Goal: Task Accomplishment & Management: Manage account settings

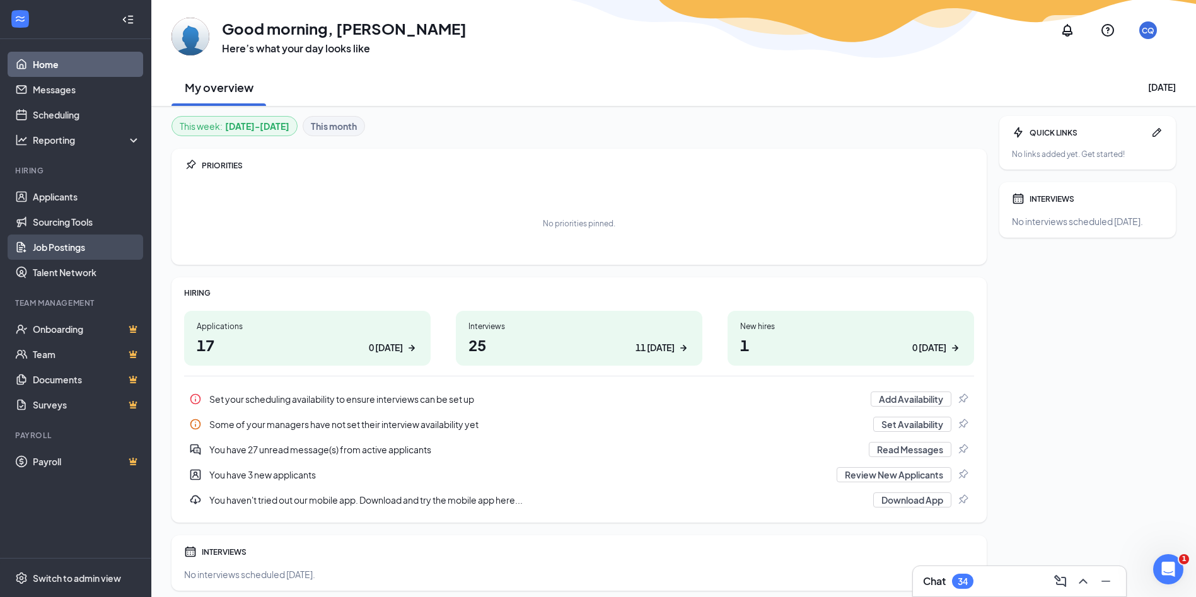
click at [49, 249] on link "Job Postings" at bounding box center [87, 246] width 108 height 25
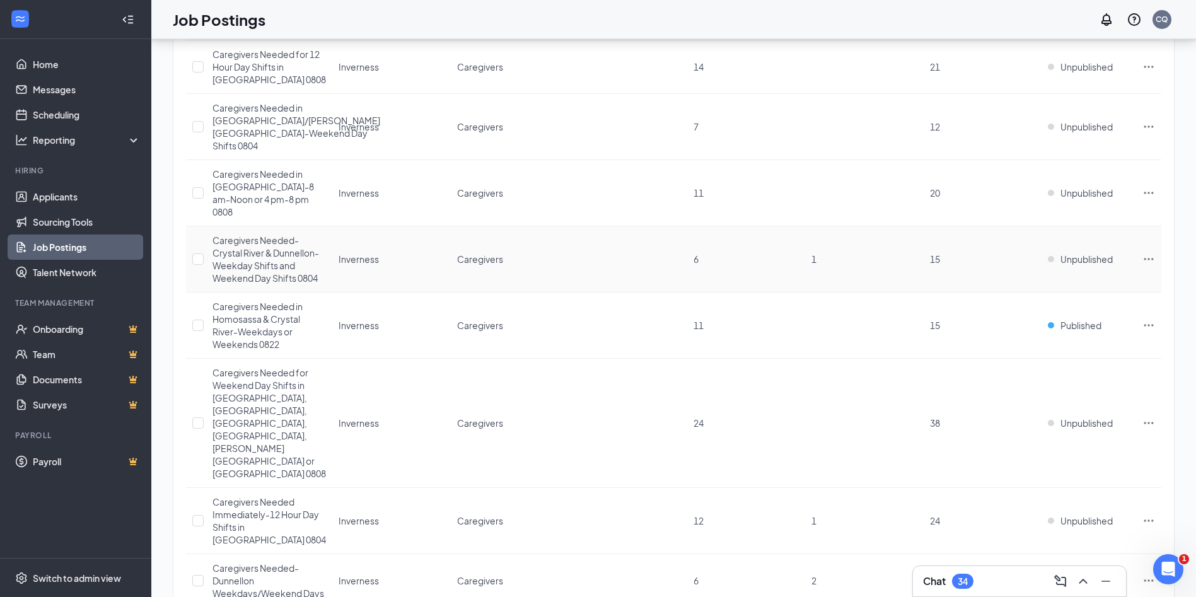
scroll to position [431, 0]
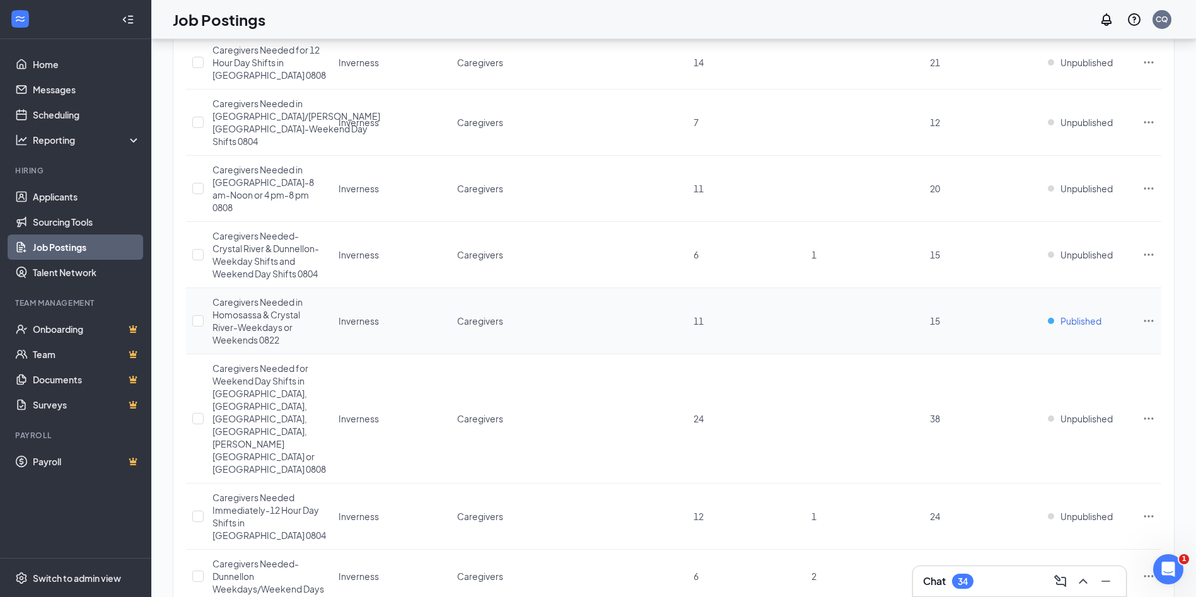
click at [1082, 314] on span "Published" at bounding box center [1080, 320] width 41 height 13
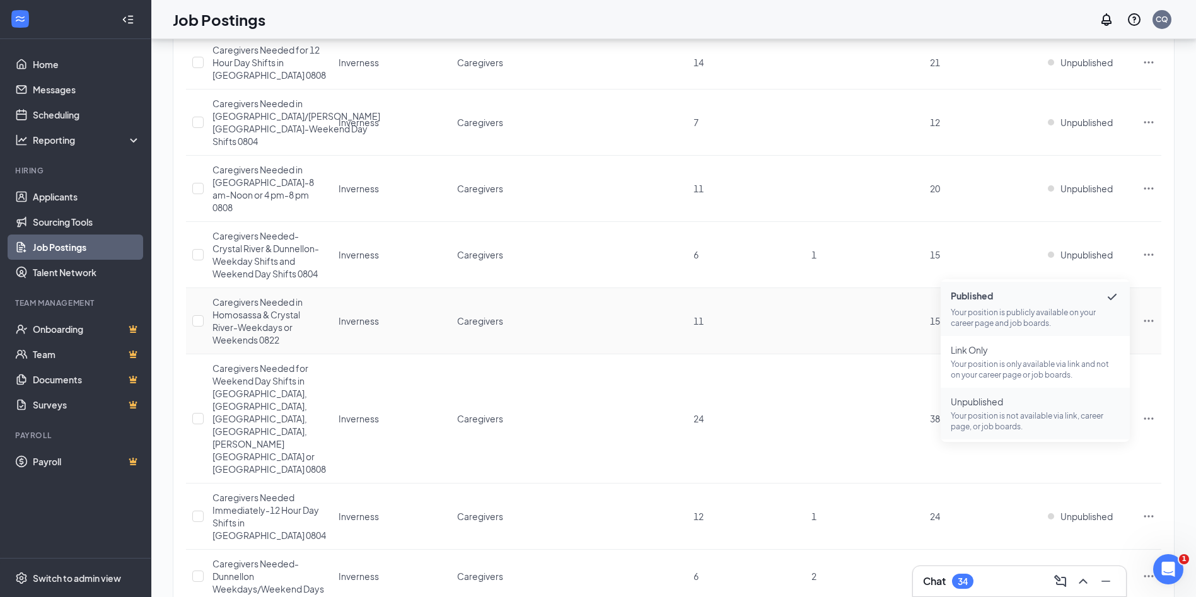
click at [1011, 418] on p "Your position is not available via link, career page, or job boards." at bounding box center [1034, 420] width 169 height 21
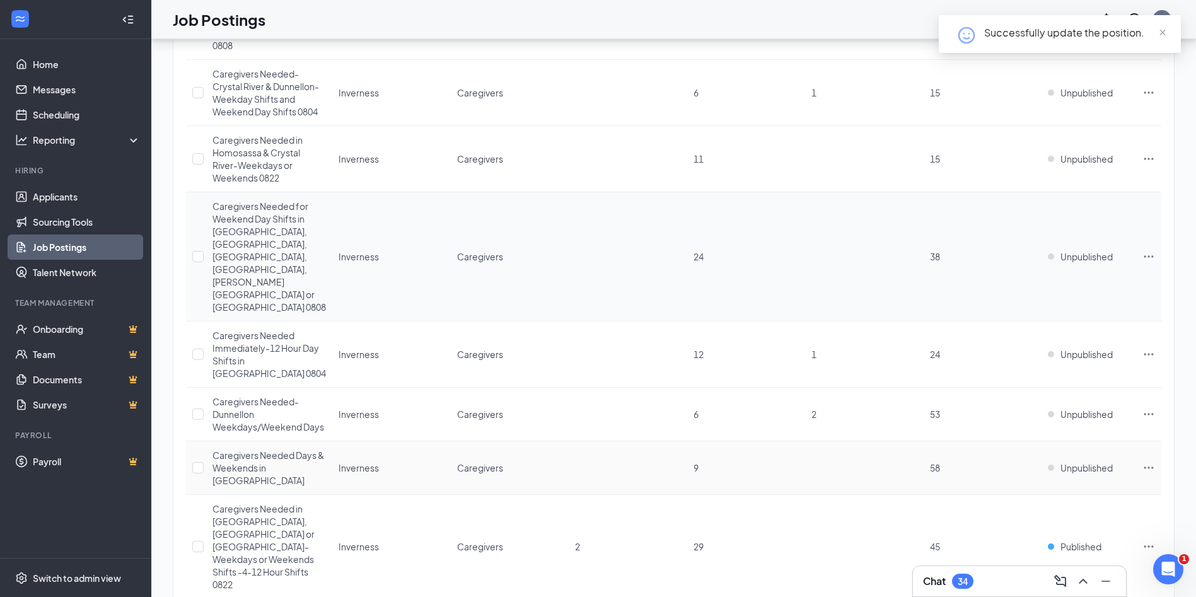
scroll to position [680, 0]
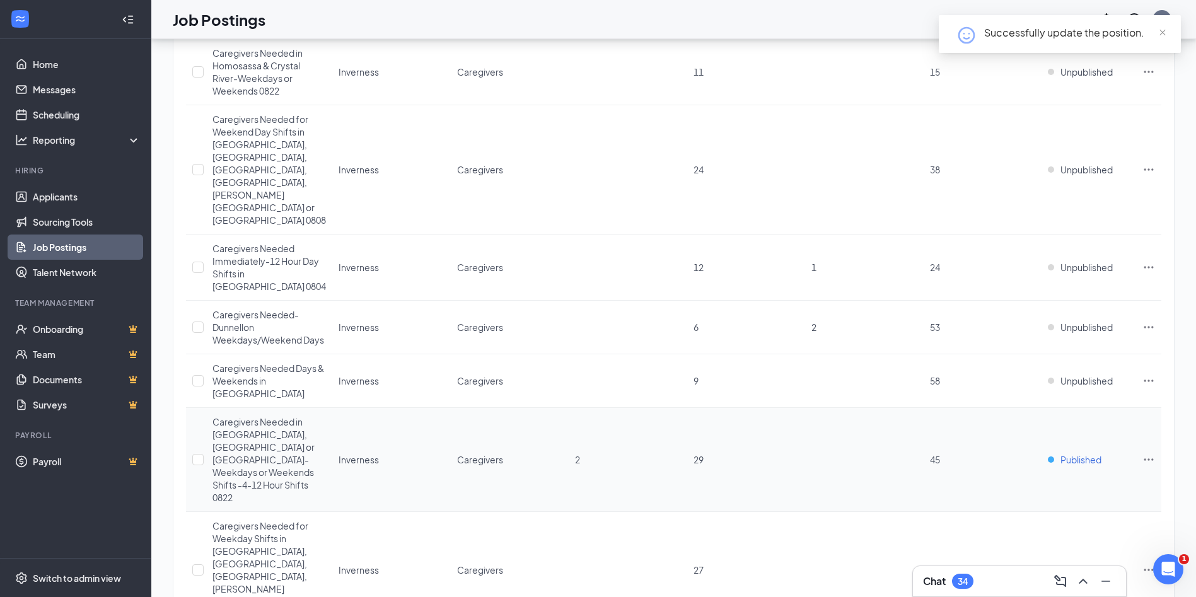
click at [1086, 453] on span "Published" at bounding box center [1080, 459] width 41 height 13
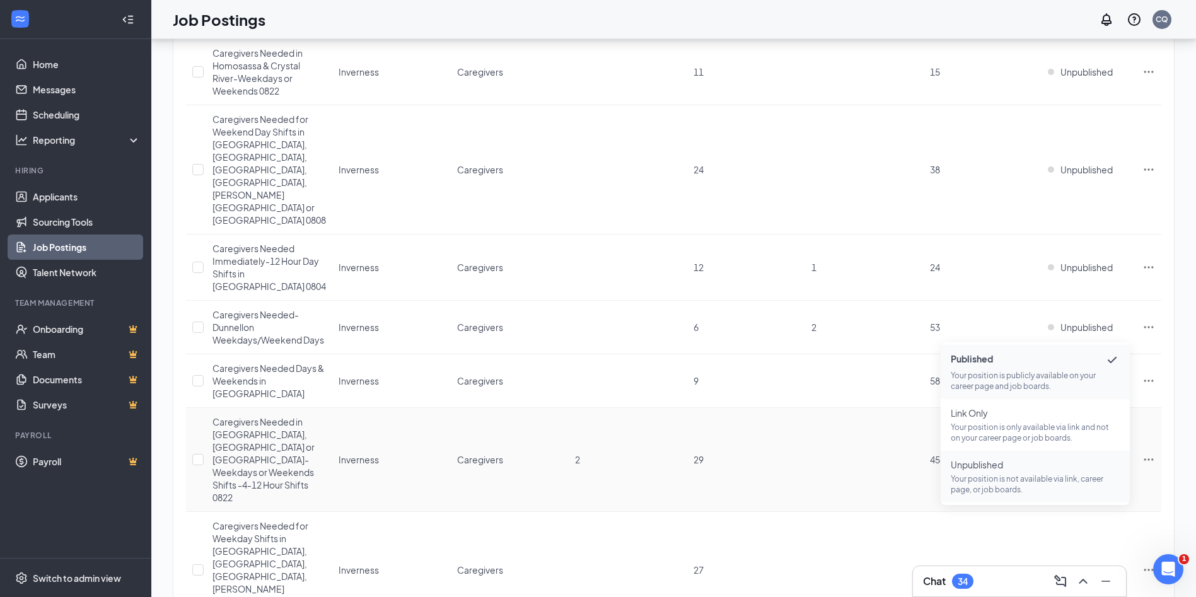
click at [978, 477] on p "Your position is not available via link, career page, or job boards." at bounding box center [1034, 483] width 169 height 21
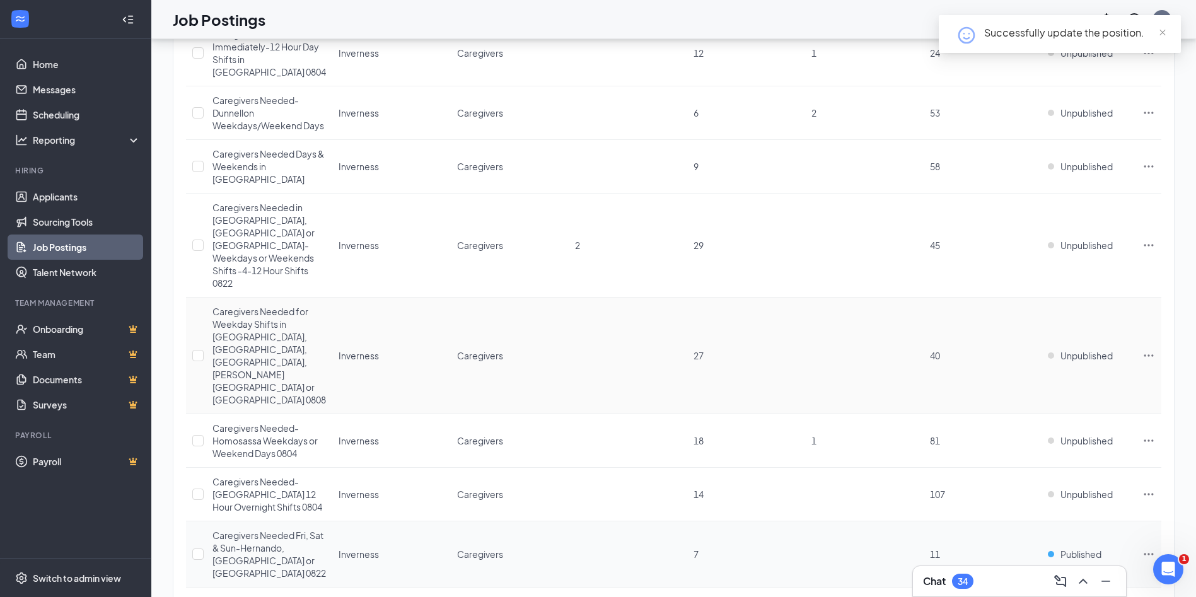
scroll to position [896, 0]
click at [1067, 546] on span "Published" at bounding box center [1080, 552] width 41 height 13
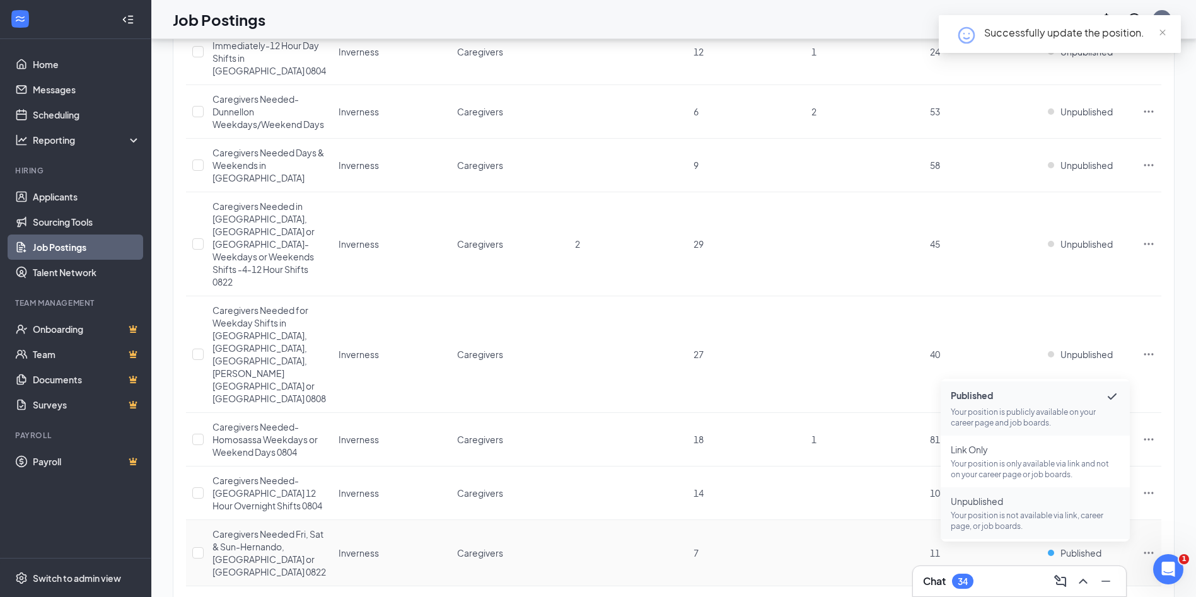
click at [980, 514] on p "Your position is not available via link, career page, or job boards." at bounding box center [1034, 520] width 169 height 21
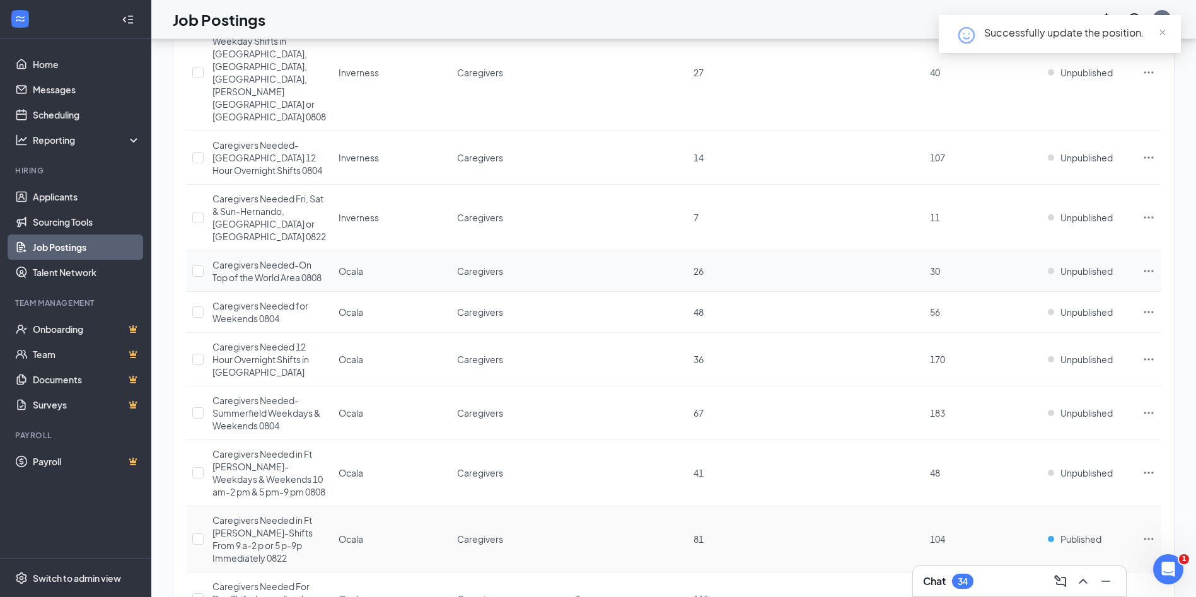
scroll to position [1234, 0]
click at [1067, 529] on span "Published" at bounding box center [1080, 535] width 41 height 13
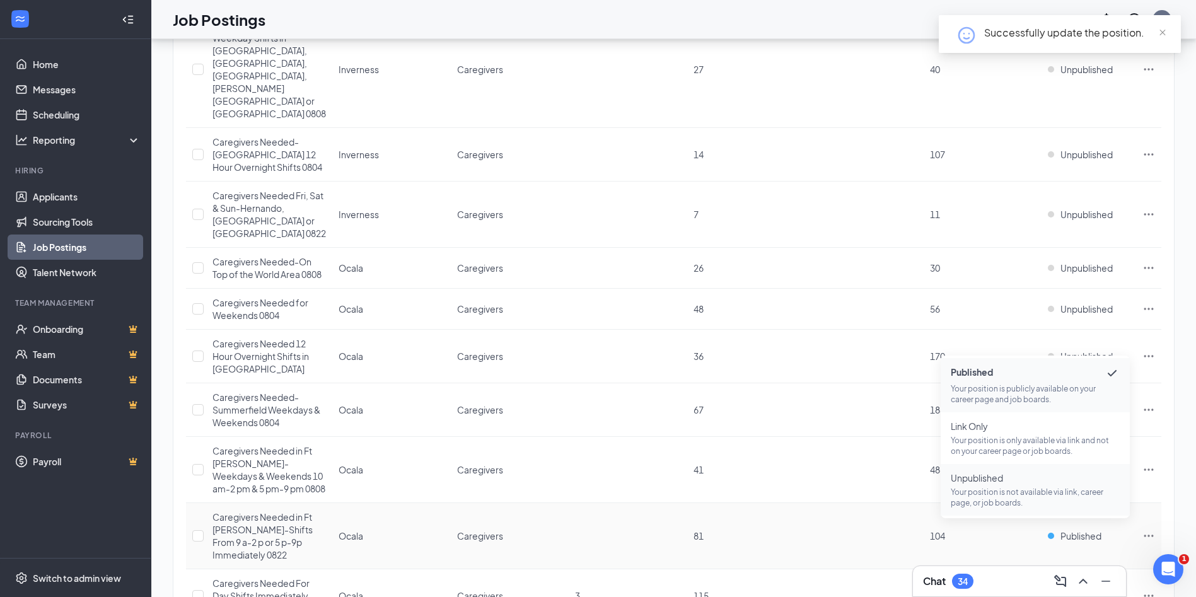
click at [1003, 492] on p "Your position is not available via link, career page, or job boards." at bounding box center [1034, 497] width 169 height 21
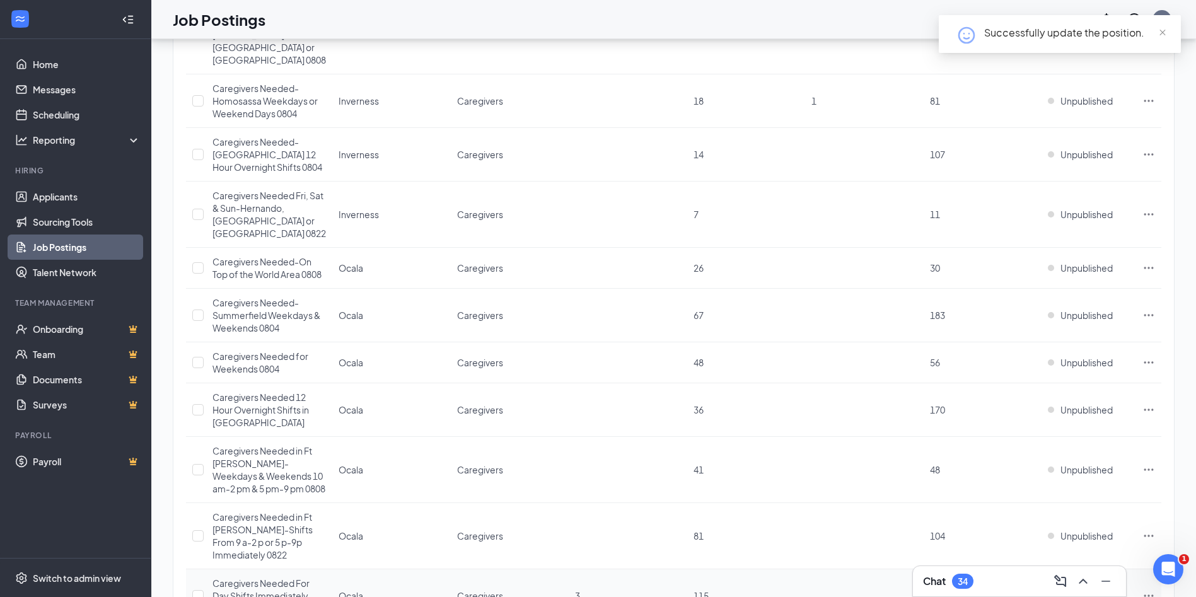
click at [1087, 589] on span "Published" at bounding box center [1080, 595] width 41 height 13
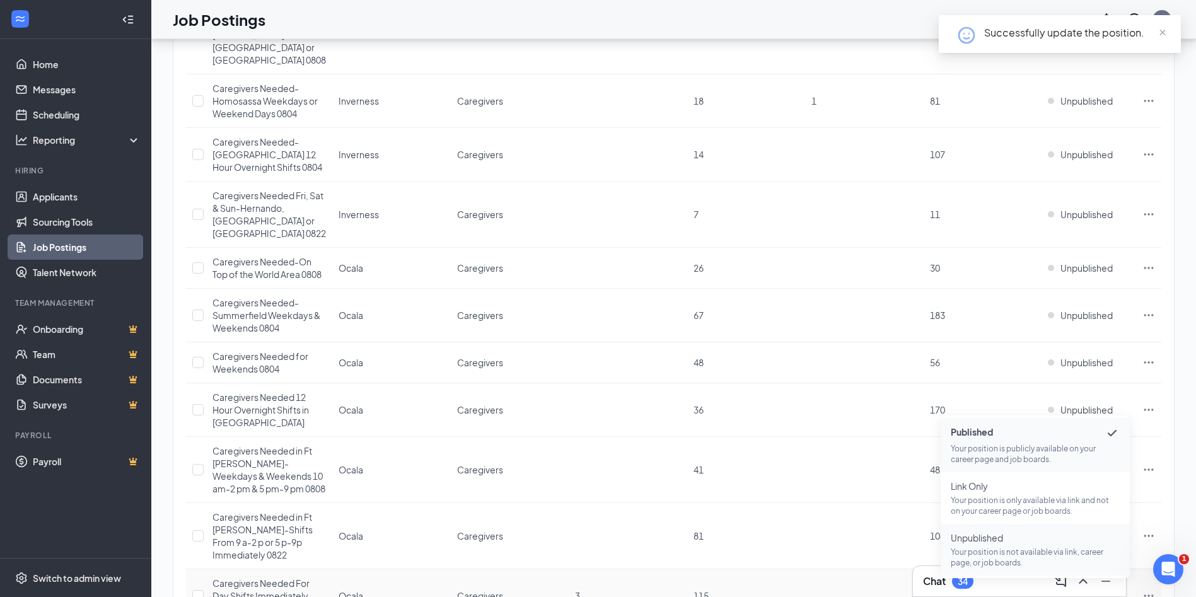
click at [983, 550] on p "Your position is not available via link, career page, or job boards." at bounding box center [1034, 556] width 169 height 21
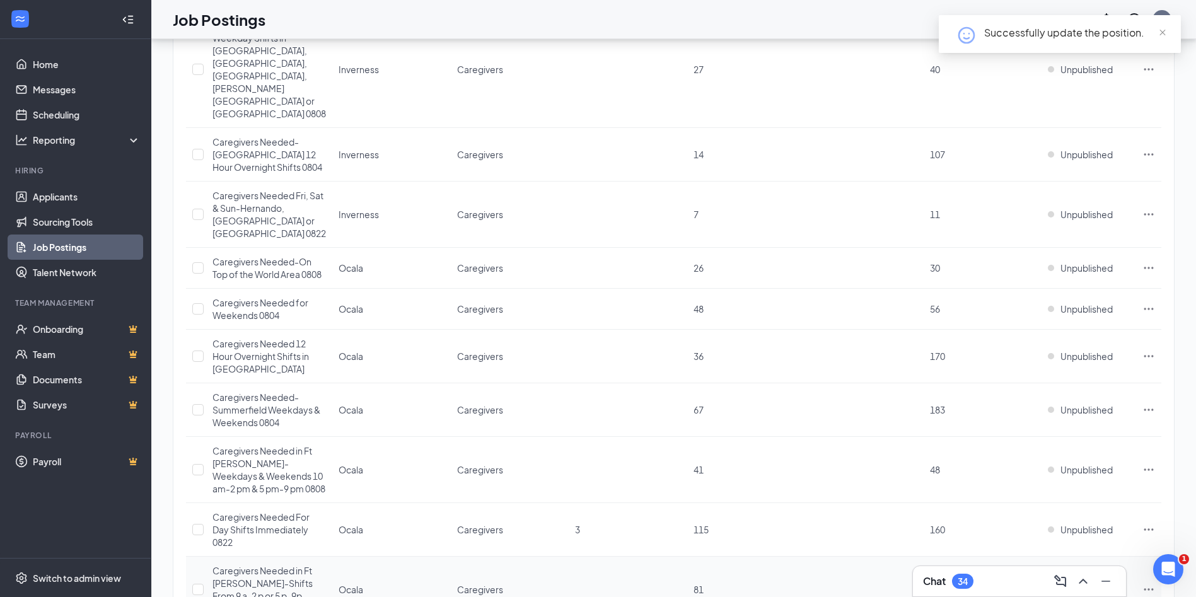
scroll to position [1301, 0]
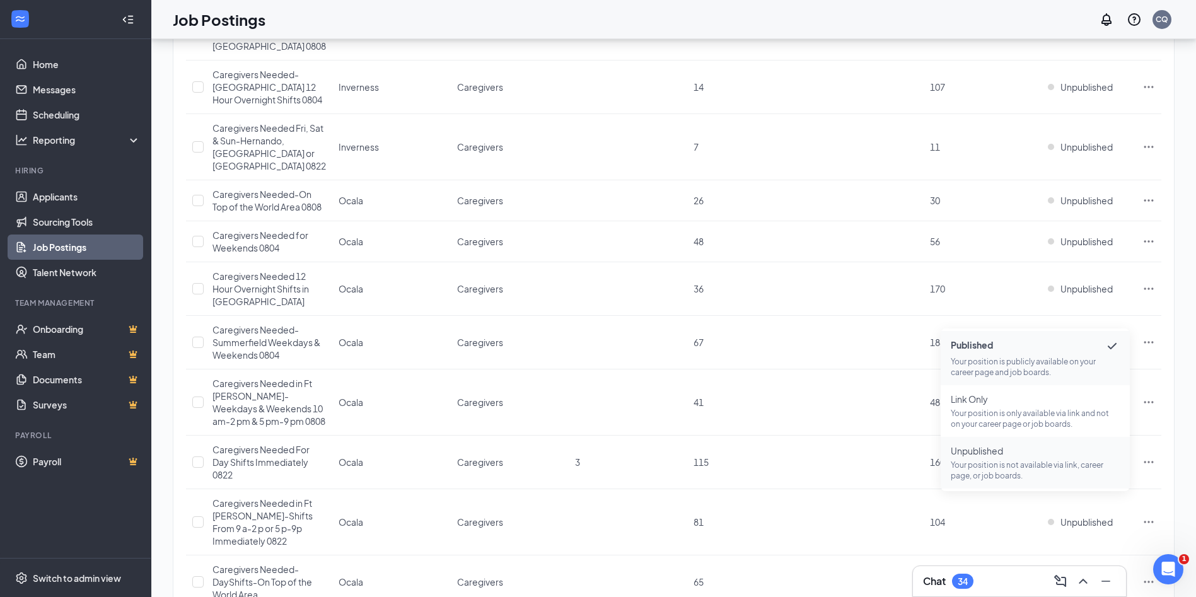
click at [1004, 465] on p "Your position is not available via link, career page, or job boards." at bounding box center [1034, 469] width 169 height 21
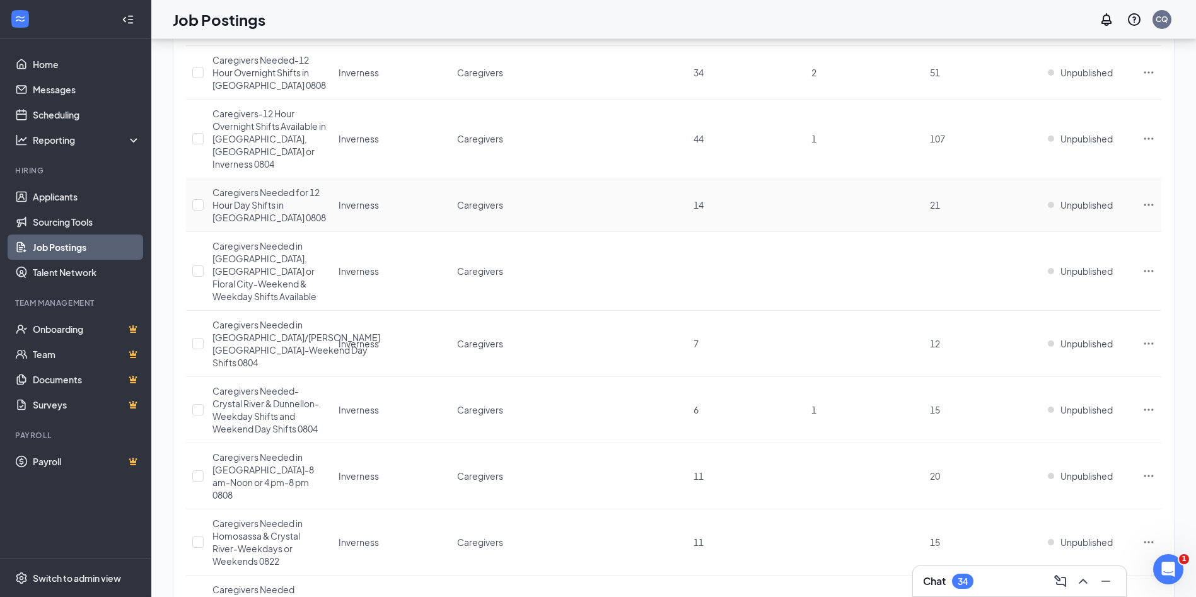
scroll to position [212, 0]
click at [1073, 262] on span "Unpublished" at bounding box center [1086, 268] width 52 height 13
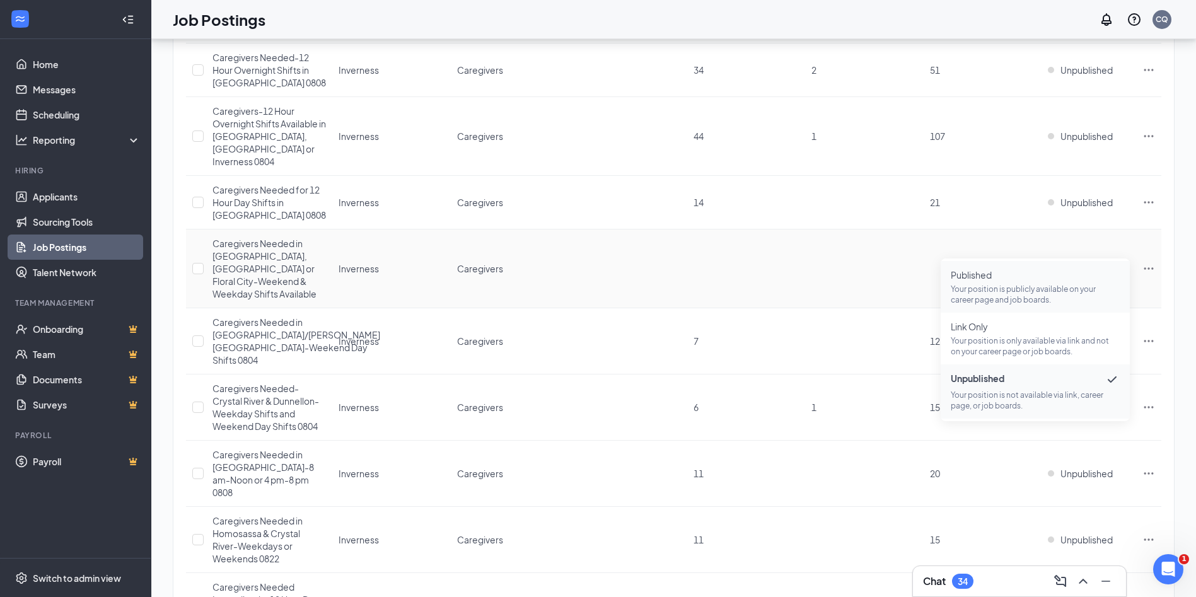
click at [1016, 282] on span "Published Your position is publicly available on your career page and job board…" at bounding box center [1034, 286] width 169 height 37
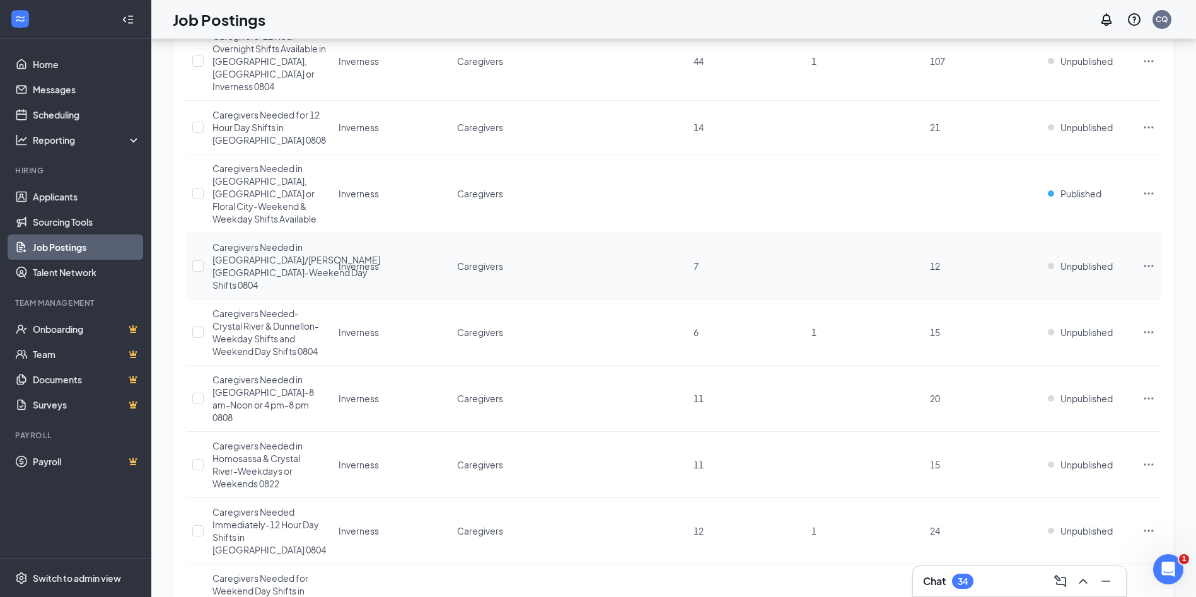
scroll to position [286, 0]
click at [1068, 328] on span "Unpublished" at bounding box center [1086, 334] width 52 height 13
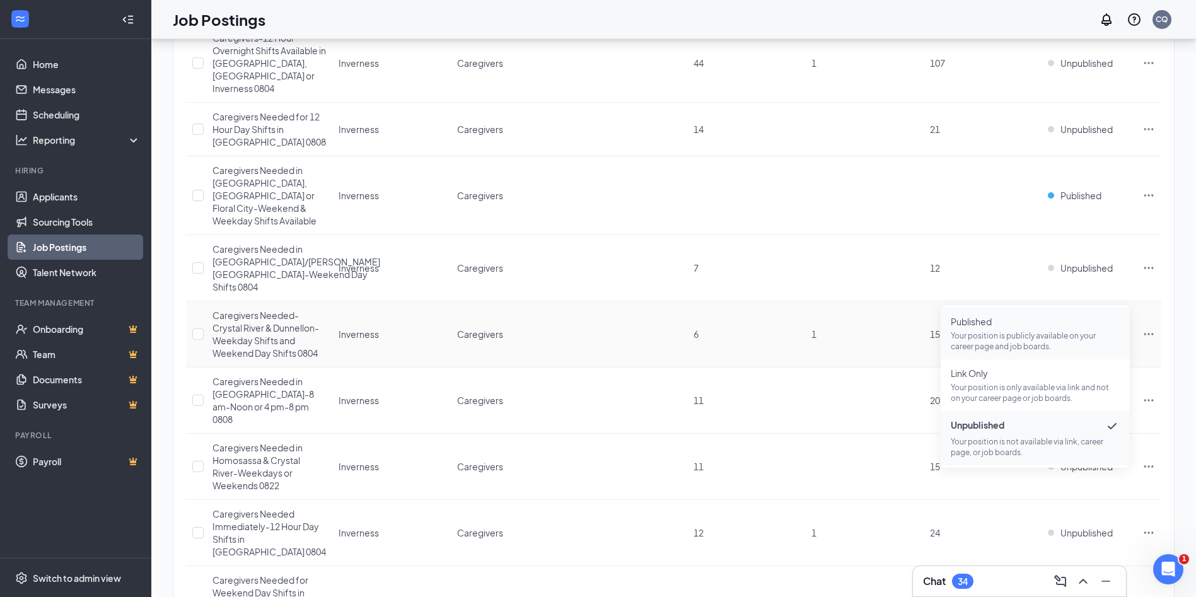
click at [983, 335] on p "Your position is publicly available on your career page and job boards." at bounding box center [1034, 340] width 169 height 21
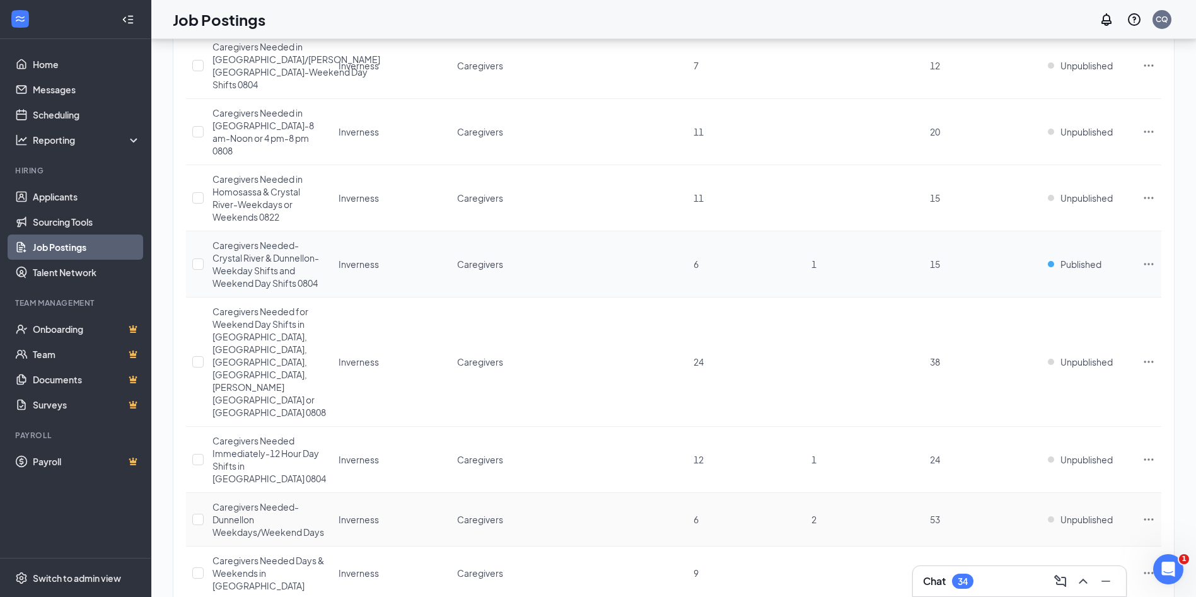
scroll to position [487, 0]
click at [1085, 193] on span "Unpublished" at bounding box center [1086, 199] width 52 height 13
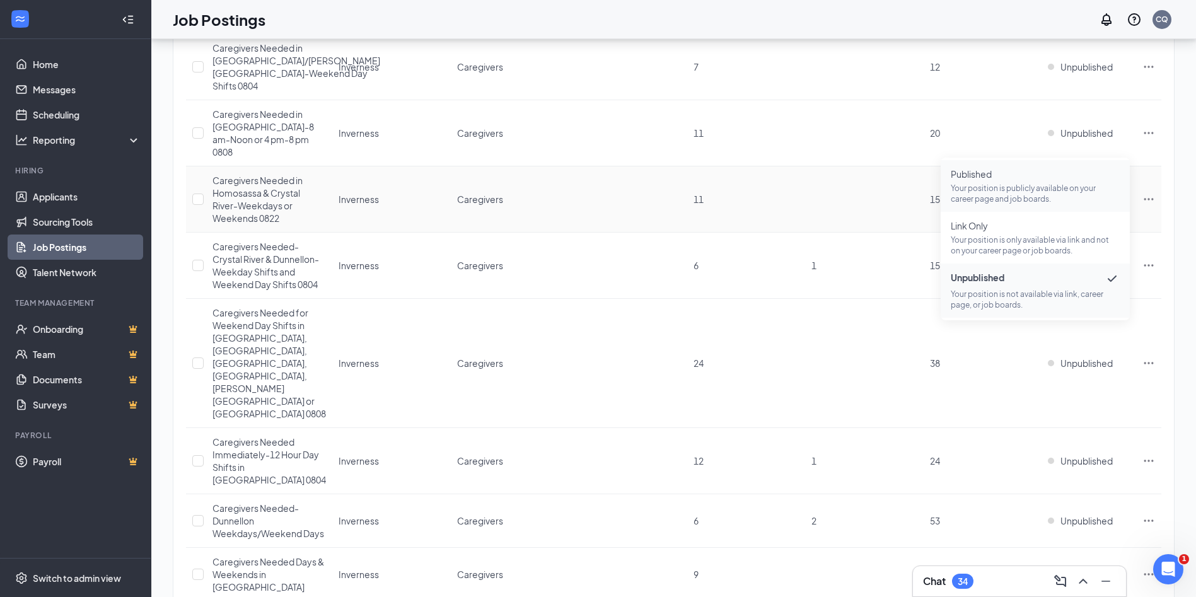
click at [1042, 178] on span "Published" at bounding box center [1034, 174] width 169 height 13
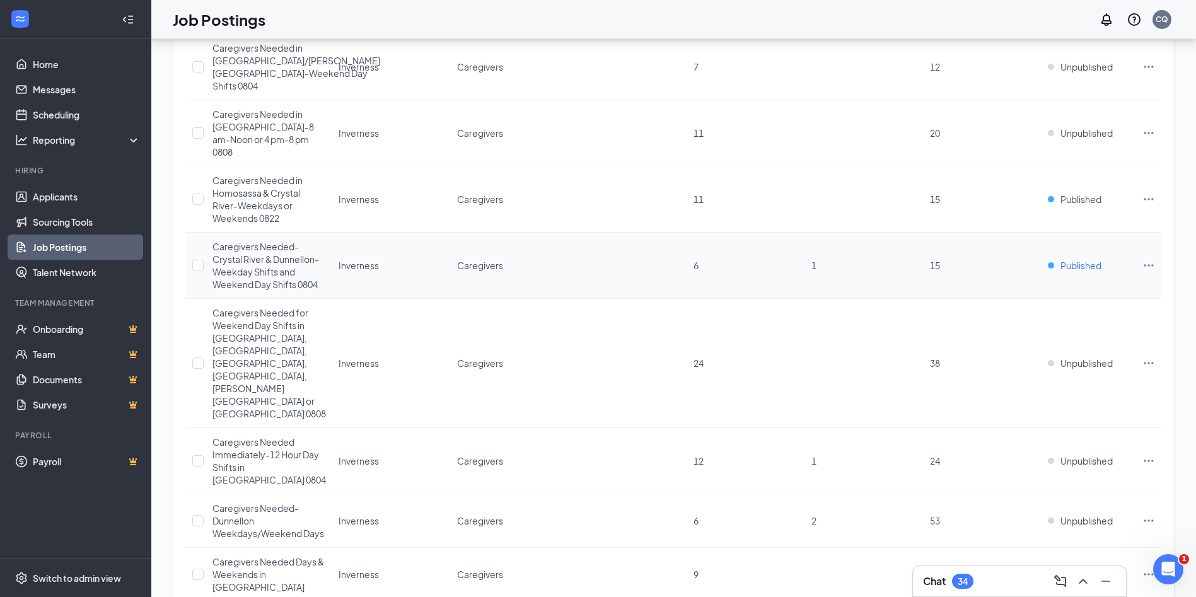
click at [1068, 259] on span "Published" at bounding box center [1080, 265] width 41 height 13
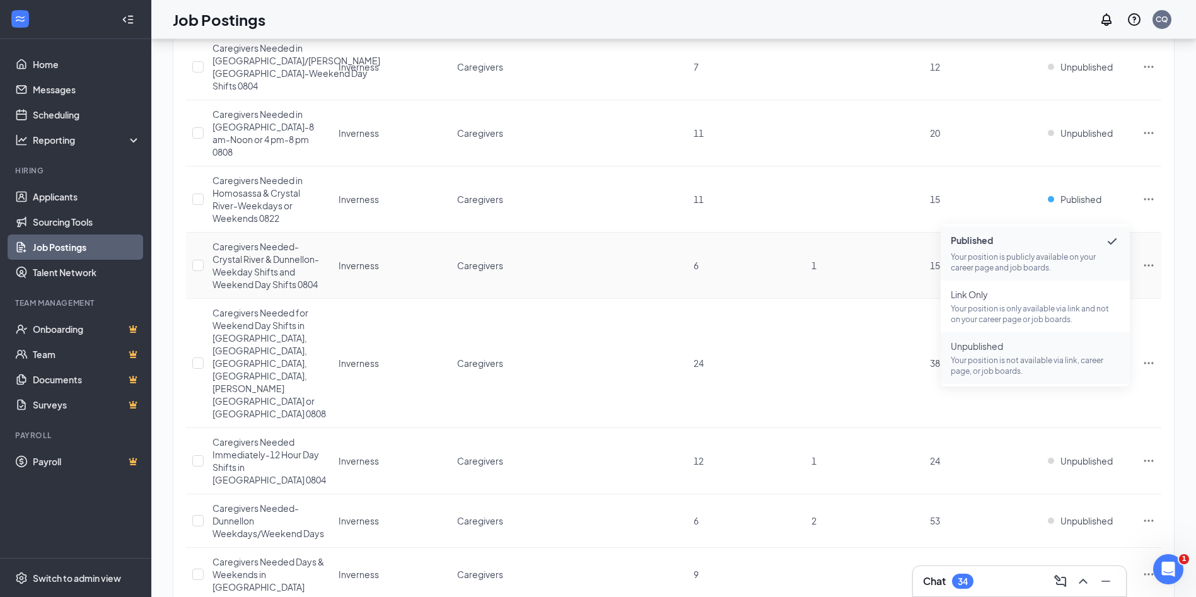
click at [990, 362] on p "Your position is not available via link, career page, or job boards." at bounding box center [1034, 365] width 169 height 21
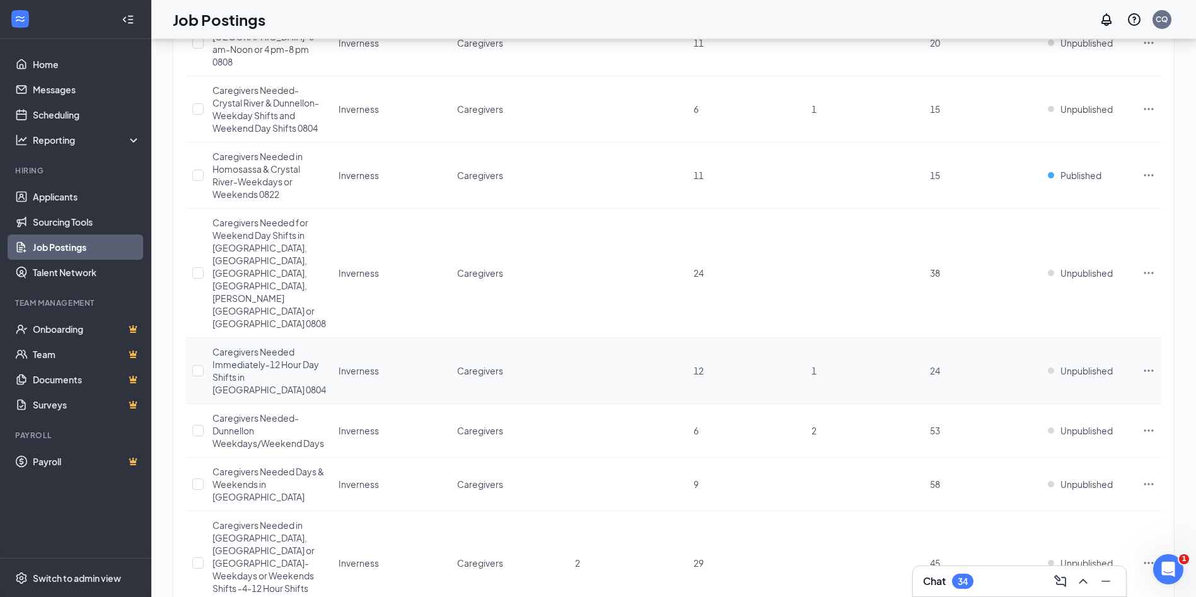
scroll to position [582, 0]
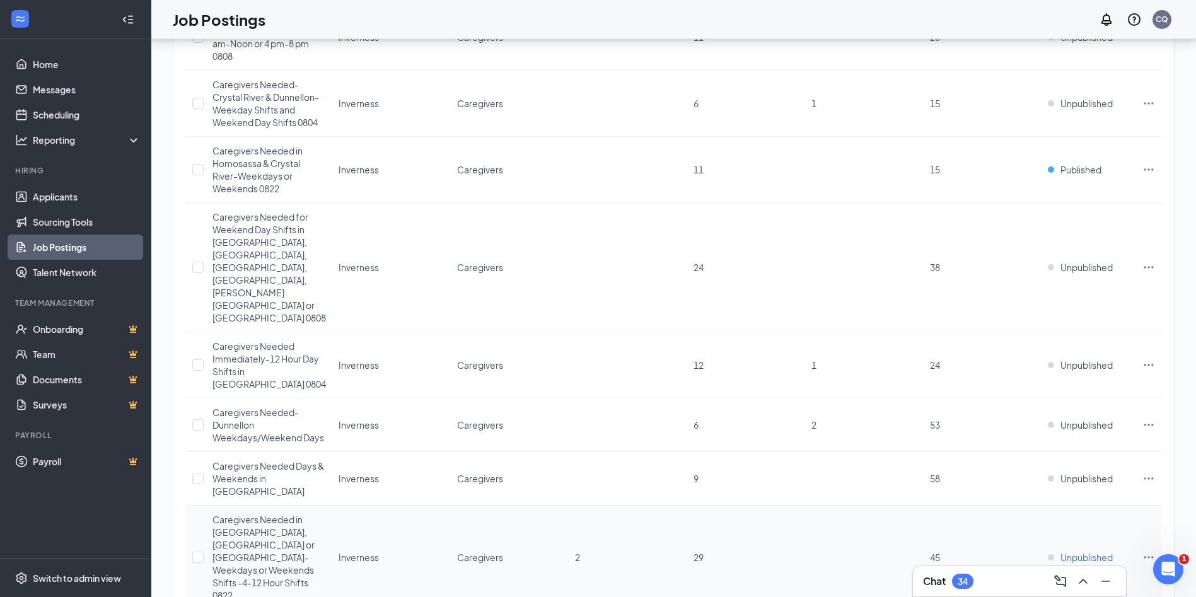
click at [1074, 551] on span "Unpublished" at bounding box center [1086, 557] width 52 height 13
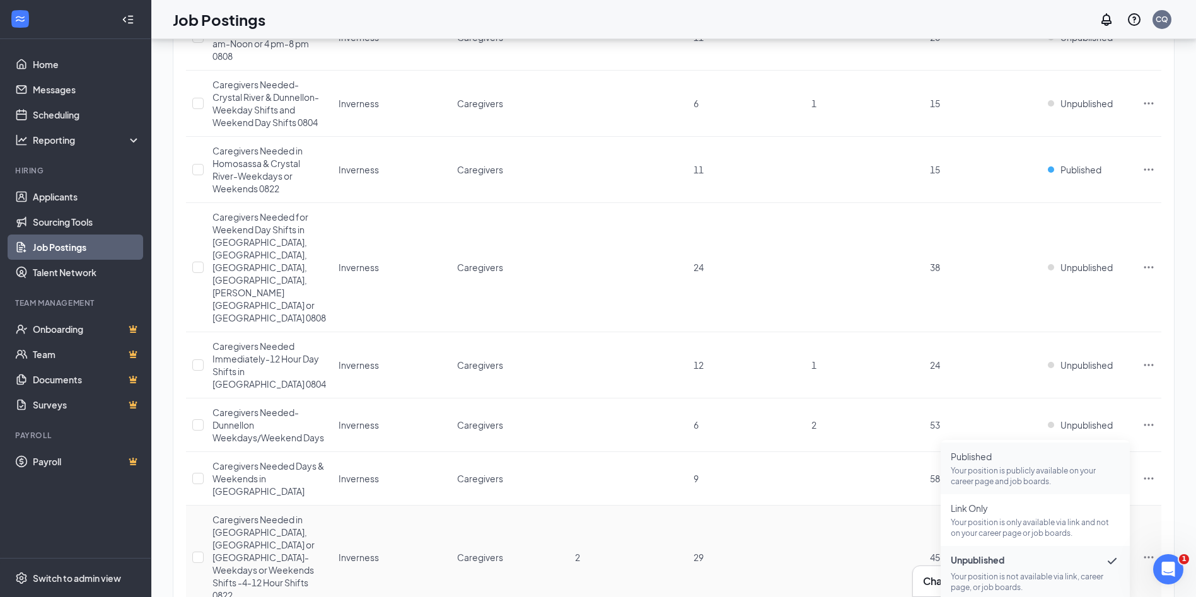
click at [1002, 475] on p "Your position is publicly available on your career page and job boards." at bounding box center [1034, 475] width 169 height 21
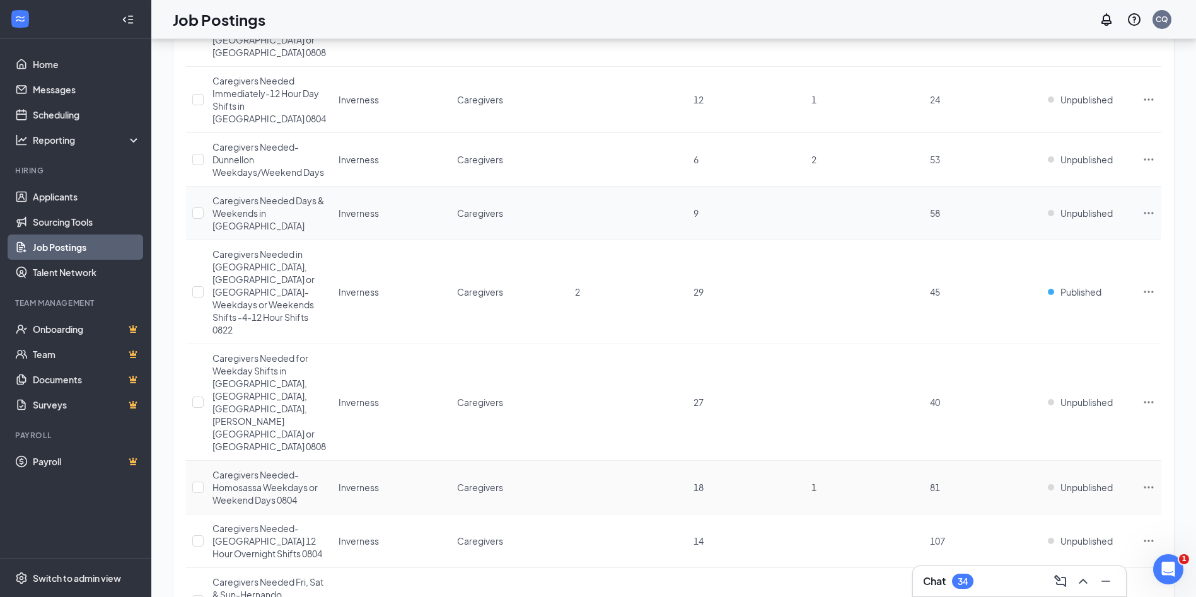
scroll to position [847, 0]
click at [1082, 595] on span "Unpublished" at bounding box center [1086, 601] width 52 height 13
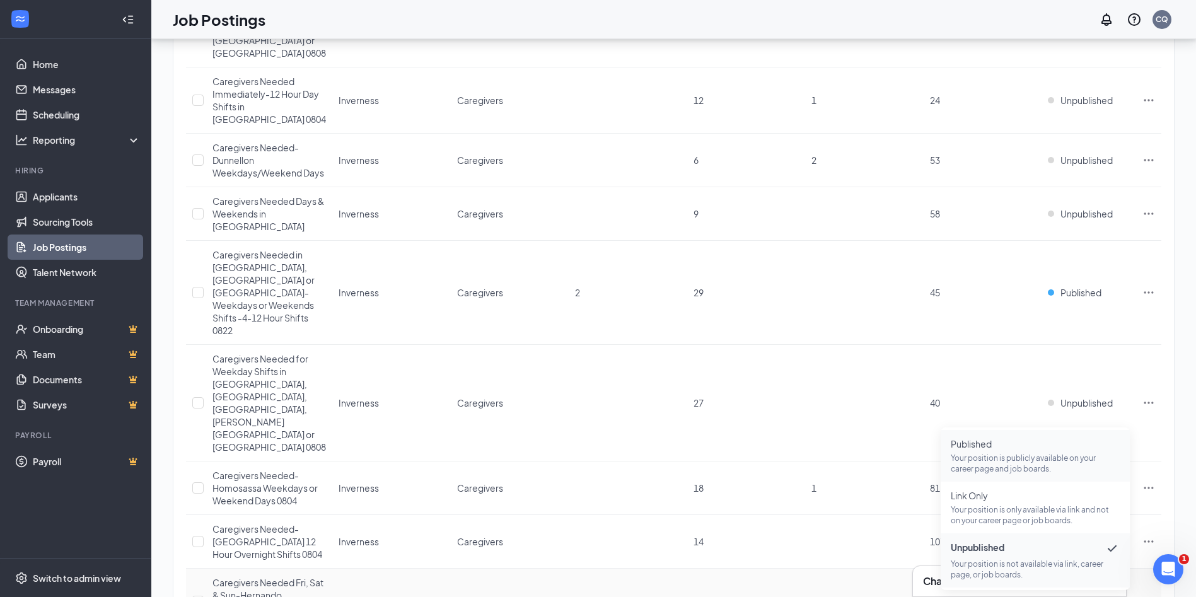
click at [983, 466] on p "Your position is publicly available on your career page and job boards." at bounding box center [1034, 463] width 169 height 21
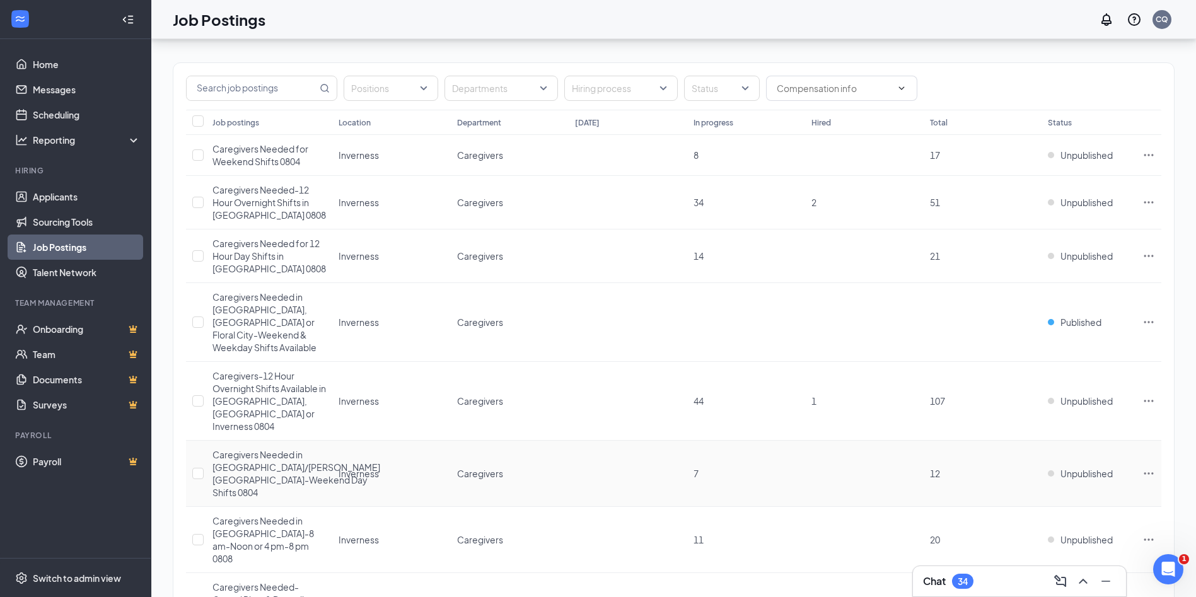
scroll to position [67, 0]
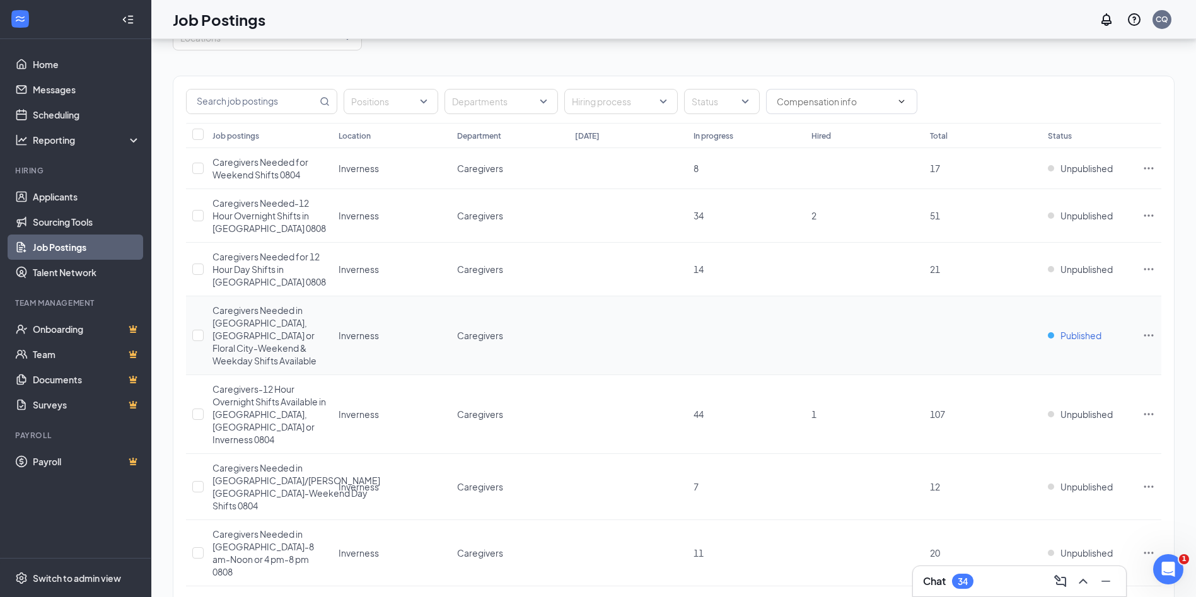
click at [1081, 329] on span "Published" at bounding box center [1080, 335] width 41 height 13
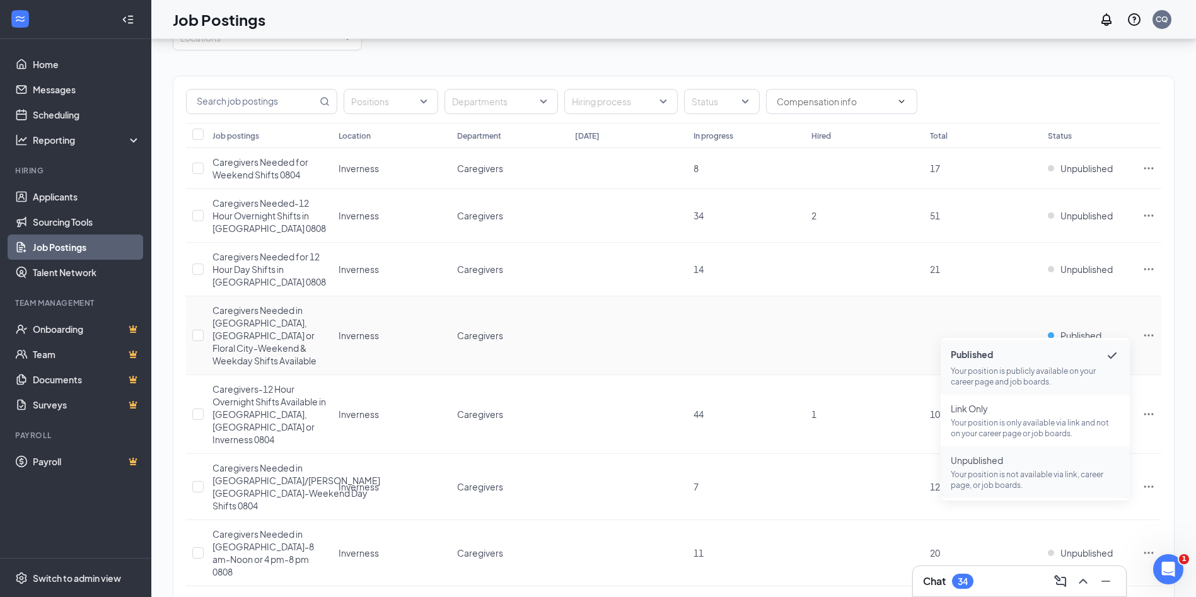
click at [1002, 470] on p "Your position is not available via link, career page, or job boards." at bounding box center [1034, 479] width 169 height 21
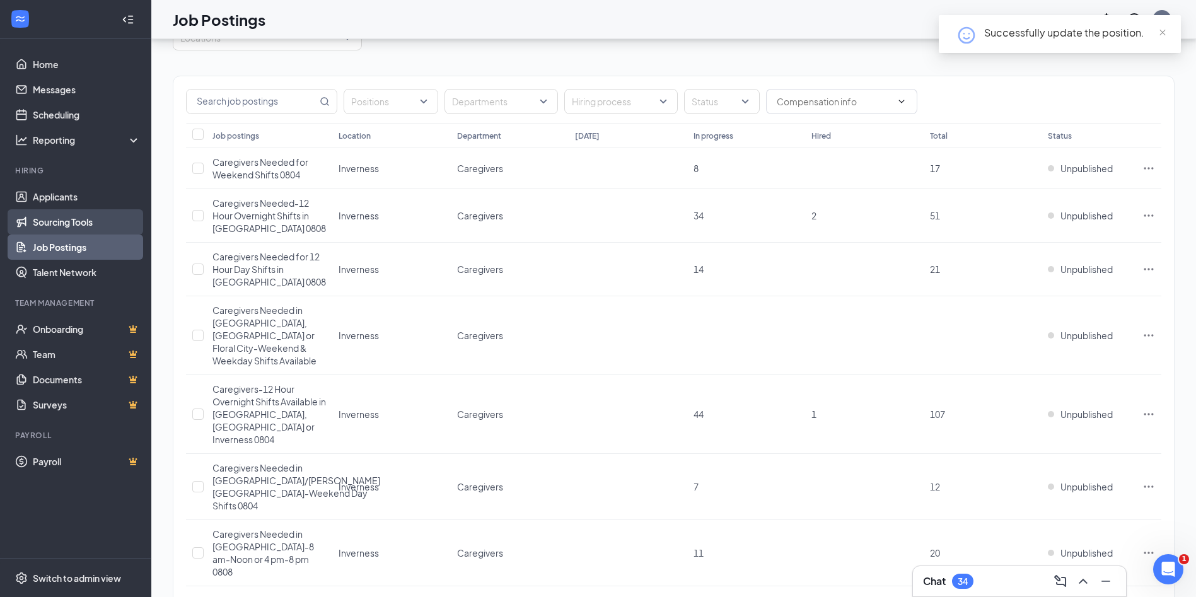
click at [66, 222] on link "Sourcing Tools" at bounding box center [87, 221] width 108 height 25
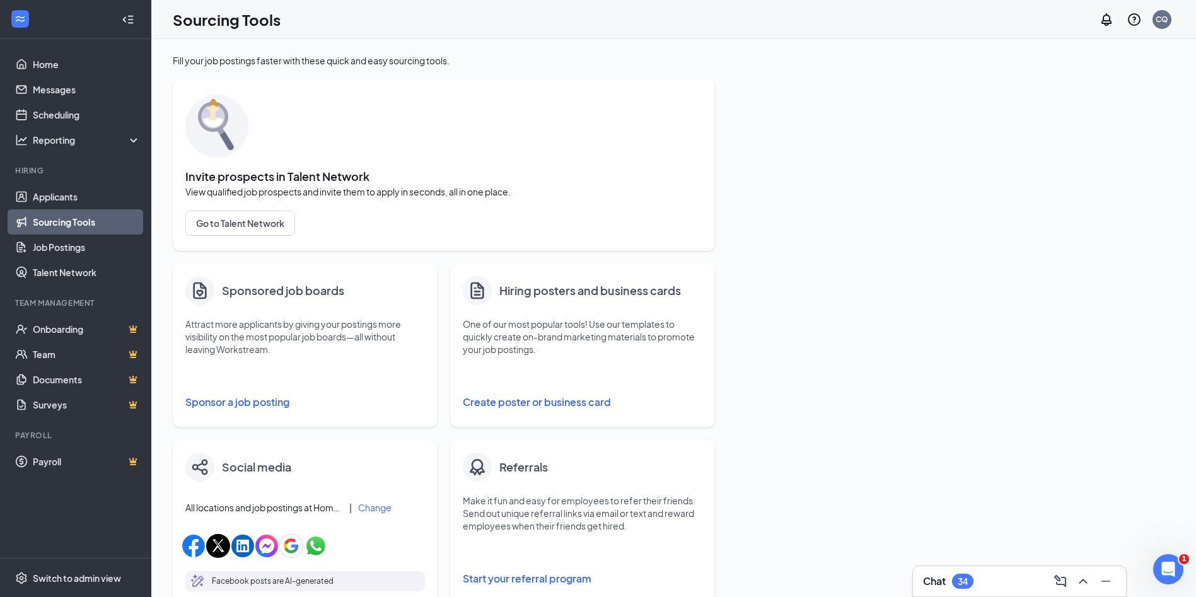
click at [226, 400] on button "Sponsor a job posting" at bounding box center [304, 401] width 239 height 25
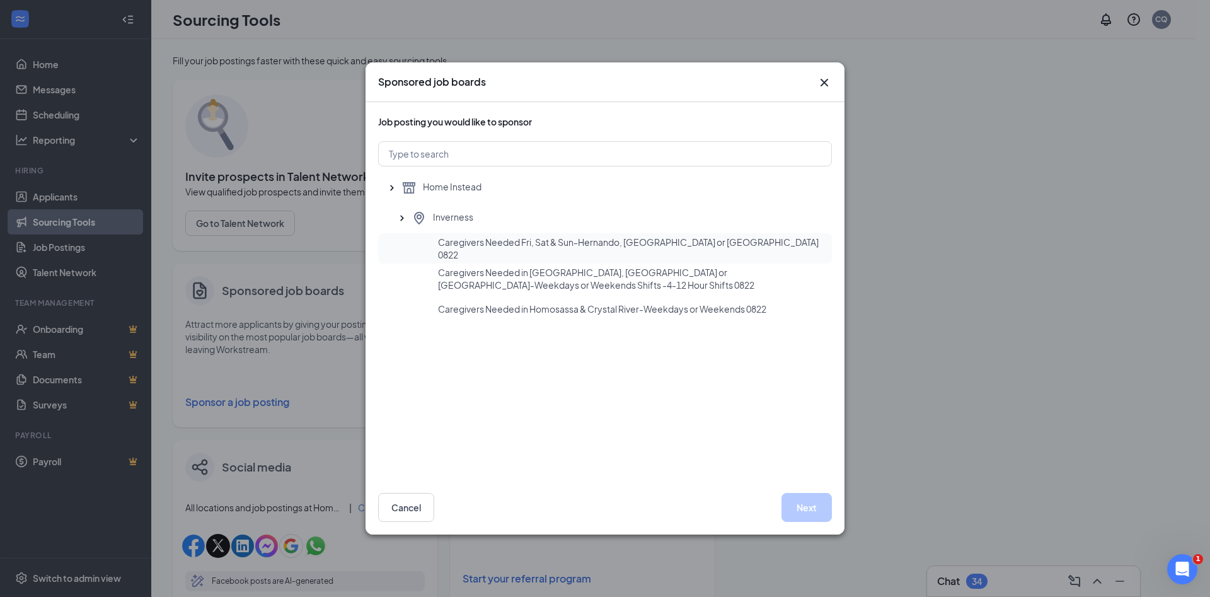
click at [534, 250] on span "Caregivers Needed Fri, Sat & Sun-Hernando, [GEOGRAPHIC_DATA] or [GEOGRAPHIC_DAT…" at bounding box center [630, 248] width 384 height 25
click at [809, 505] on button "Next" at bounding box center [807, 507] width 50 height 29
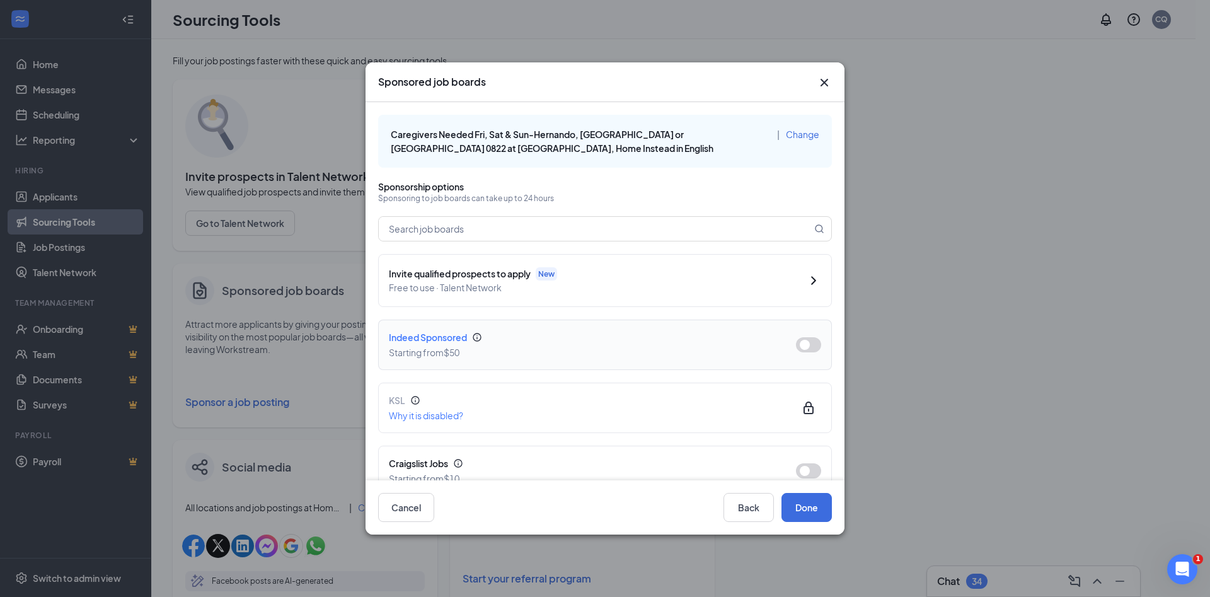
click at [801, 343] on button "button" at bounding box center [808, 344] width 25 height 15
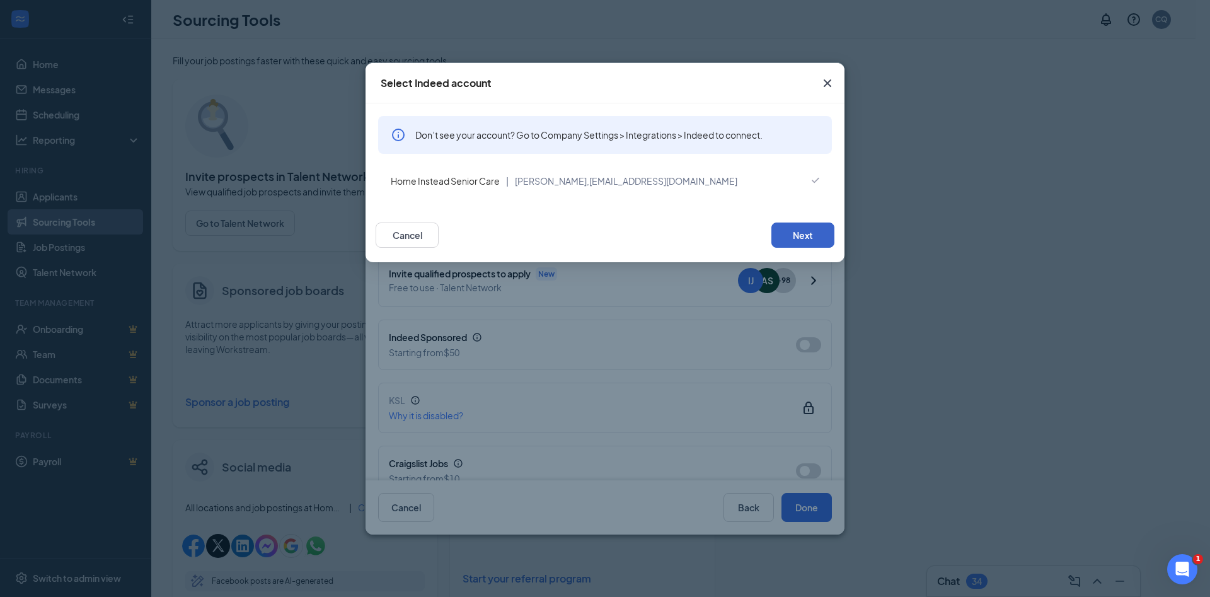
click at [799, 229] on button "Next" at bounding box center [802, 234] width 63 height 25
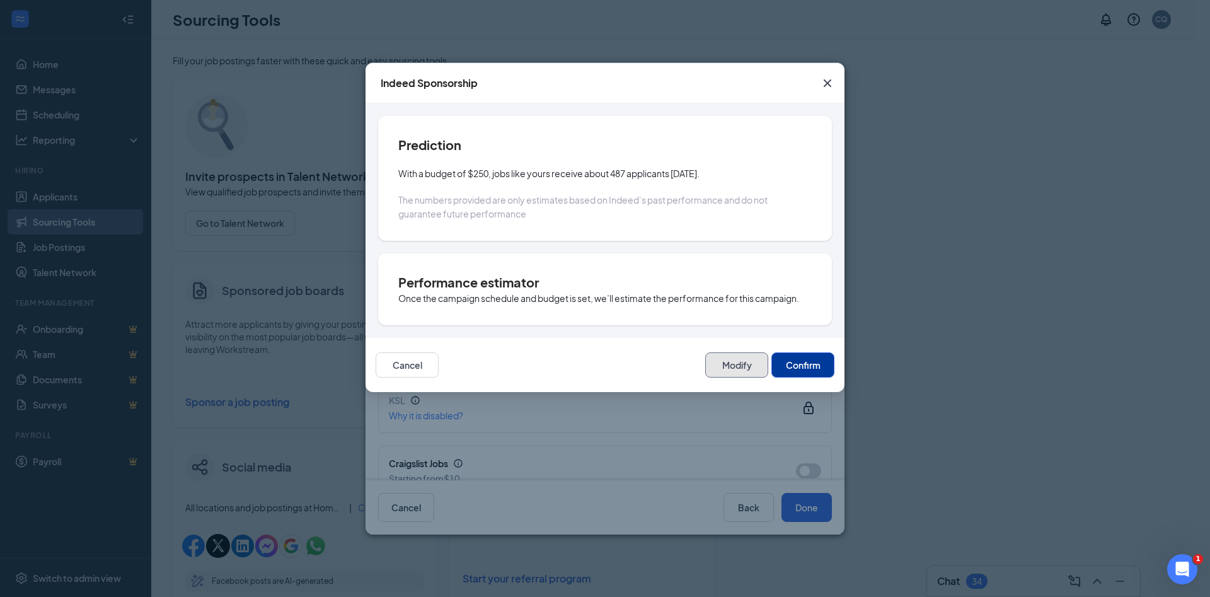
click at [732, 366] on button "Modify" at bounding box center [736, 364] width 63 height 25
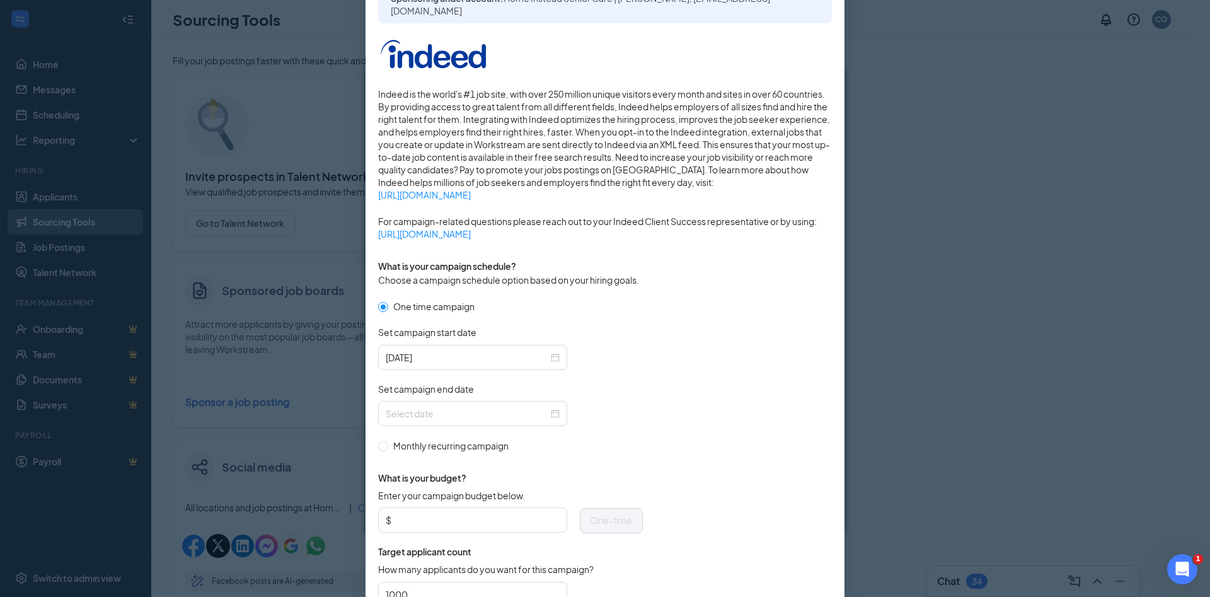
scroll to position [132, 0]
click at [546, 411] on div at bounding box center [473, 412] width 174 height 14
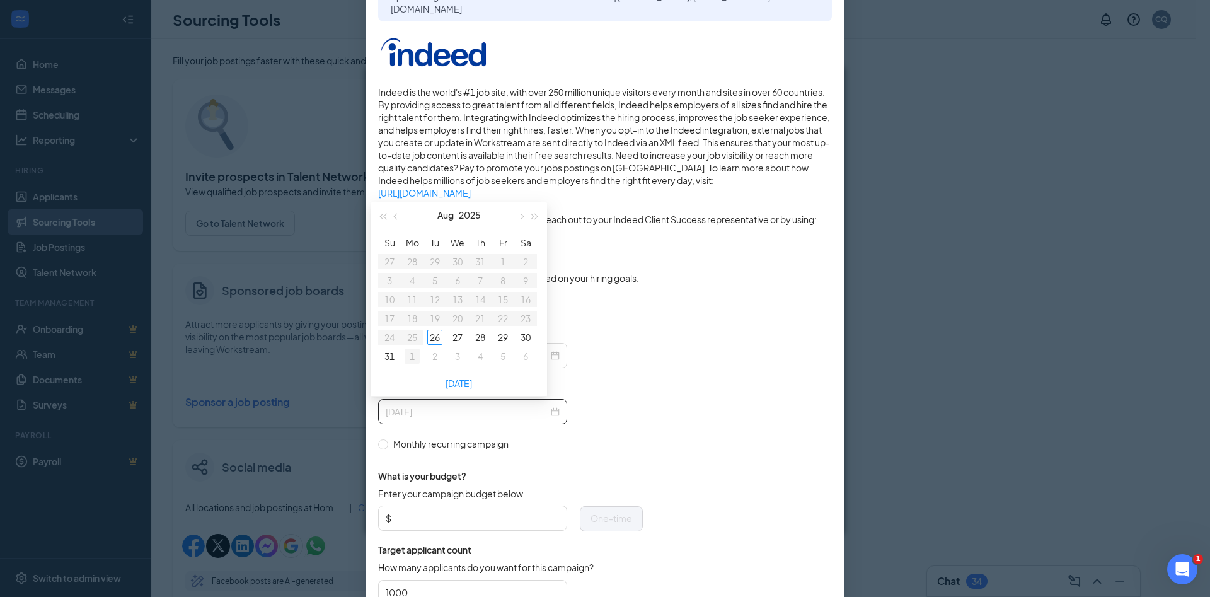
type input "[DATE]"
click at [415, 357] on div "1" at bounding box center [412, 356] width 15 height 15
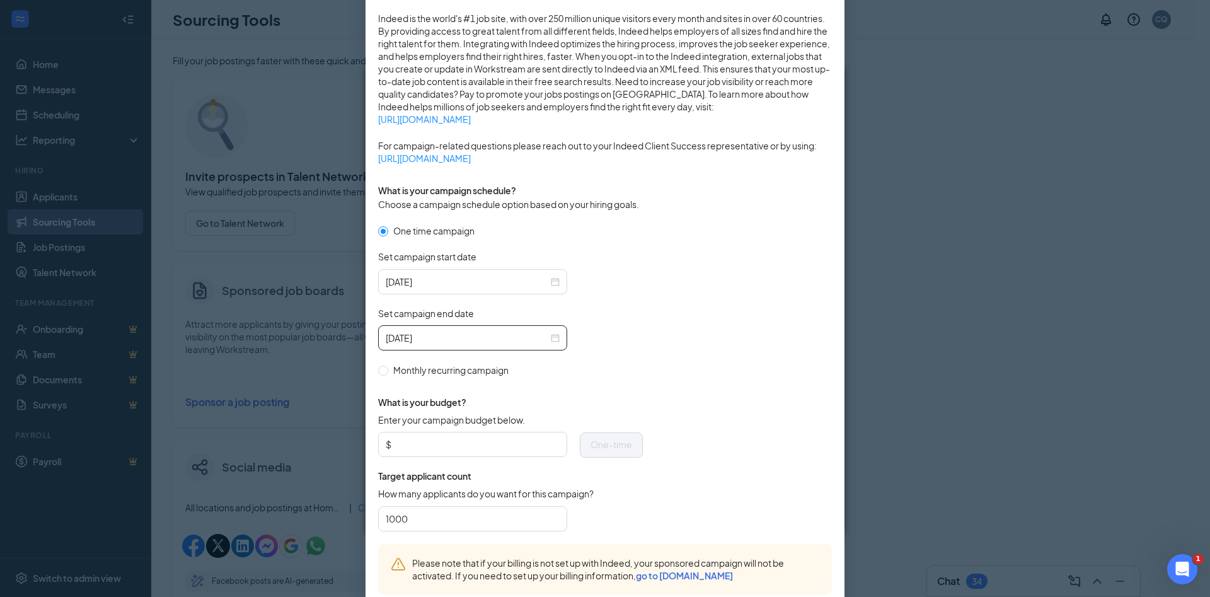
scroll to position [208, 0]
click at [454, 436] on input "Enter your campaign budget below." at bounding box center [477, 442] width 166 height 19
type input "50.00"
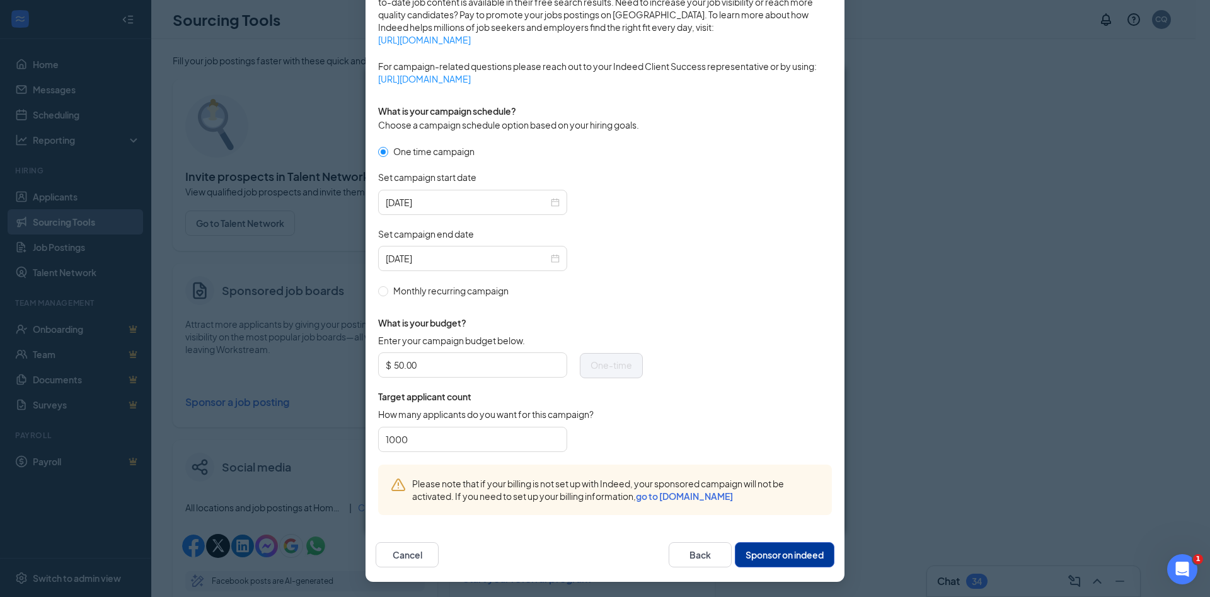
click at [759, 555] on button "Sponsor on indeed" at bounding box center [785, 554] width 100 height 25
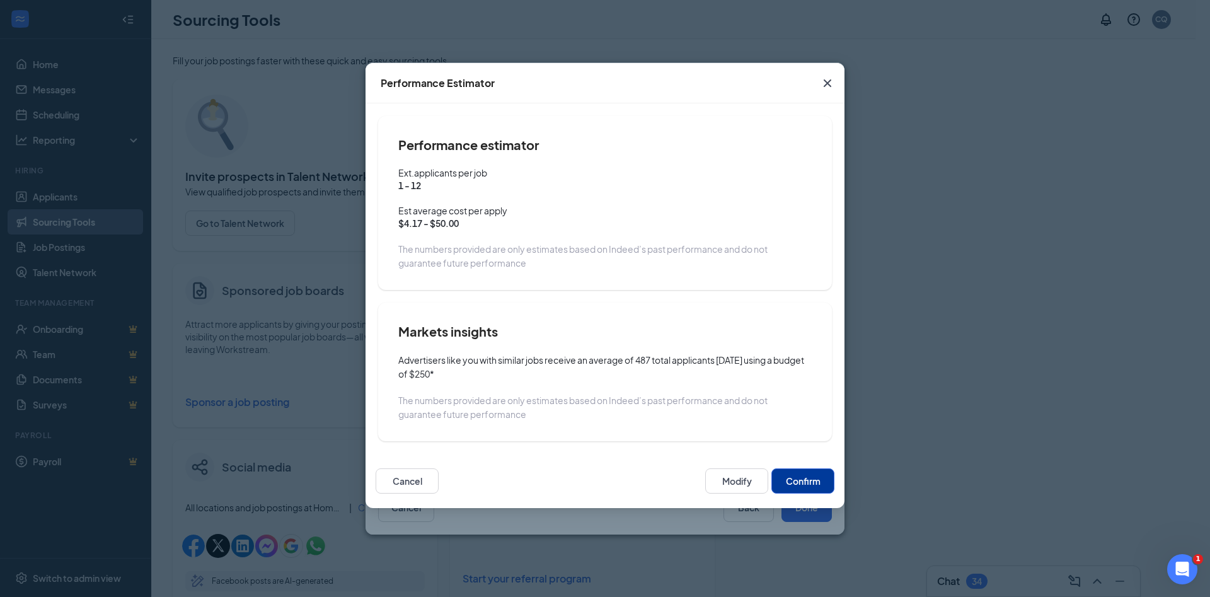
scroll to position [222, 0]
click at [796, 481] on button "Confirm" at bounding box center [802, 480] width 63 height 25
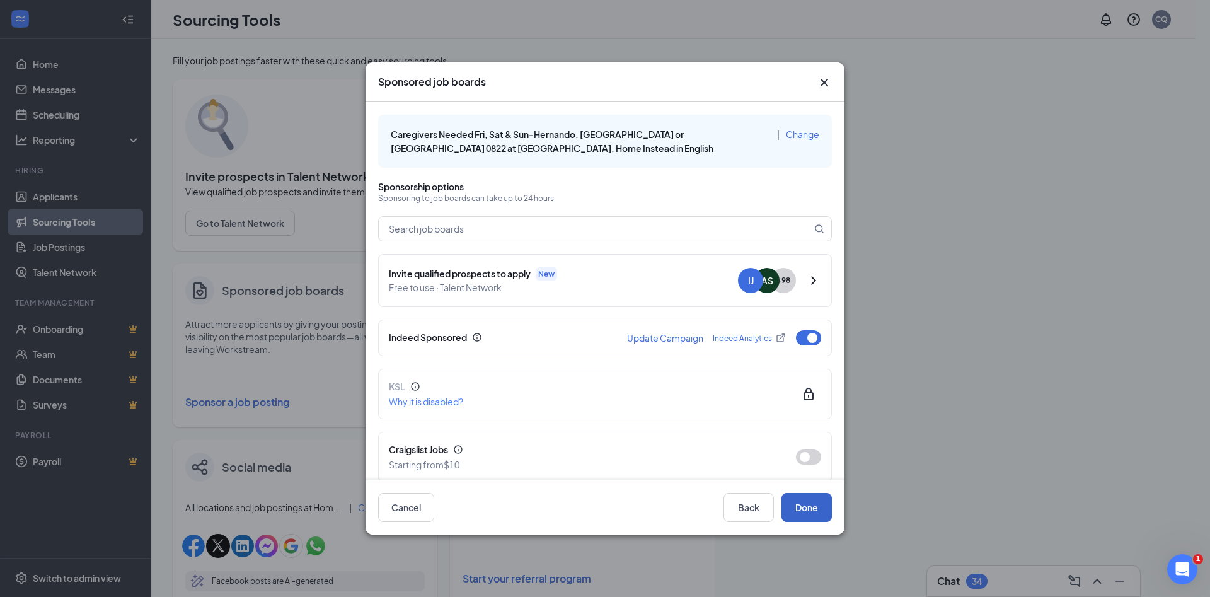
click at [799, 504] on button "Done" at bounding box center [807, 507] width 50 height 29
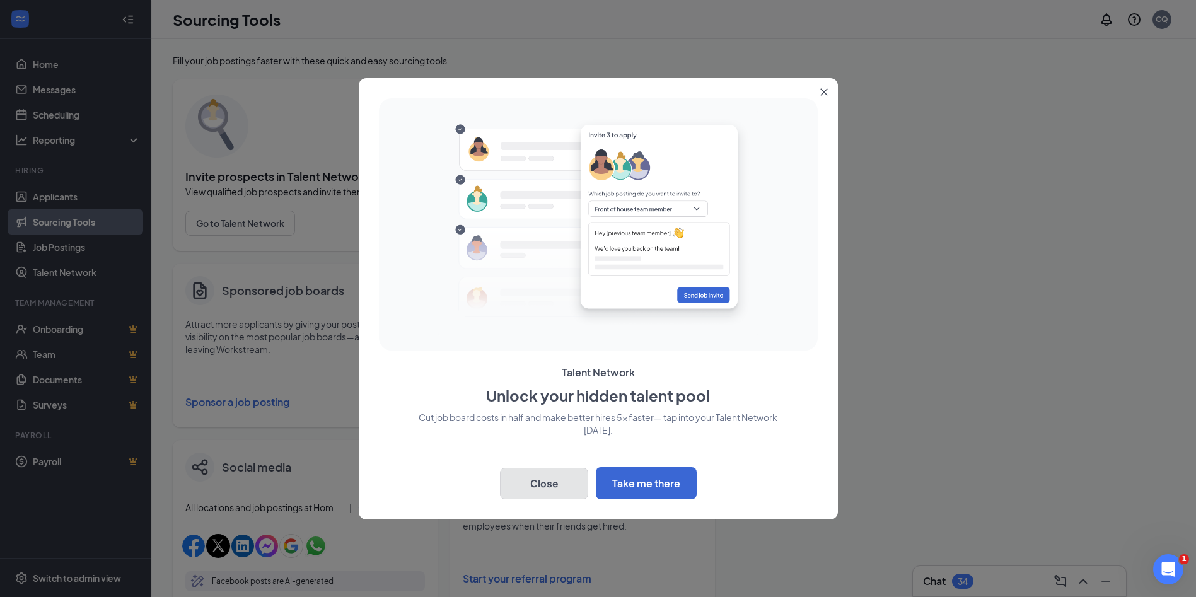
click at [555, 480] on button "Close" at bounding box center [544, 484] width 88 height 32
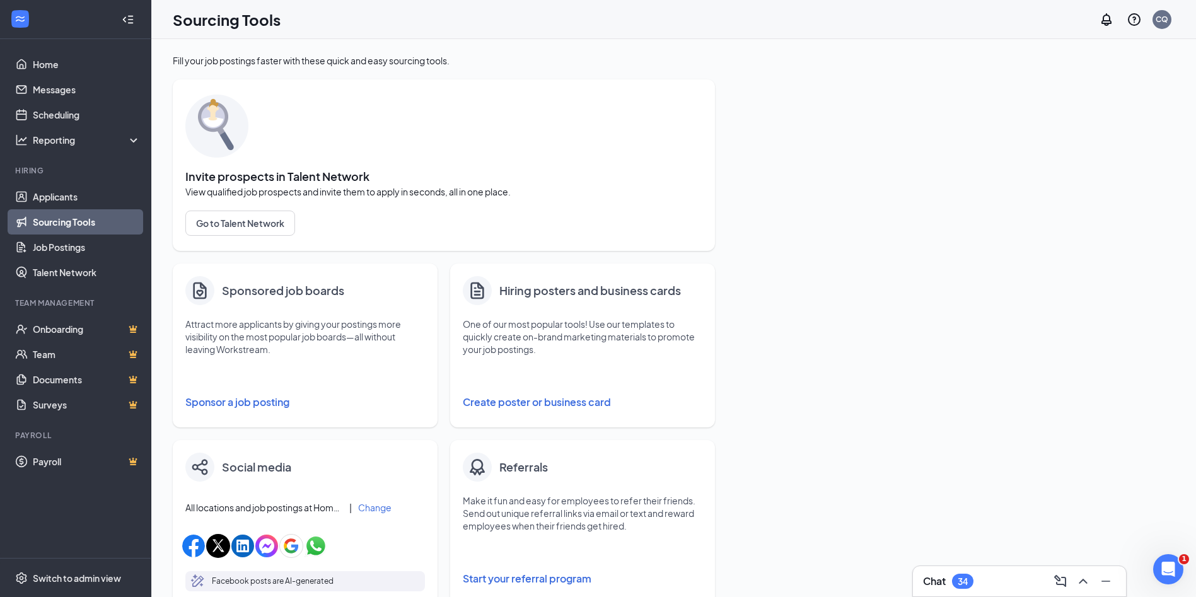
click at [246, 401] on button "Sponsor a job posting" at bounding box center [304, 401] width 239 height 25
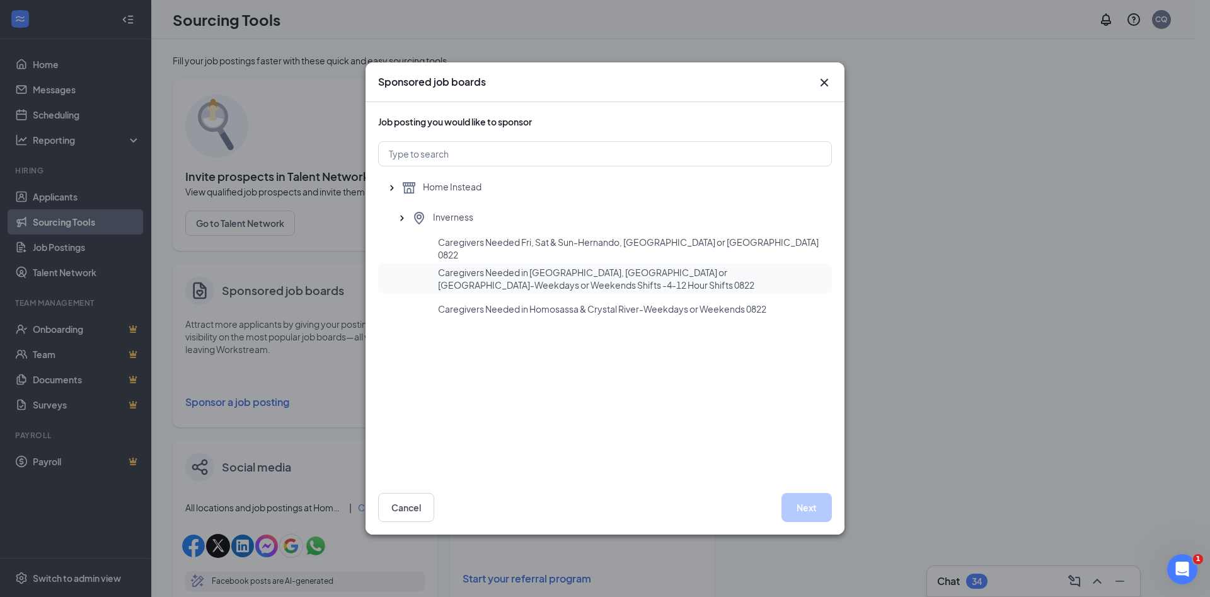
click at [517, 283] on span "Caregivers Needed in [GEOGRAPHIC_DATA], [GEOGRAPHIC_DATA] or [GEOGRAPHIC_DATA]-…" at bounding box center [630, 278] width 384 height 25
click at [801, 507] on button "Next" at bounding box center [807, 507] width 50 height 29
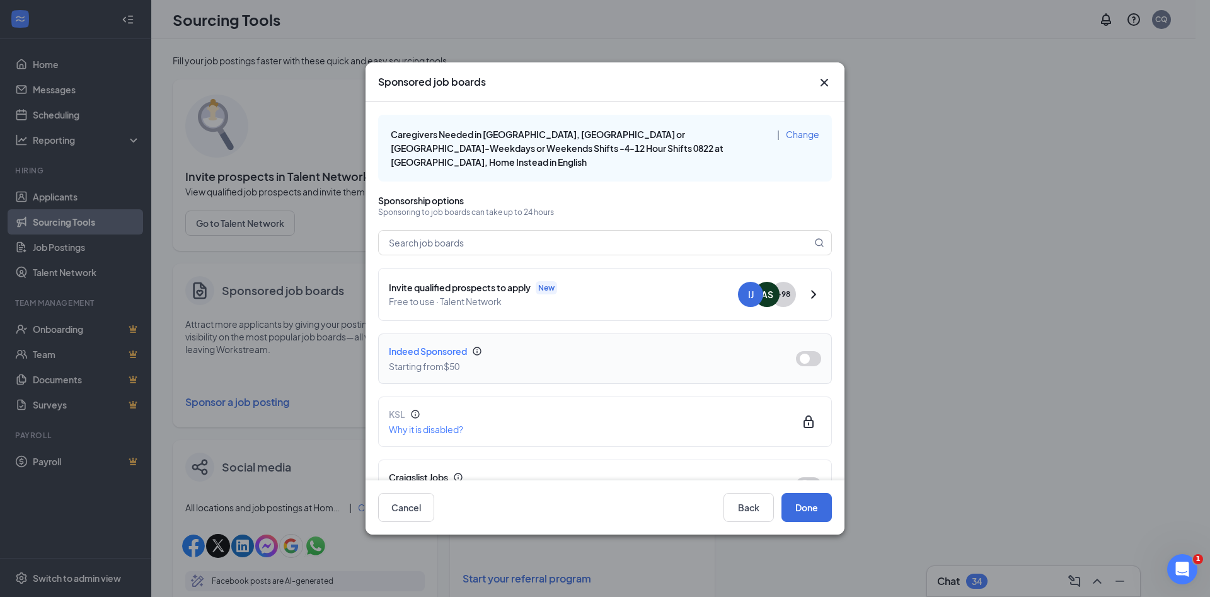
click at [797, 351] on button "button" at bounding box center [808, 358] width 25 height 15
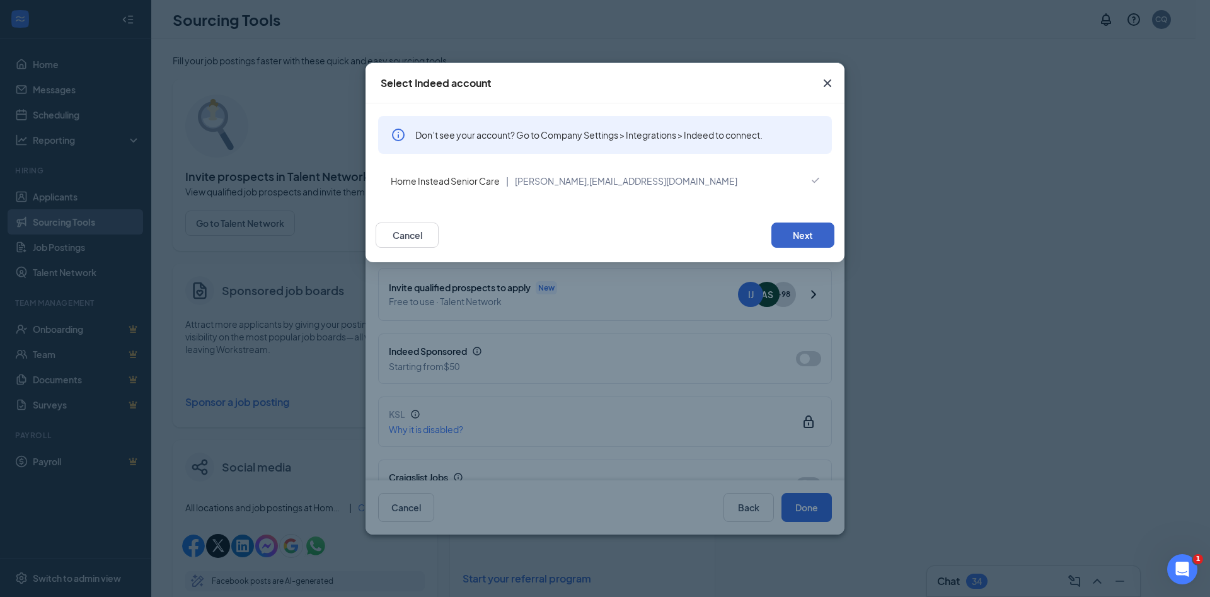
click at [809, 235] on button "Next" at bounding box center [802, 234] width 63 height 25
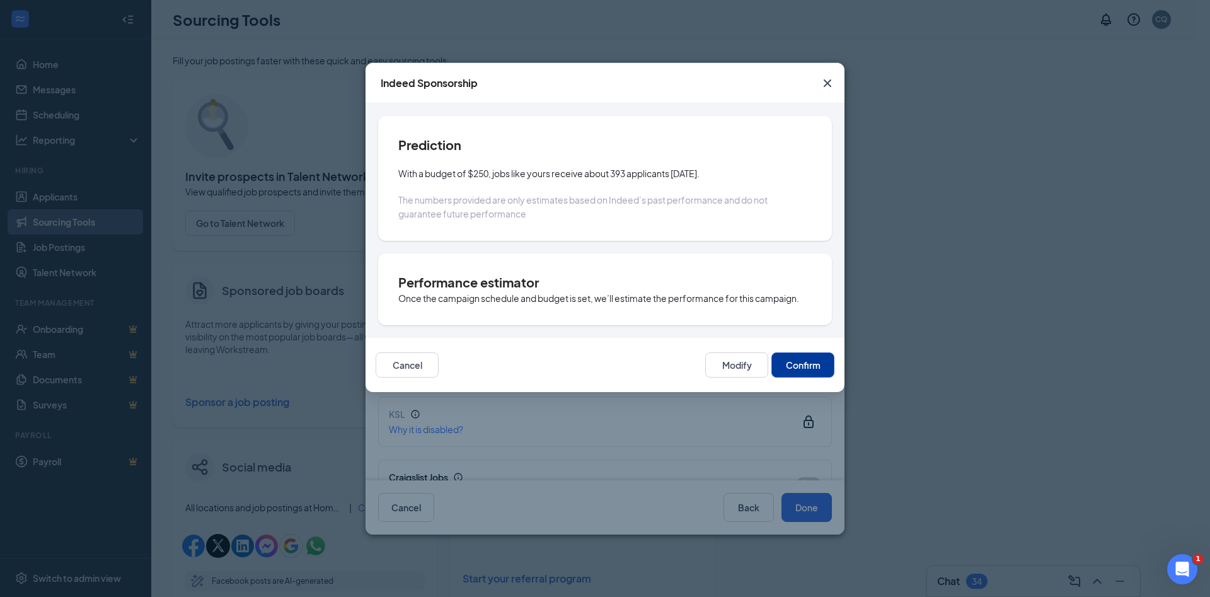
click at [804, 367] on button "Confirm" at bounding box center [802, 364] width 63 height 25
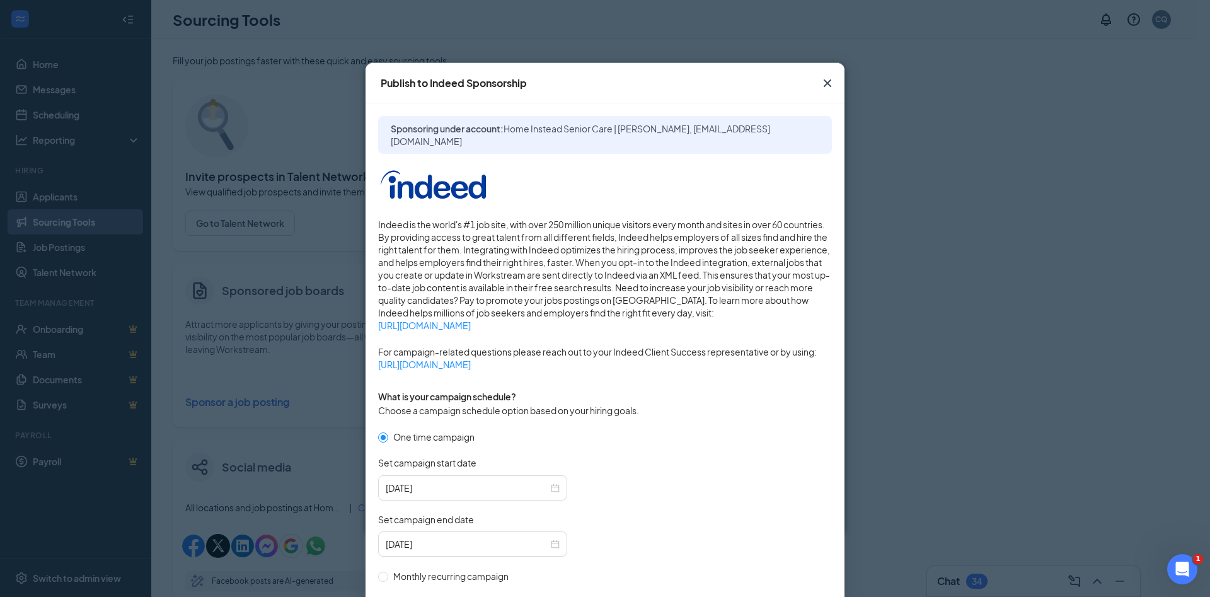
scroll to position [164, 0]
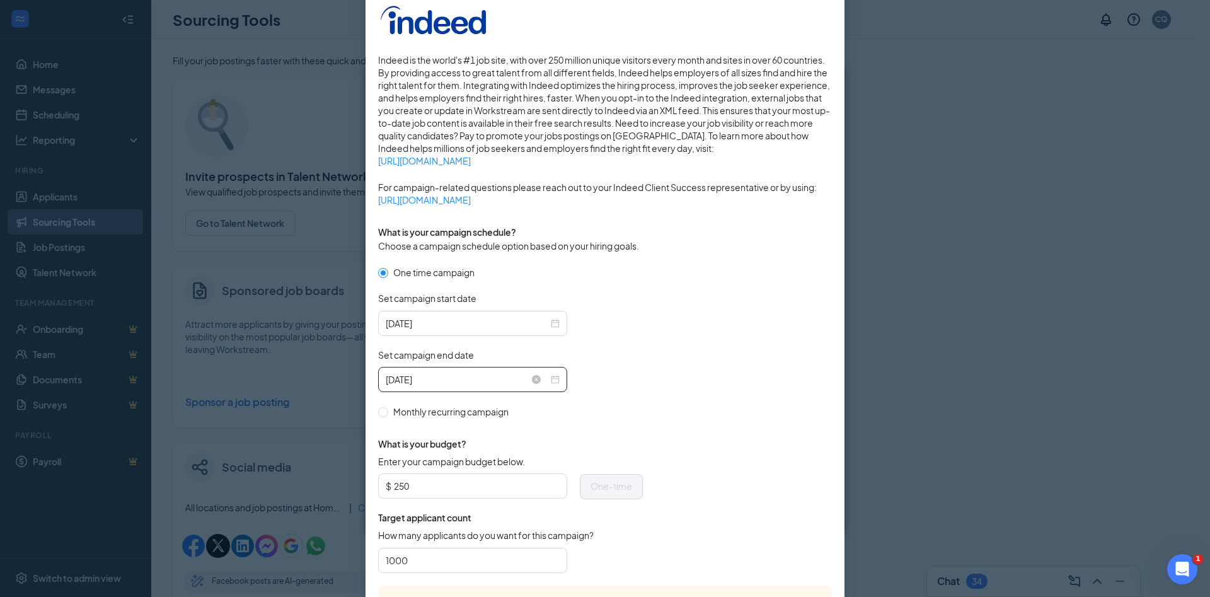
click at [544, 378] on div "[DATE]" at bounding box center [473, 379] width 174 height 14
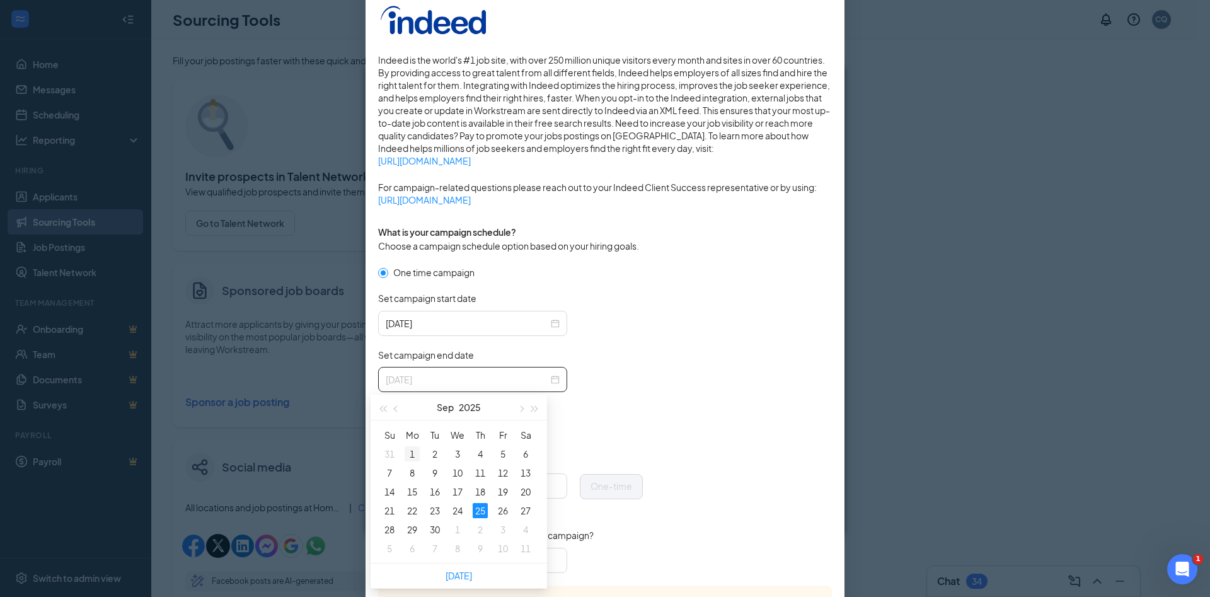
type input "[DATE]"
click at [416, 454] on div "1" at bounding box center [412, 453] width 15 height 15
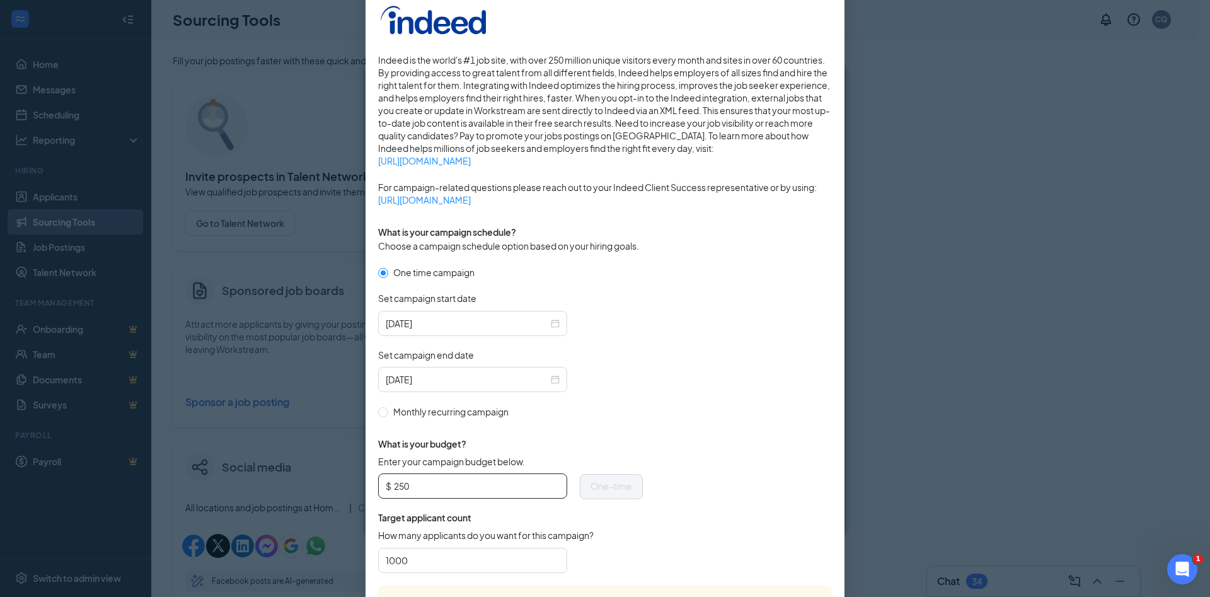
click at [458, 488] on input "250" at bounding box center [477, 485] width 166 height 19
type input "2"
type input "50.00"
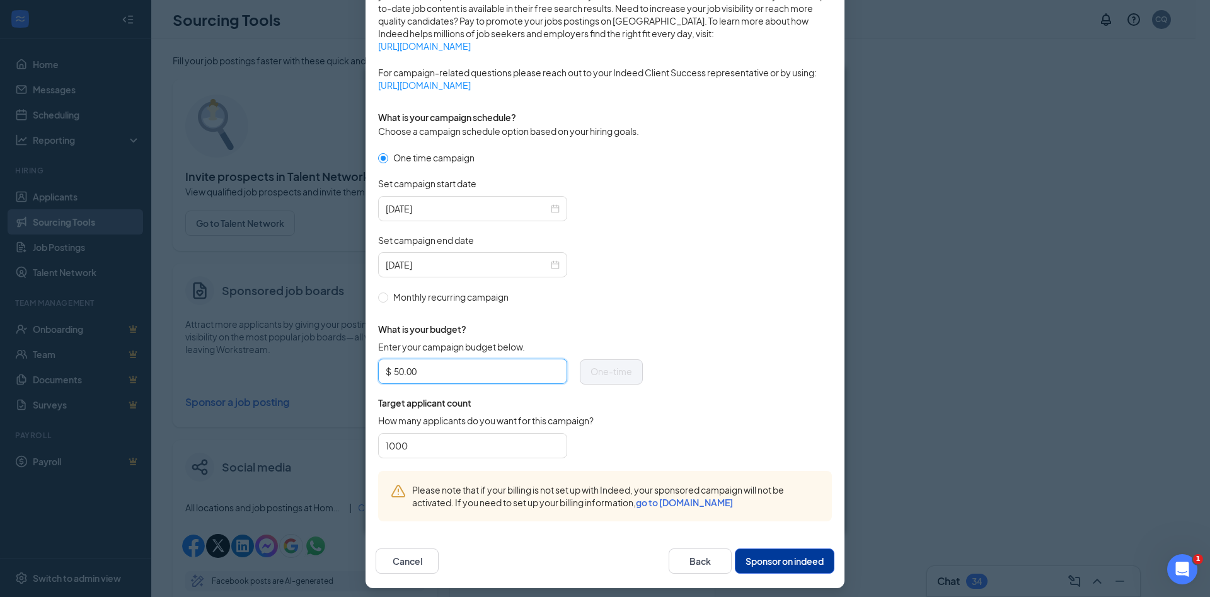
scroll to position [286, 0]
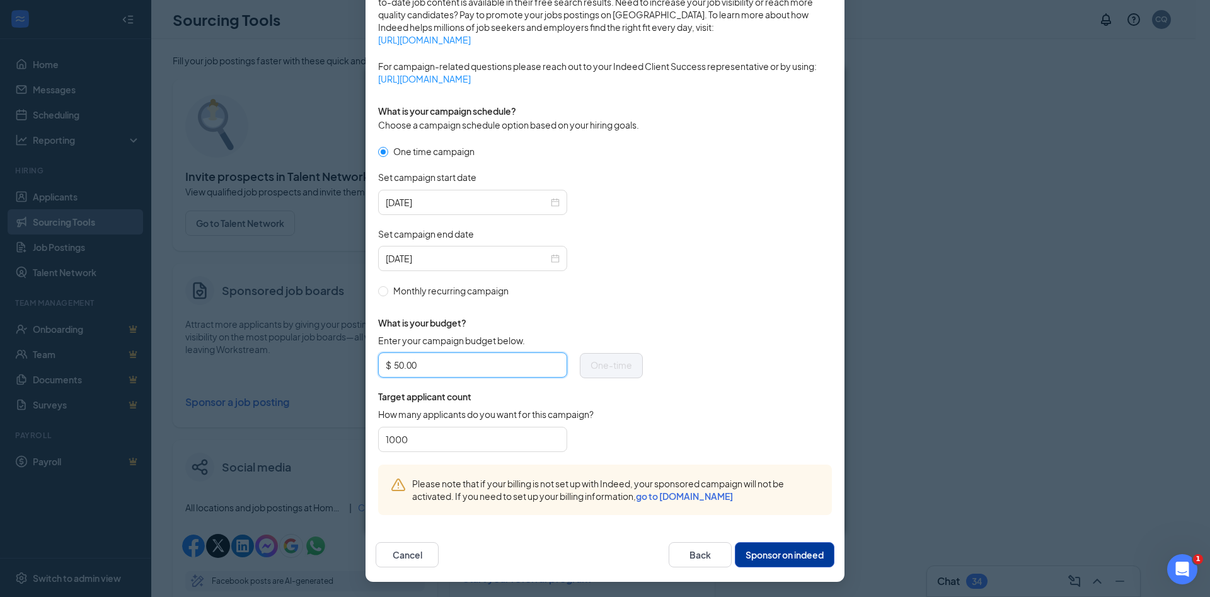
click at [763, 553] on button "Sponsor on indeed" at bounding box center [785, 554] width 100 height 25
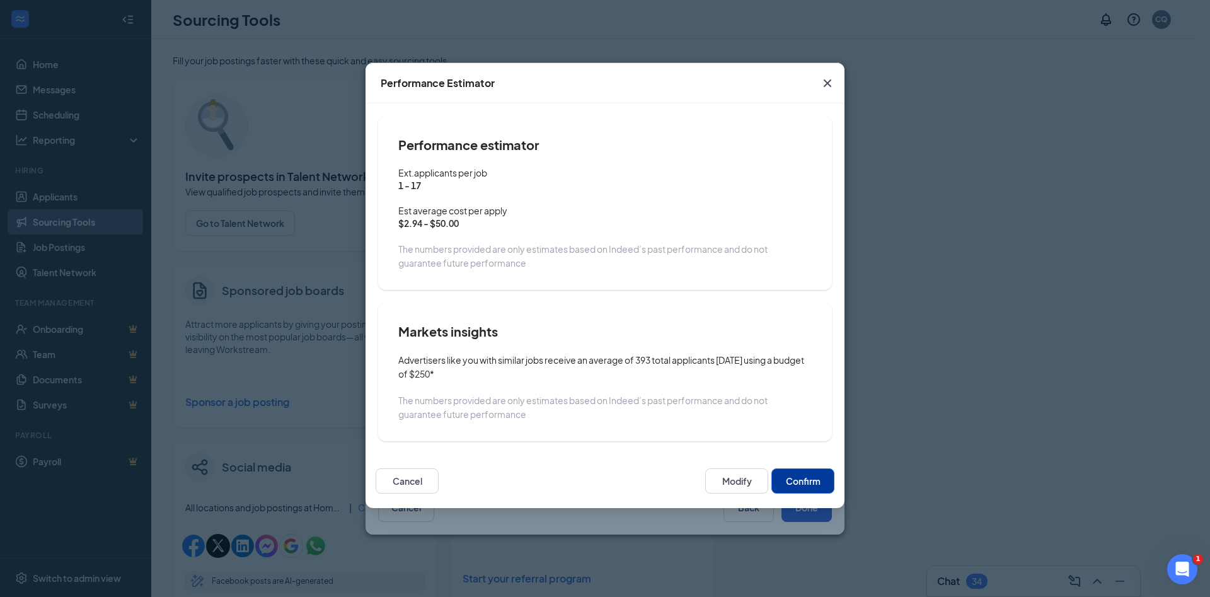
scroll to position [222, 0]
click at [789, 485] on button "Confirm" at bounding box center [802, 480] width 63 height 25
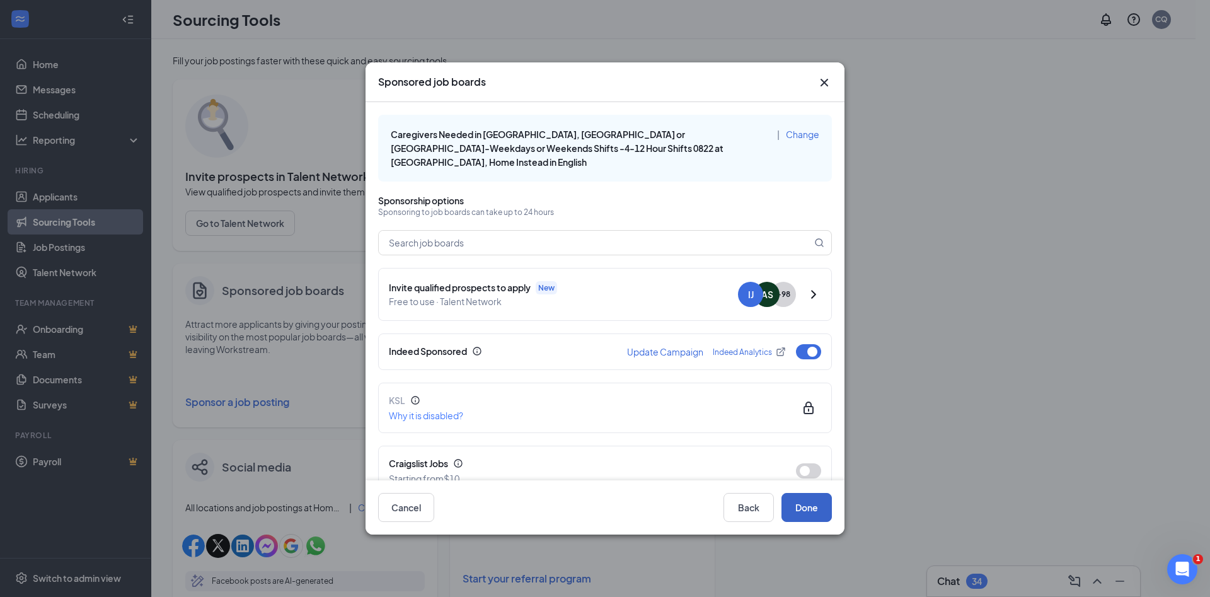
click at [814, 506] on button "Done" at bounding box center [807, 507] width 50 height 29
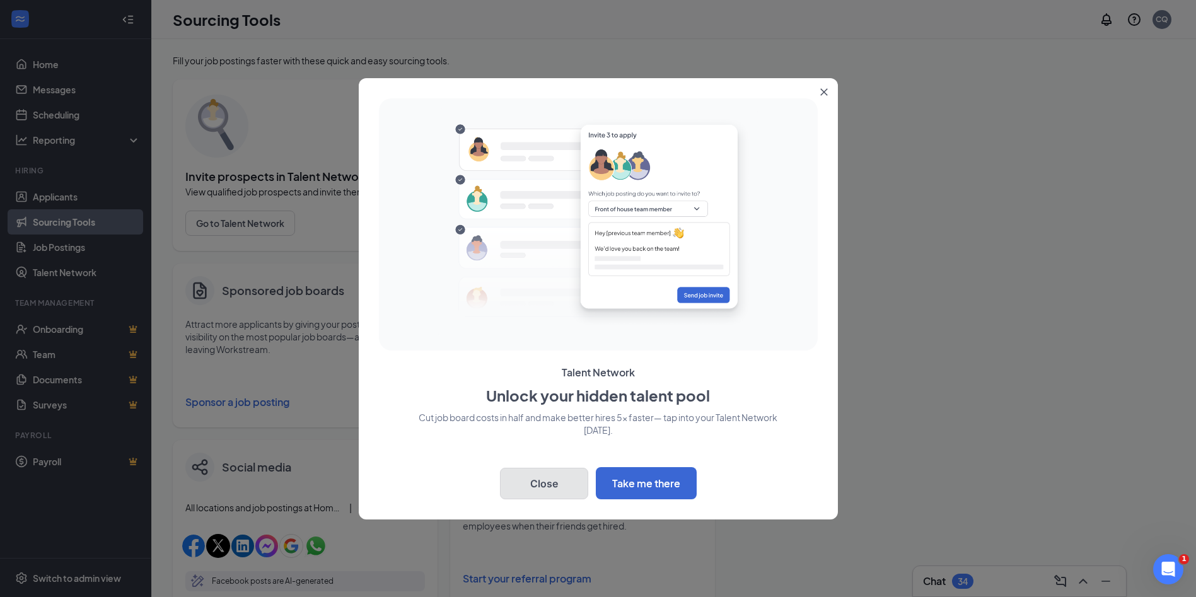
click at [534, 488] on button "Close" at bounding box center [544, 484] width 88 height 32
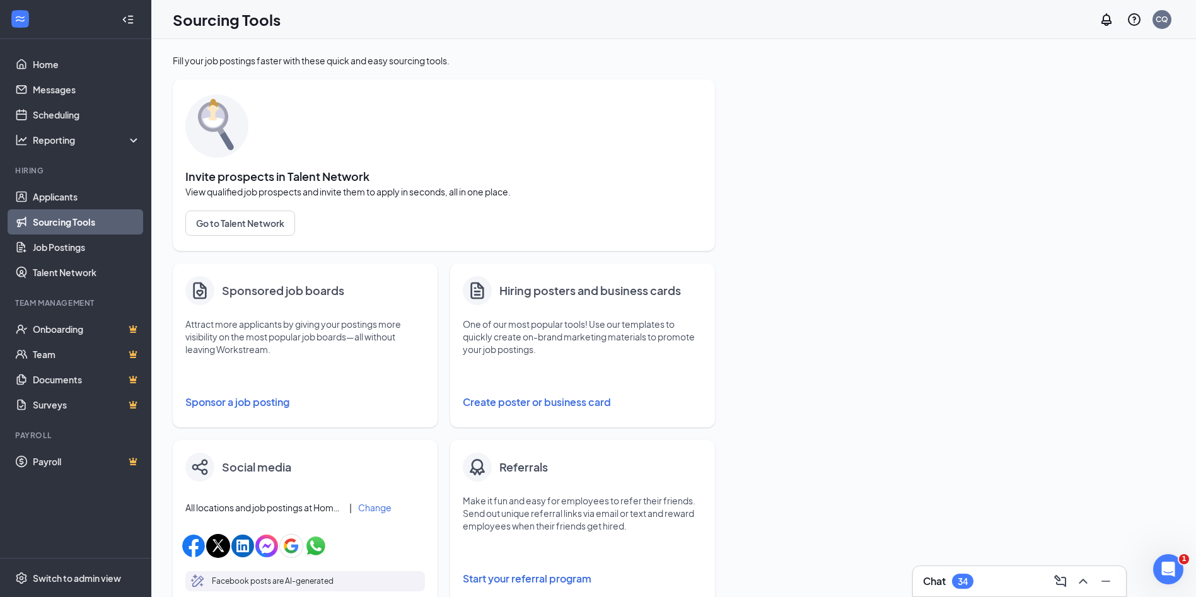
click at [226, 400] on button "Sponsor a job posting" at bounding box center [304, 401] width 239 height 25
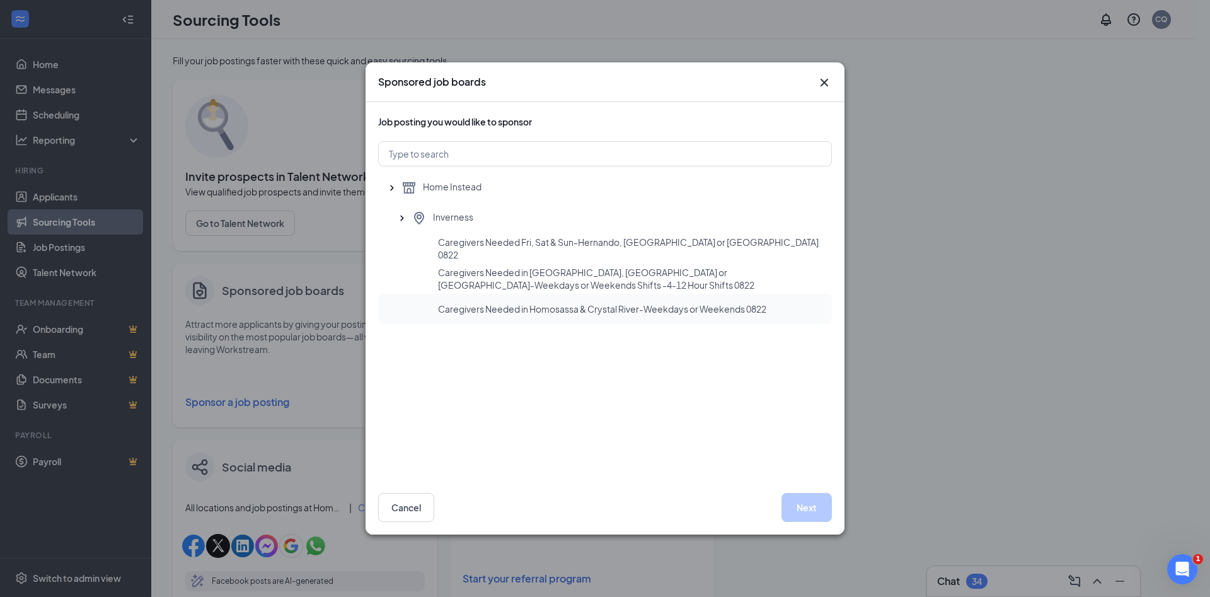
click at [492, 315] on div "Caregivers Needed in Homosassa & Crystal River-Weekdays or Weekends 0822" at bounding box center [605, 309] width 454 height 30
click at [806, 502] on button "Next" at bounding box center [807, 507] width 50 height 29
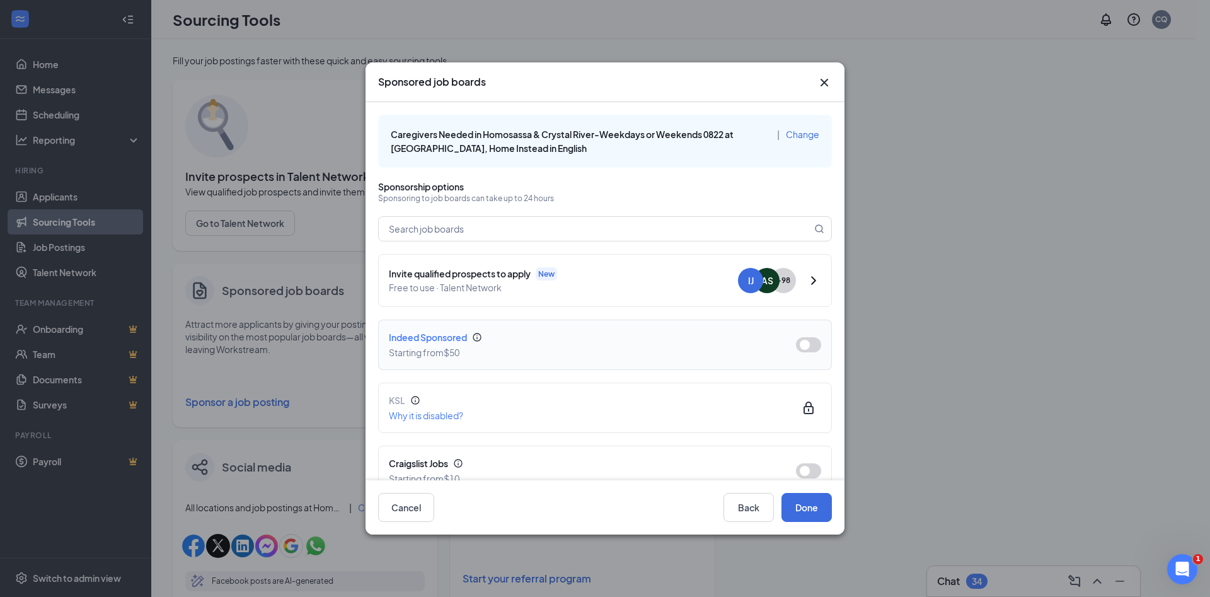
click at [804, 341] on button "button" at bounding box center [808, 344] width 25 height 15
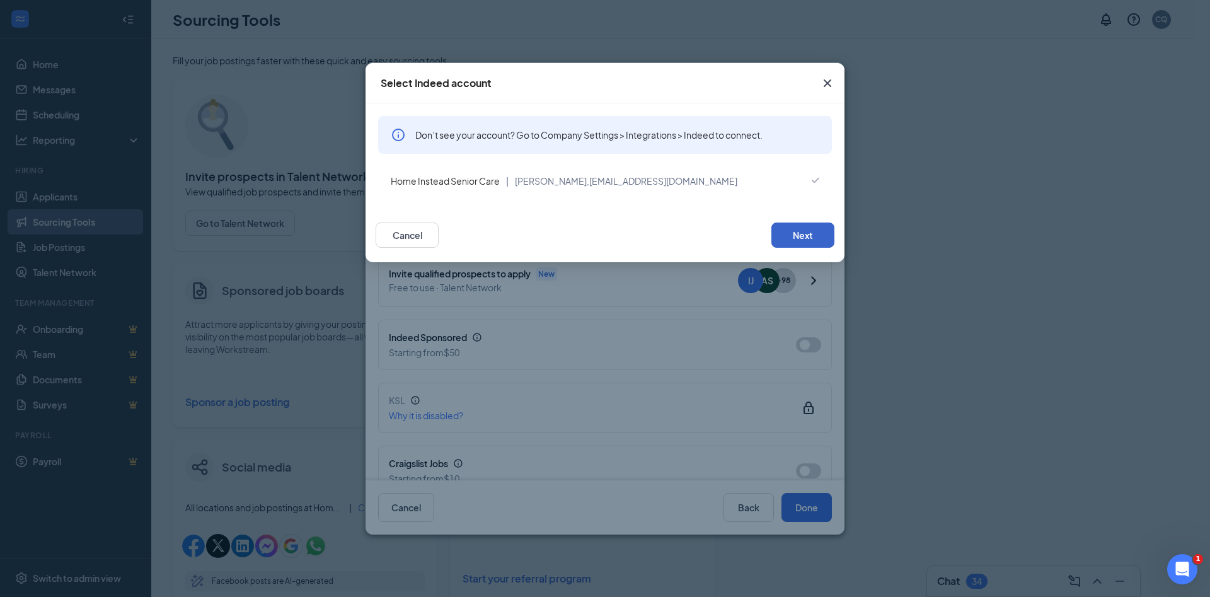
click at [800, 234] on button "Next" at bounding box center [802, 234] width 63 height 25
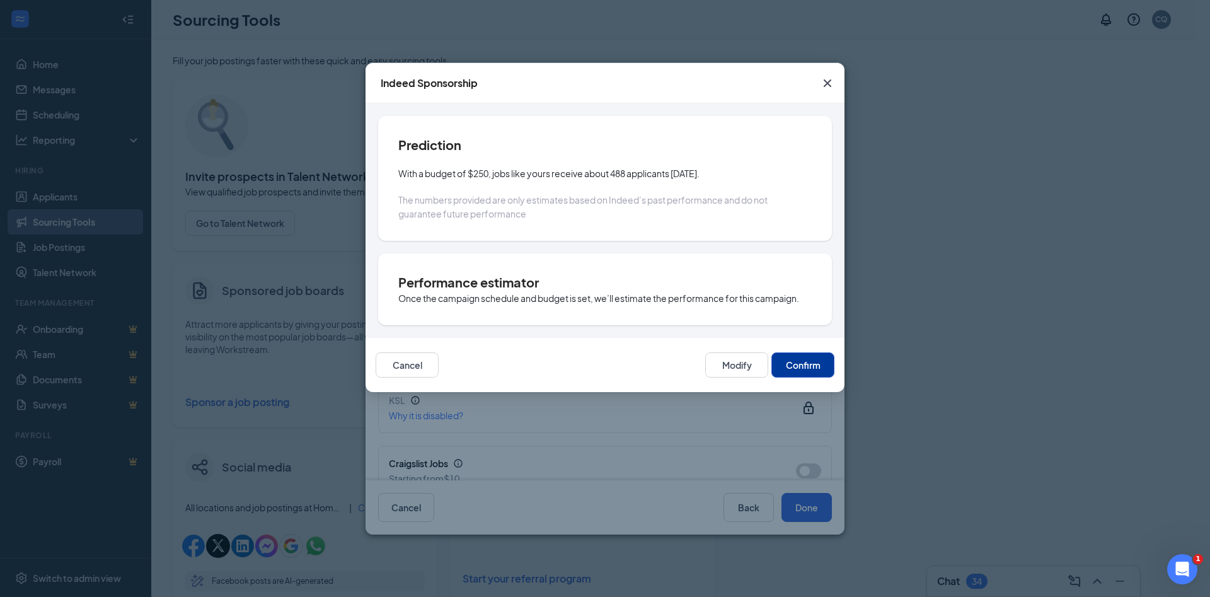
click at [800, 359] on button "Confirm" at bounding box center [802, 364] width 63 height 25
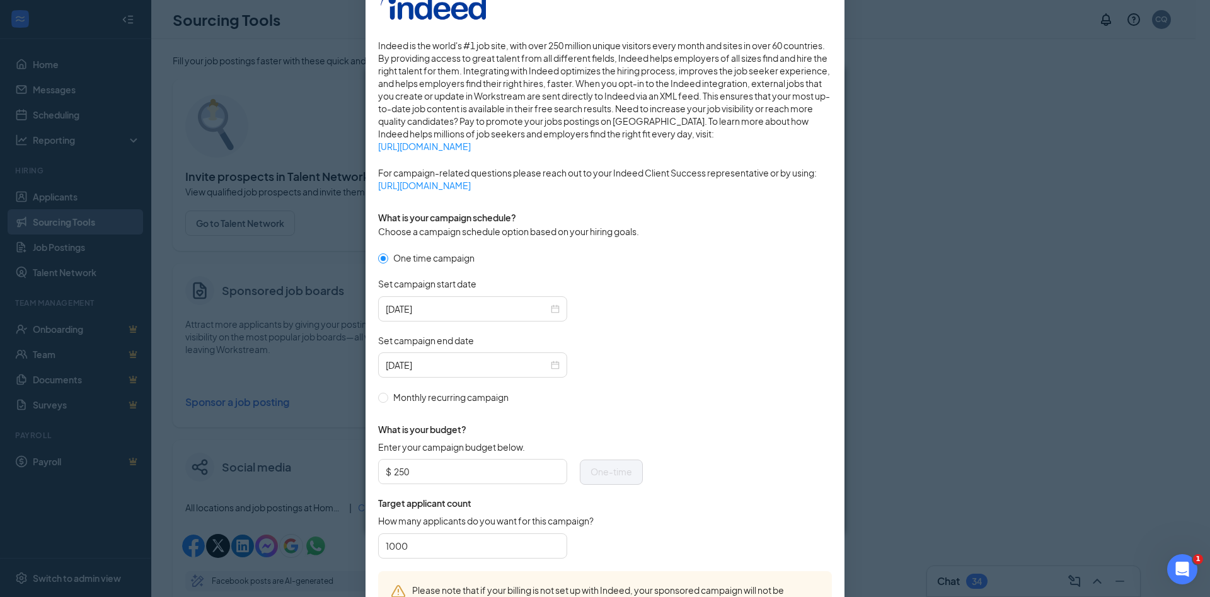
scroll to position [180, 0]
click at [548, 362] on div "[DATE]" at bounding box center [473, 364] width 174 height 14
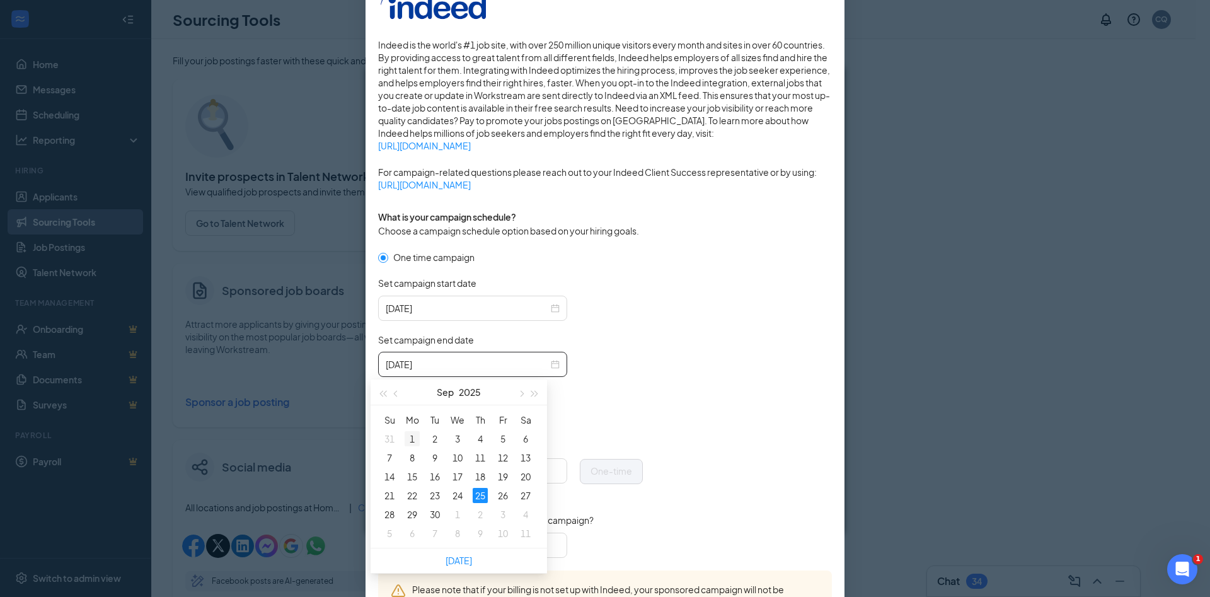
type input "[DATE]"
click at [412, 434] on div "1" at bounding box center [412, 438] width 15 height 15
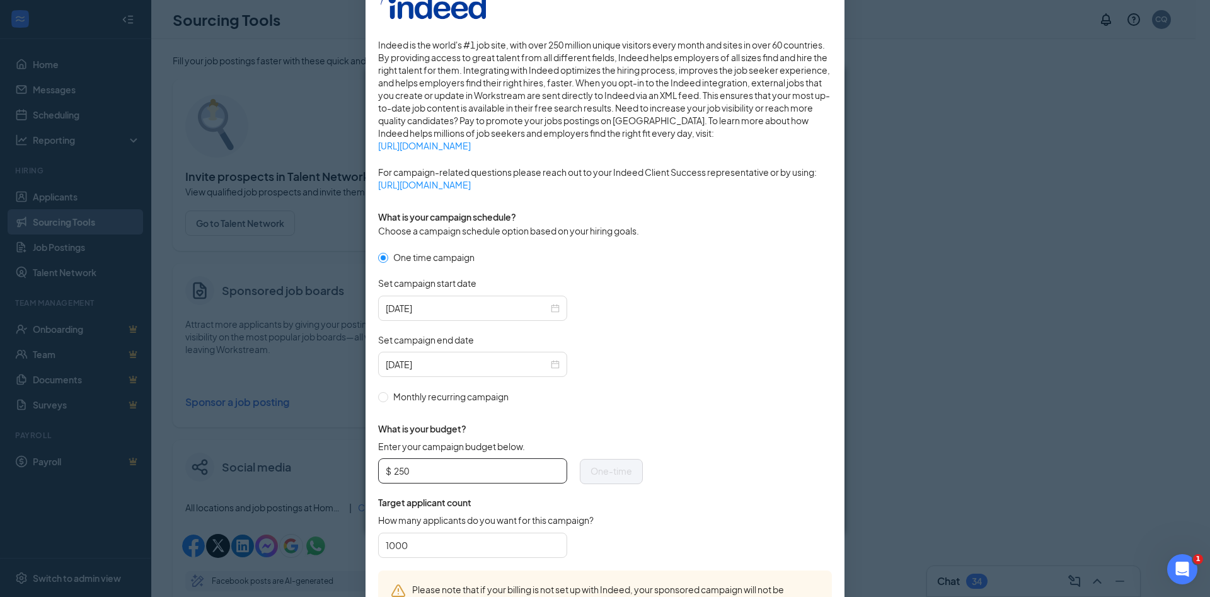
click at [464, 475] on input "250" at bounding box center [477, 470] width 166 height 19
type input "2"
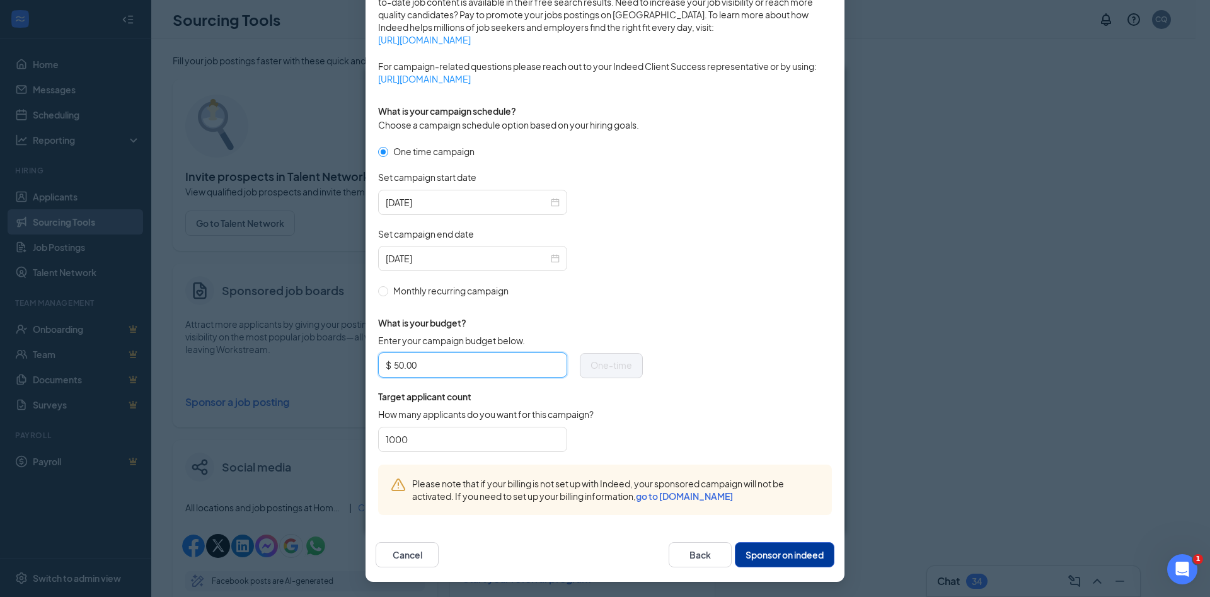
type input "50.00"
click at [764, 556] on button "Sponsor on indeed" at bounding box center [785, 554] width 100 height 25
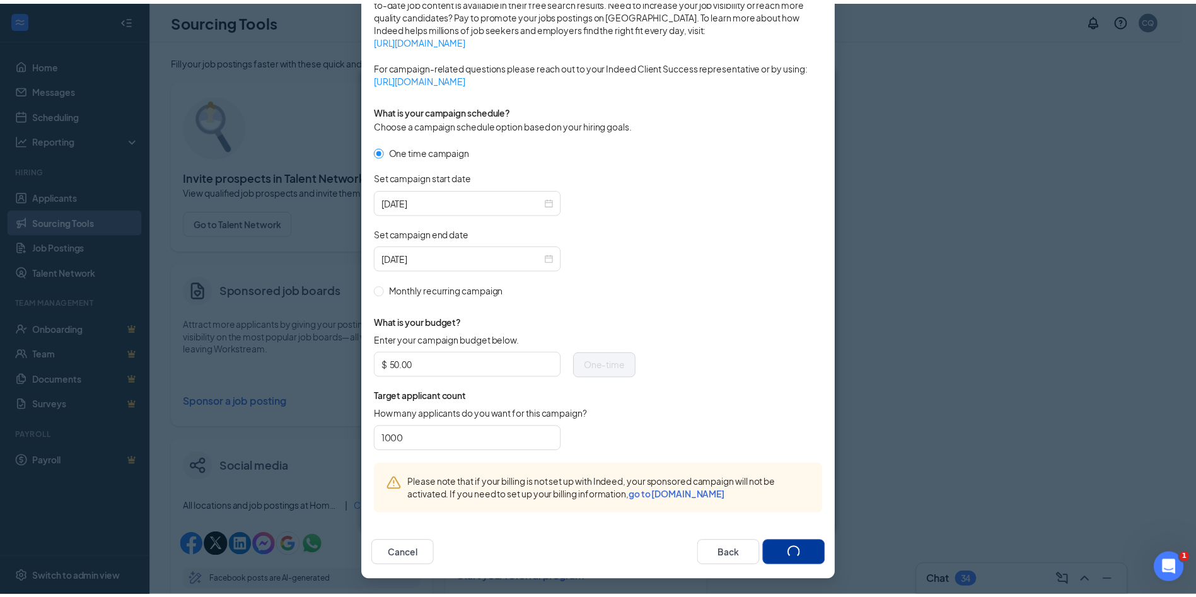
scroll to position [222, 0]
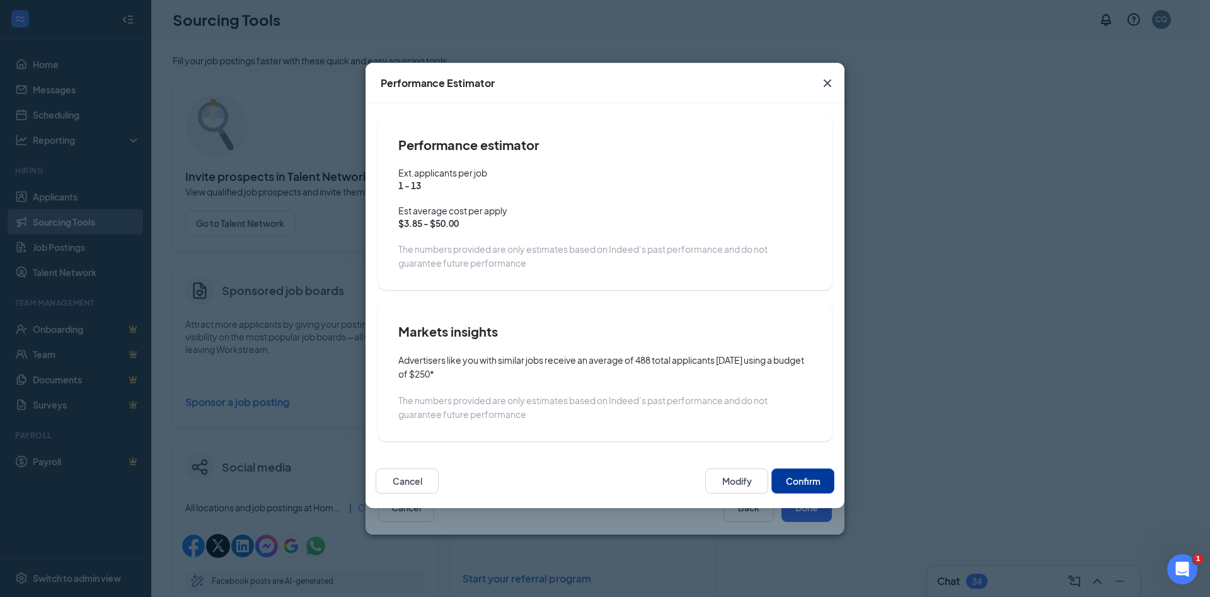
click at [795, 480] on button "Confirm" at bounding box center [802, 480] width 63 height 25
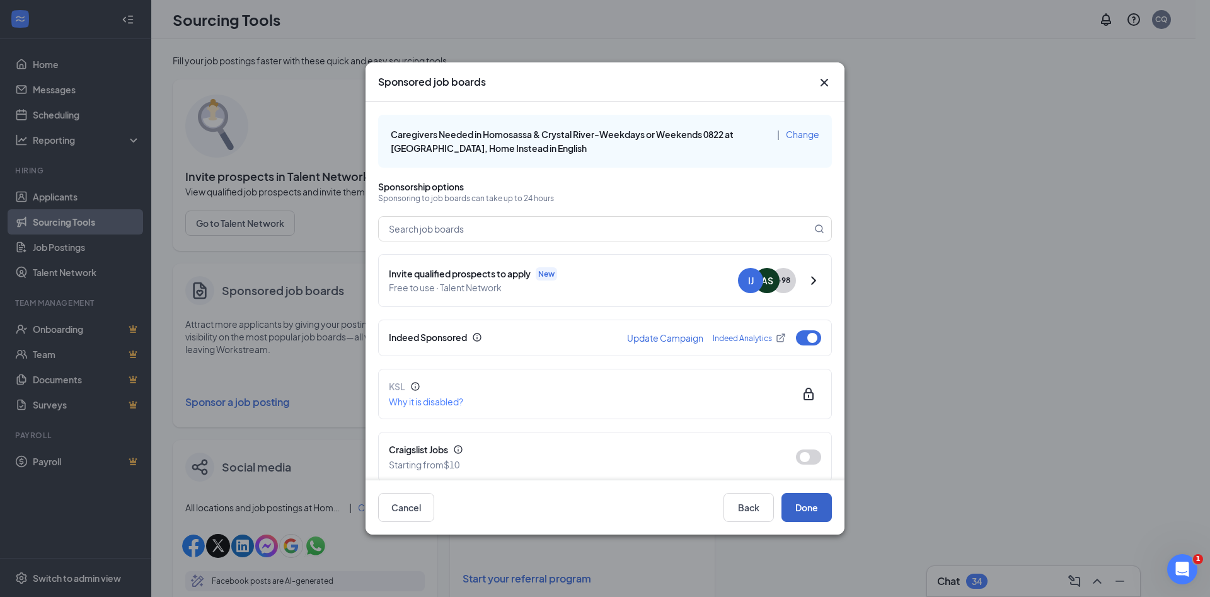
click at [804, 505] on button "Done" at bounding box center [807, 507] width 50 height 29
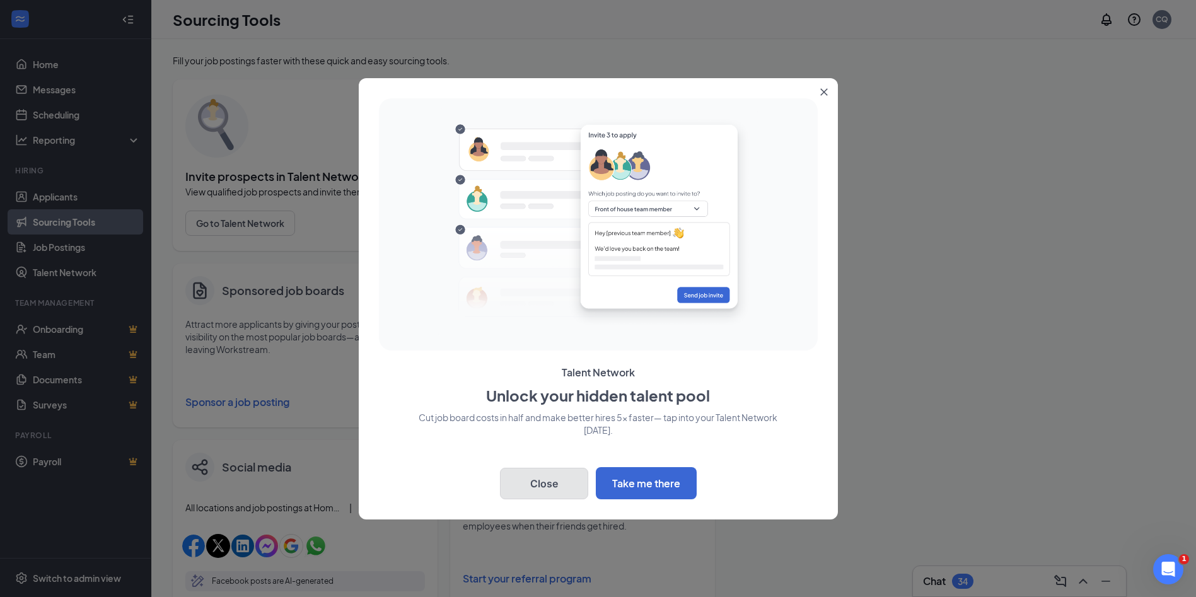
click at [545, 481] on button "Close" at bounding box center [544, 484] width 88 height 32
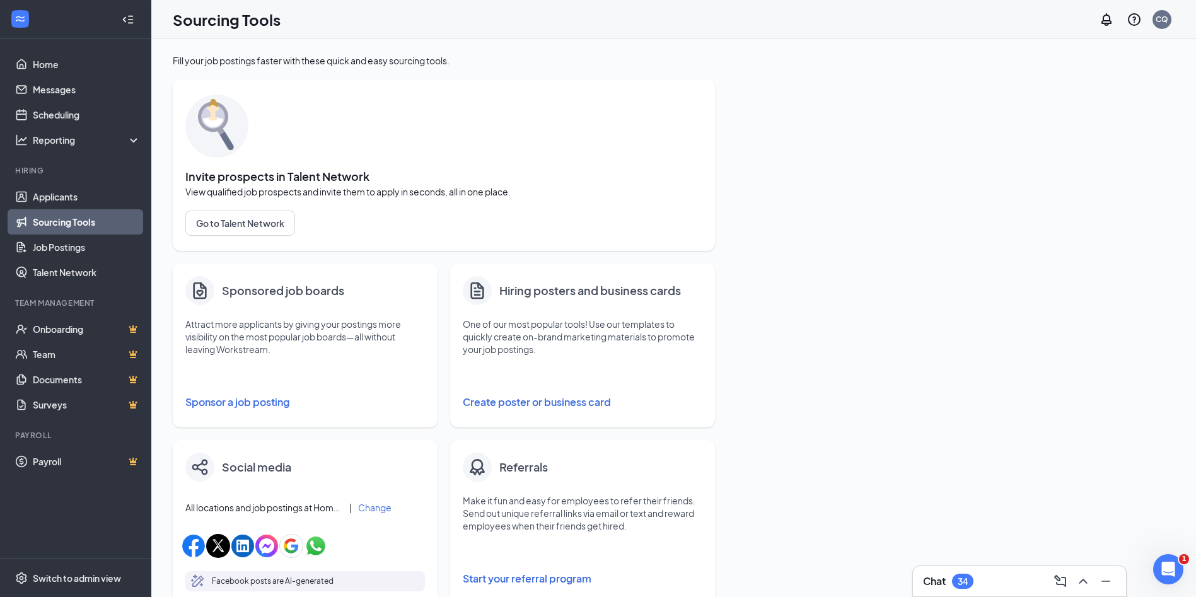
click at [255, 401] on button "Sponsor a job posting" at bounding box center [304, 401] width 239 height 25
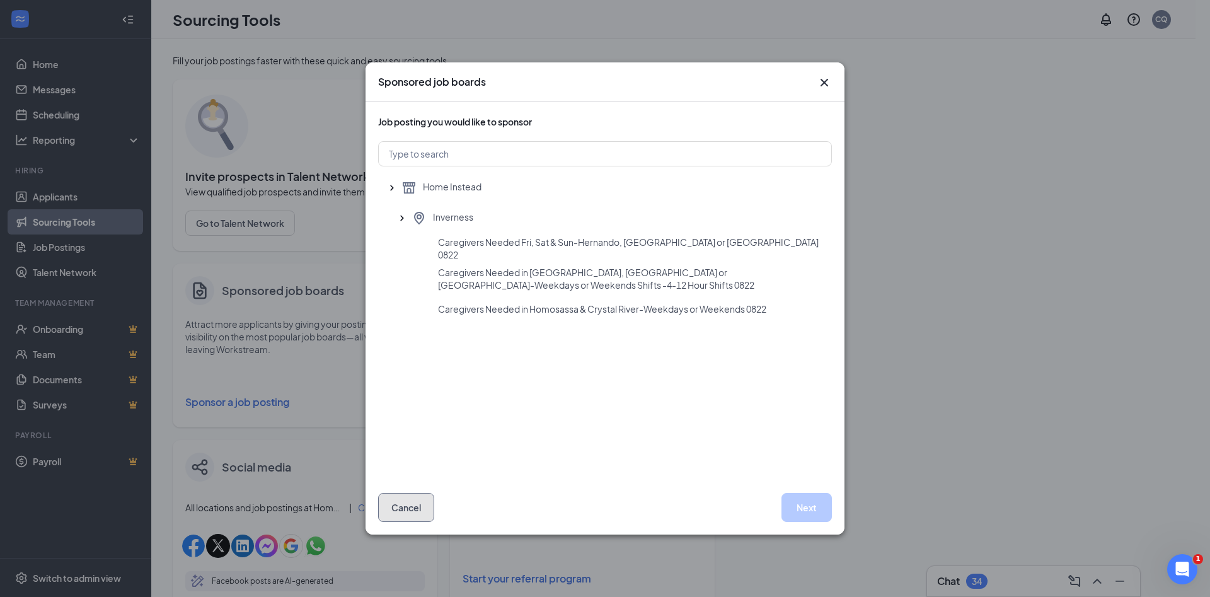
click at [407, 507] on button "Cancel" at bounding box center [406, 507] width 56 height 29
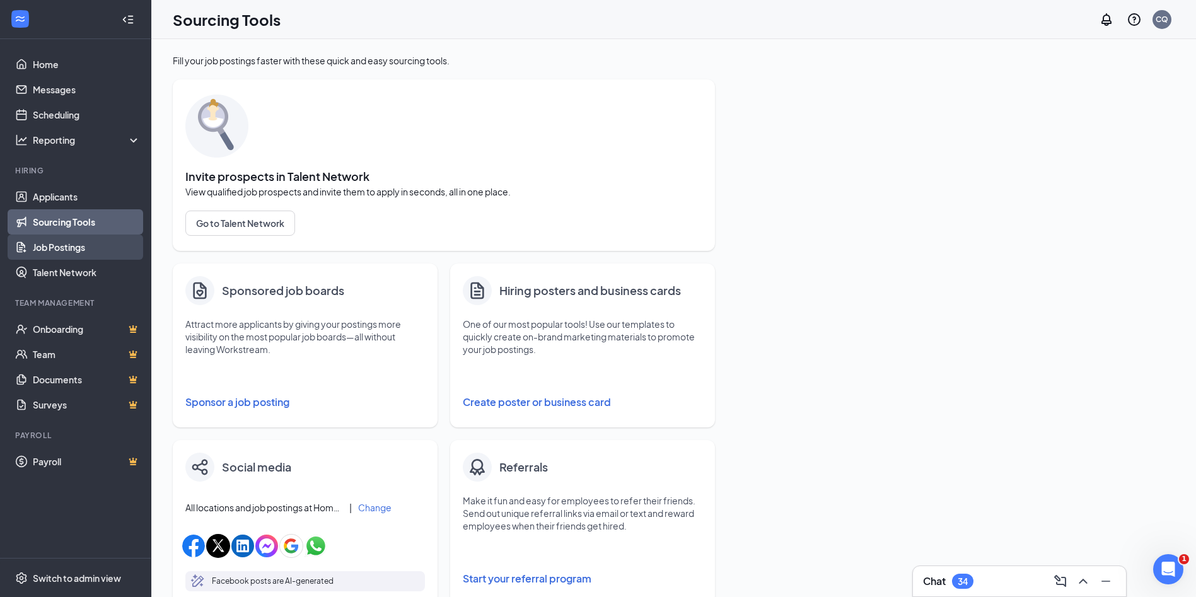
click at [73, 246] on link "Job Postings" at bounding box center [87, 246] width 108 height 25
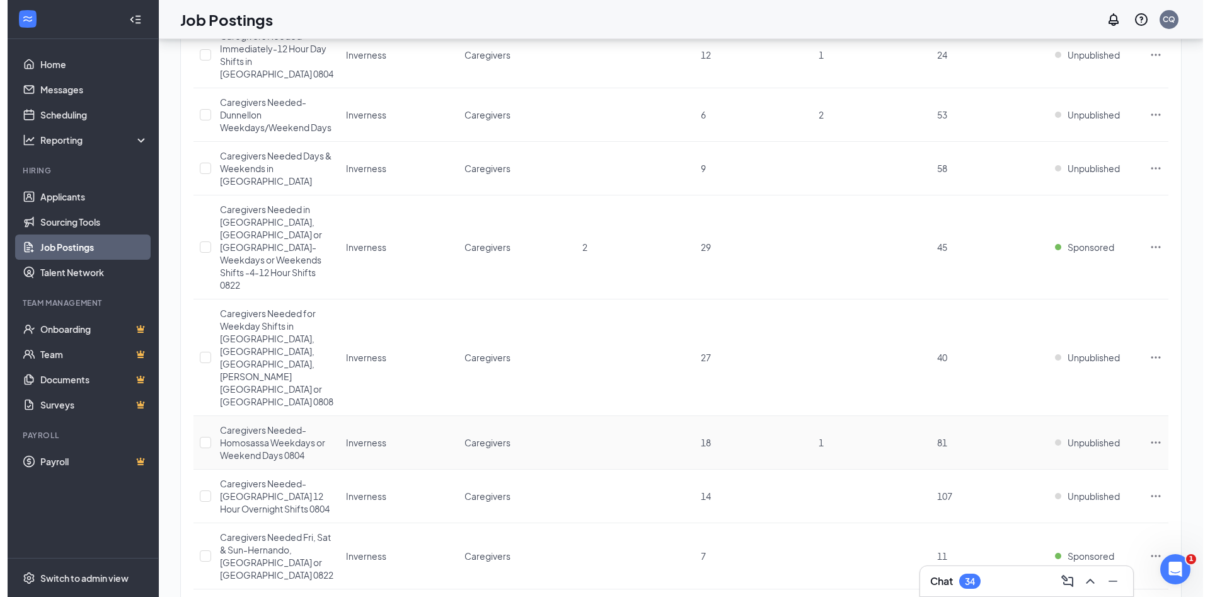
scroll to position [894, 0]
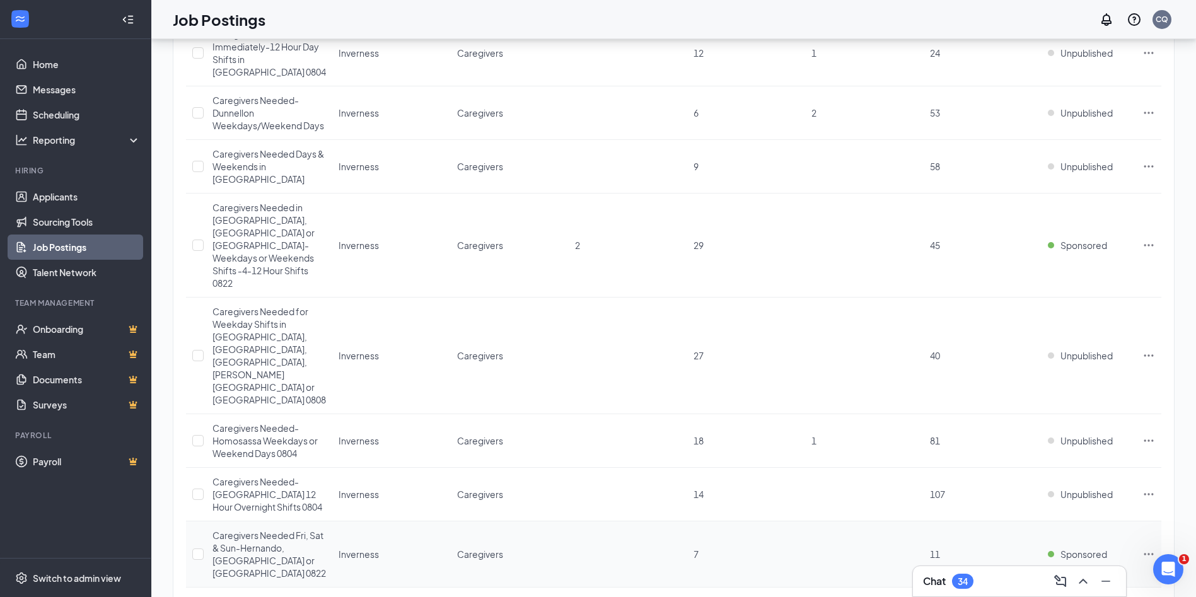
click at [1150, 548] on icon "Ellipses" at bounding box center [1148, 554] width 13 height 13
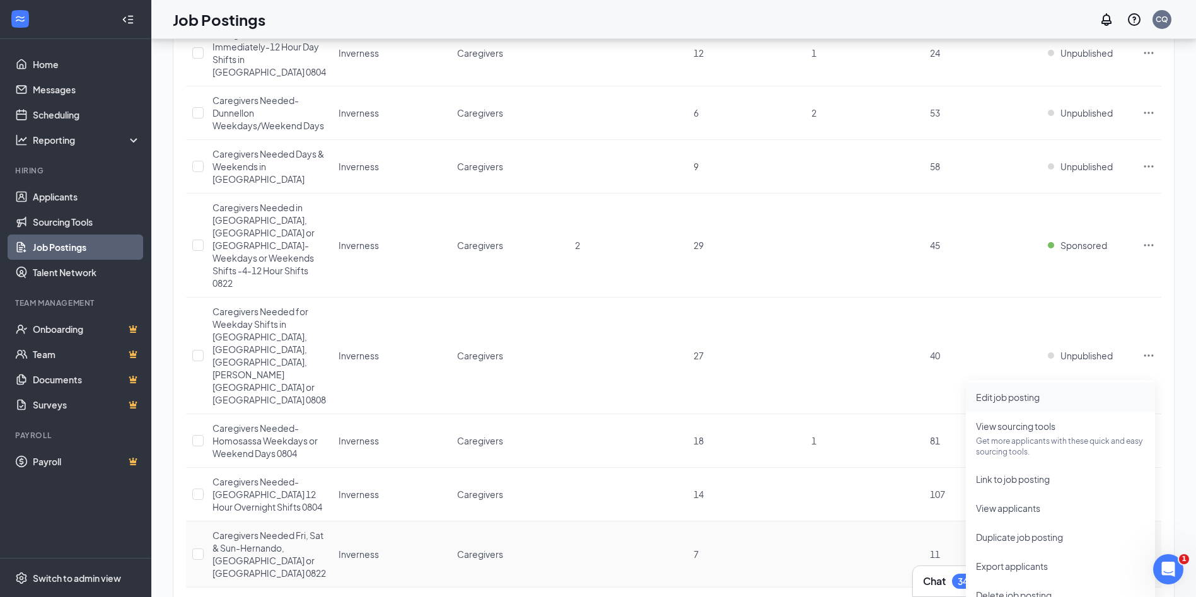
click at [1063, 391] on span "Edit job posting" at bounding box center [1060, 397] width 169 height 14
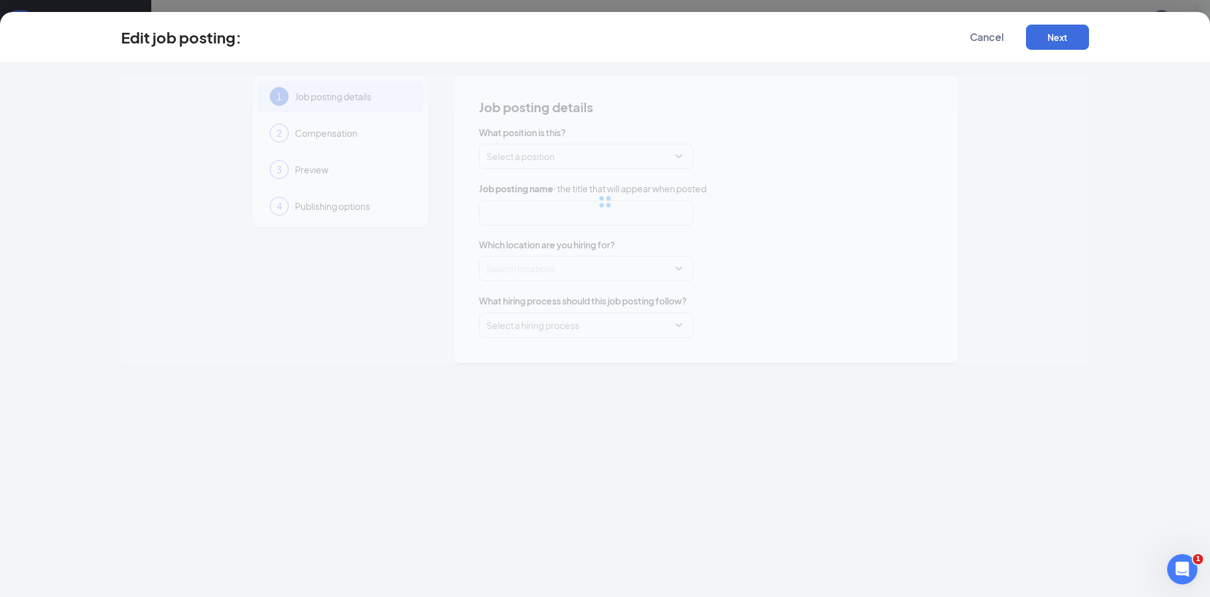
type input "Caregivers Needed Fri, Sat & Sun-Hernando, [GEOGRAPHIC_DATA] or [GEOGRAPHIC_DAT…"
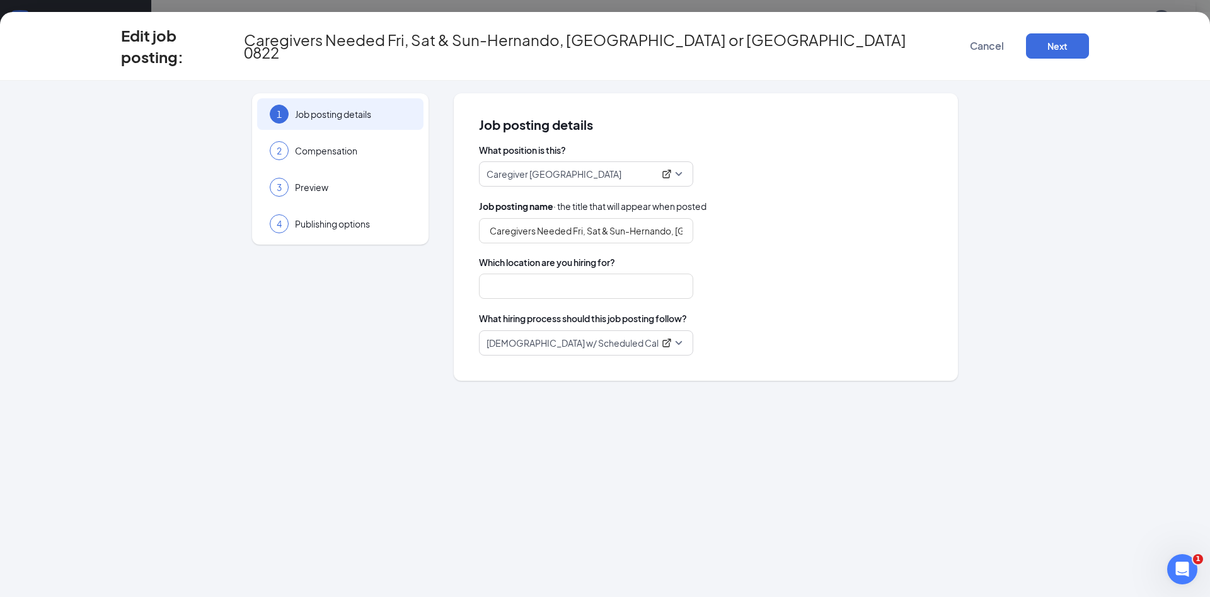
type input "Inverness"
click at [623, 218] on input "Caregivers Needed Fri, Sat & Sun-Hernando, [GEOGRAPHIC_DATA] or [GEOGRAPHIC_DAT…" at bounding box center [586, 230] width 214 height 25
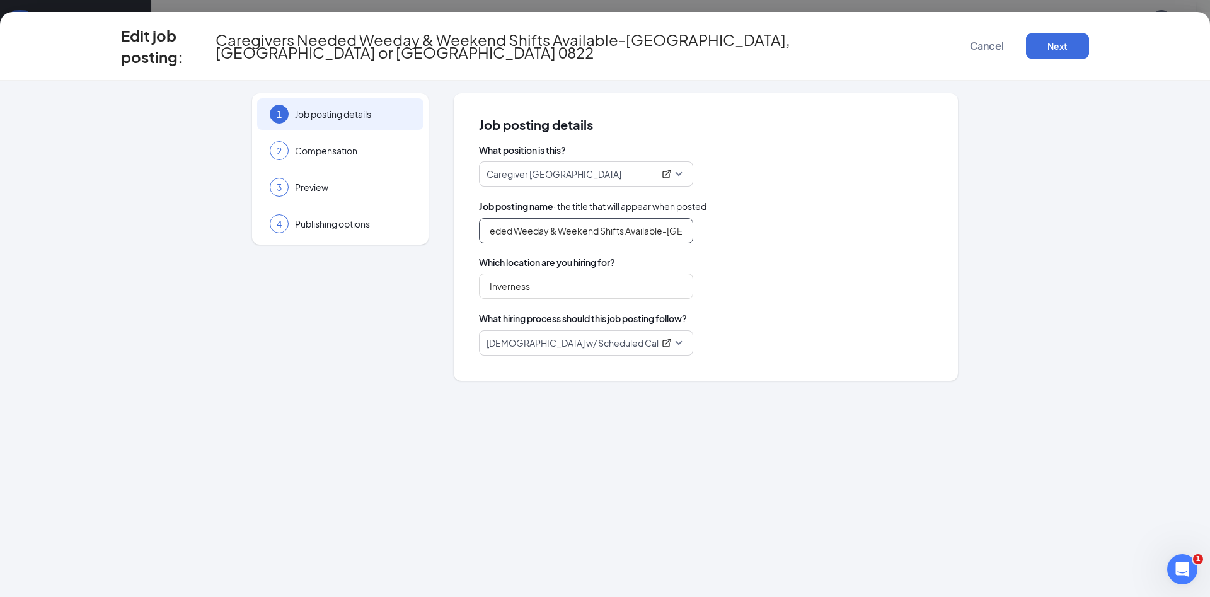
scroll to position [0, 64]
type input "Caregivers Needed Weeday & Weekend Shifts Available-[GEOGRAPHIC_DATA], [GEOGRAP…"
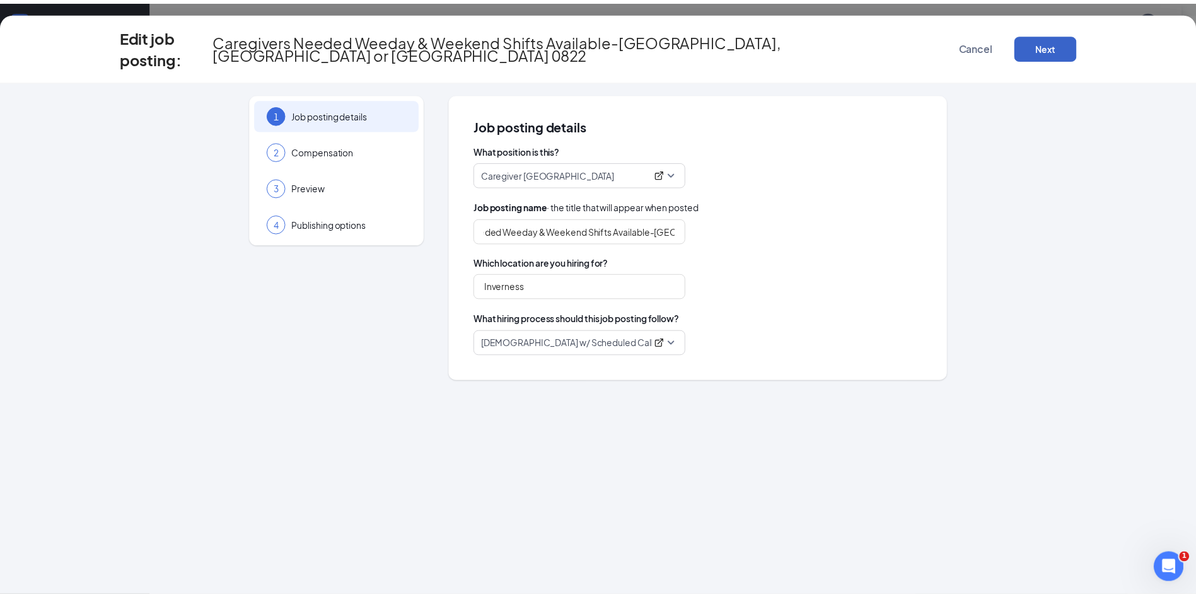
scroll to position [0, 0]
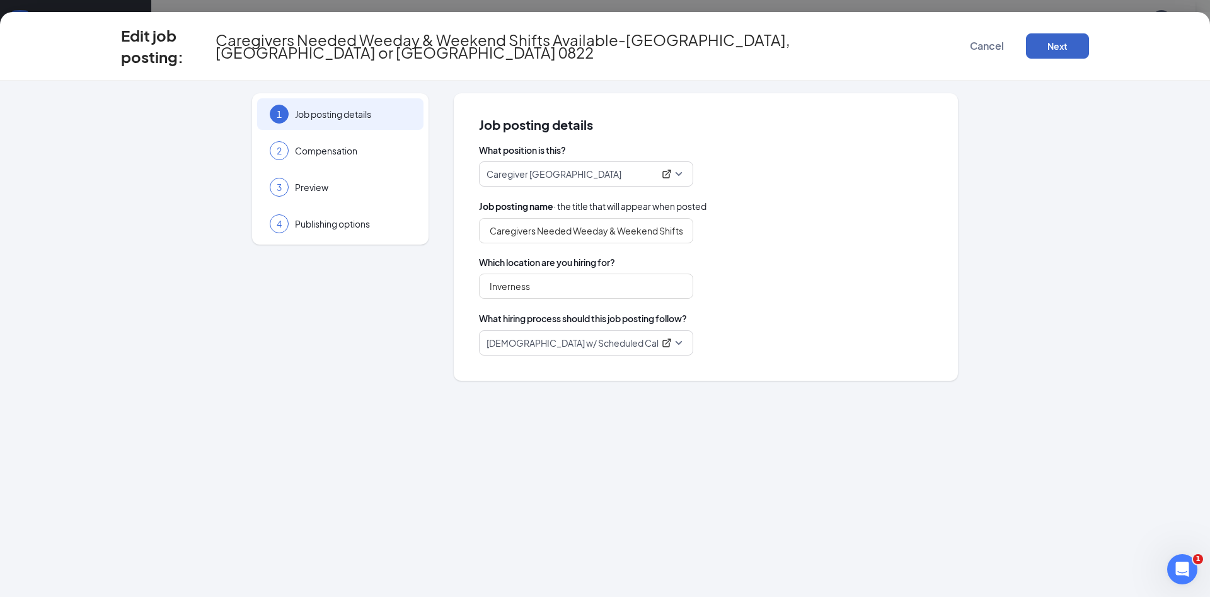
click at [1050, 43] on button "Next" at bounding box center [1057, 45] width 63 height 25
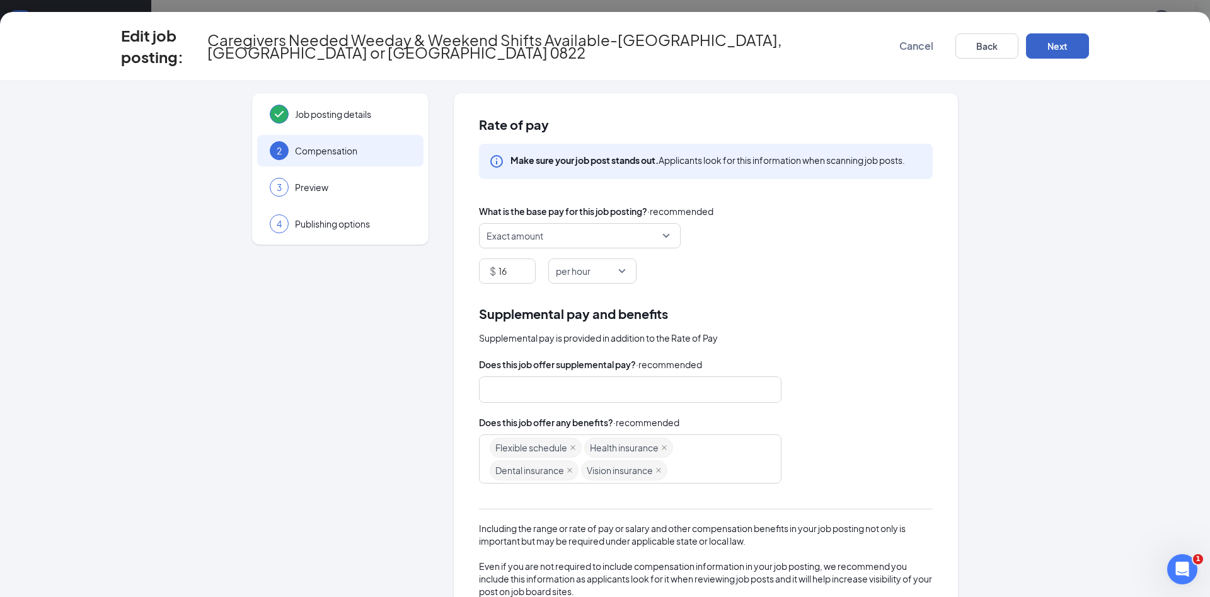
click at [1048, 44] on button "Next" at bounding box center [1057, 45] width 63 height 25
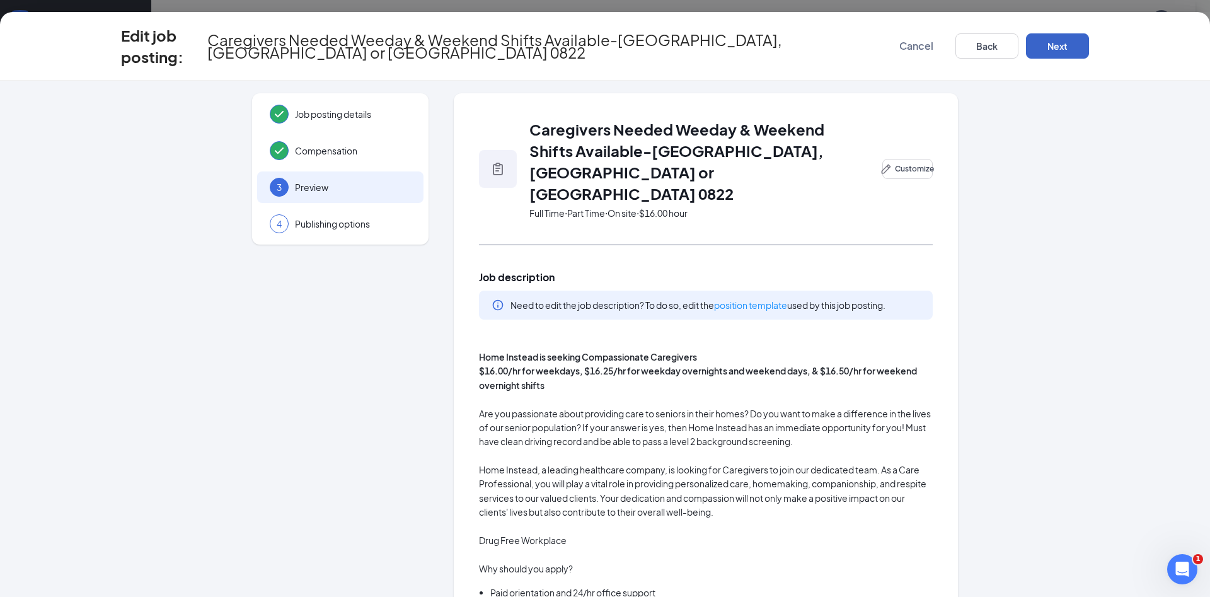
click at [1048, 44] on button "Next" at bounding box center [1057, 45] width 63 height 25
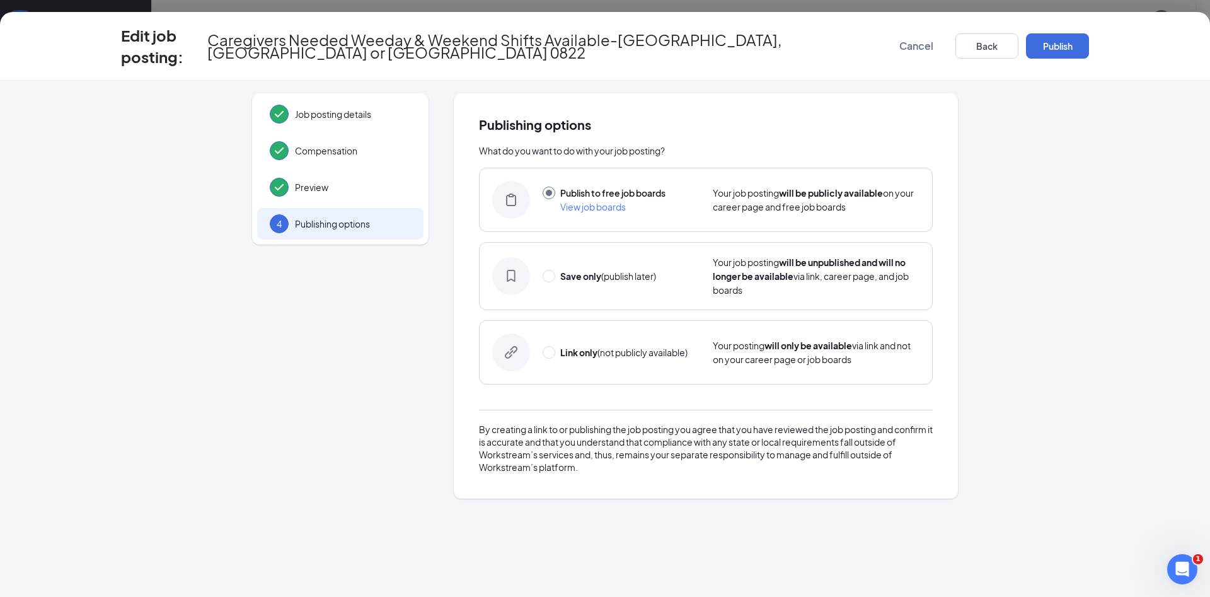
click at [1048, 44] on button "Publish" at bounding box center [1057, 45] width 63 height 25
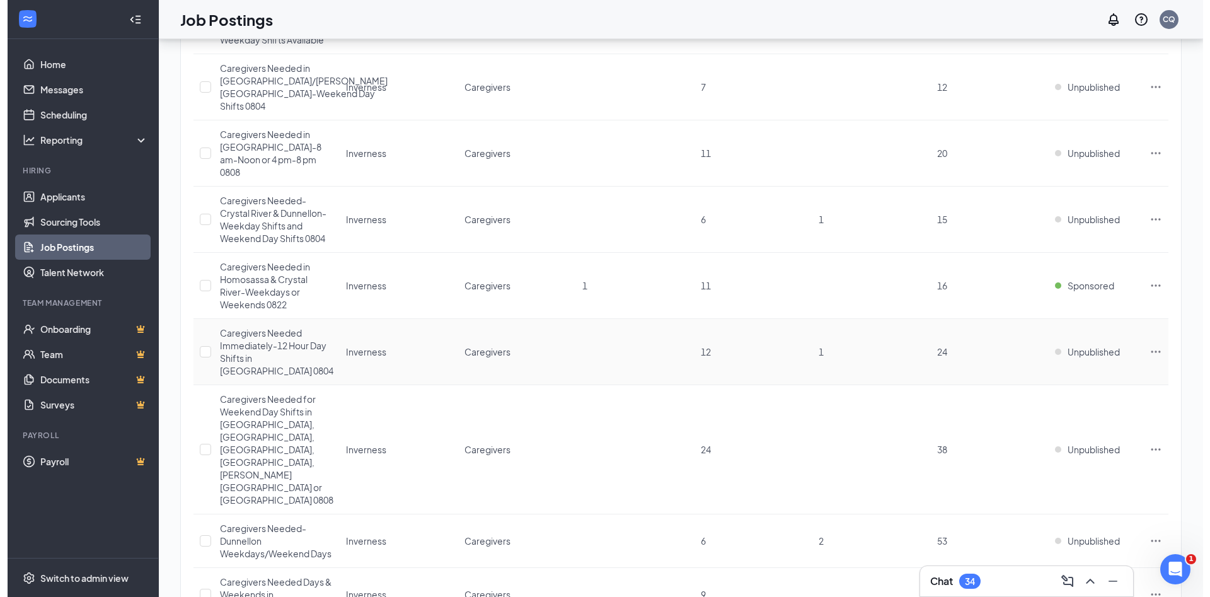
scroll to position [468, 0]
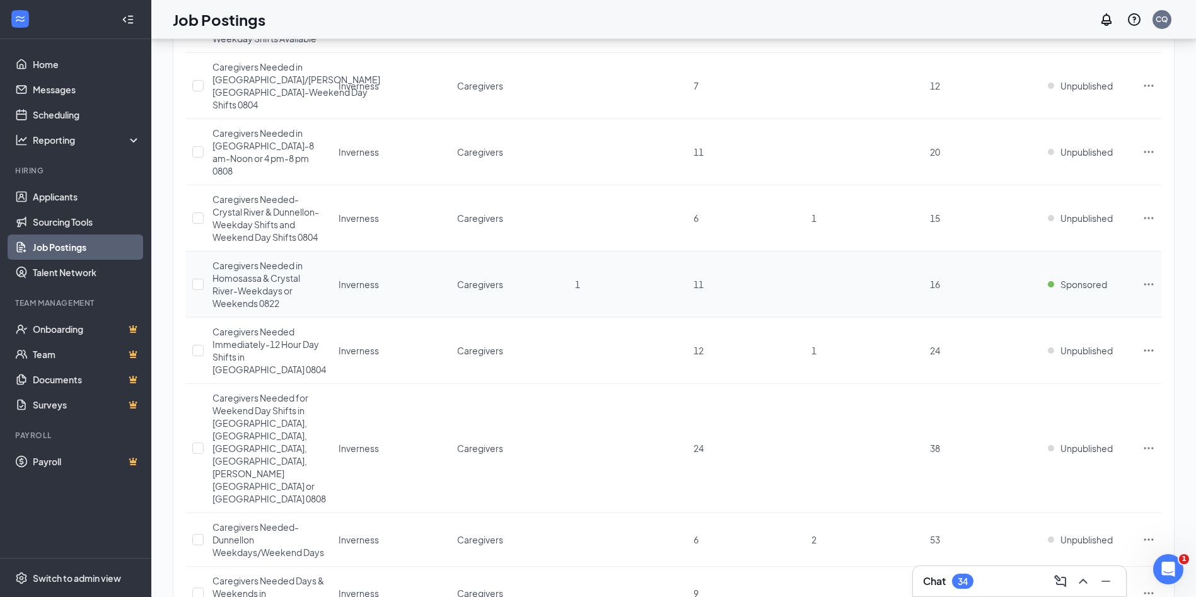
click at [1150, 278] on icon "Ellipses" at bounding box center [1148, 284] width 13 height 13
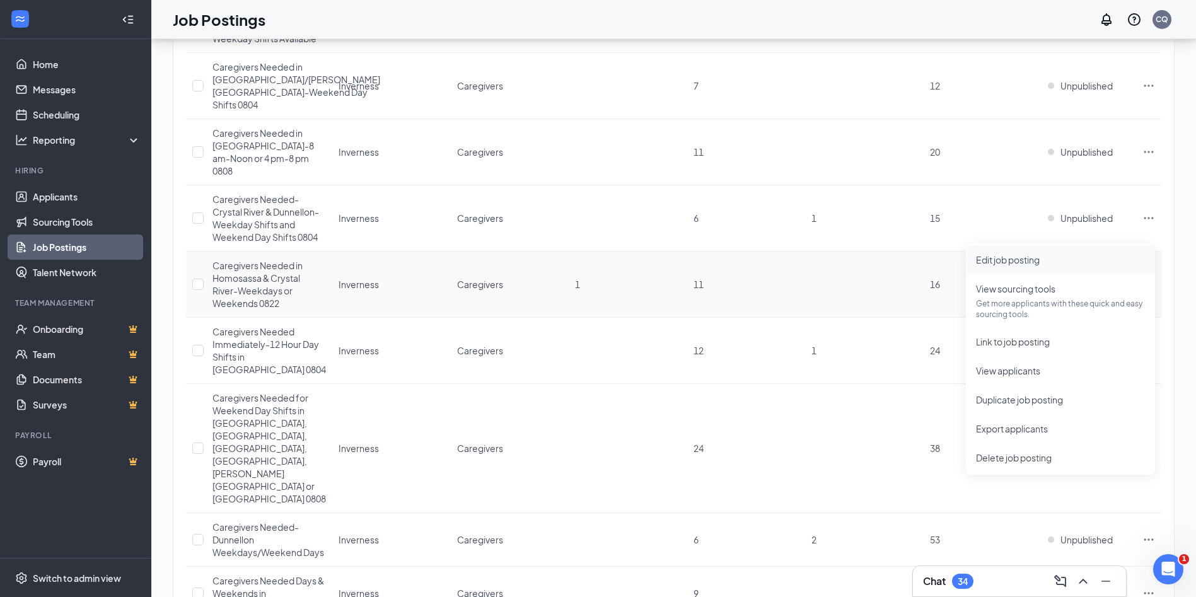
click at [1022, 265] on span "Edit job posting" at bounding box center [1060, 260] width 169 height 14
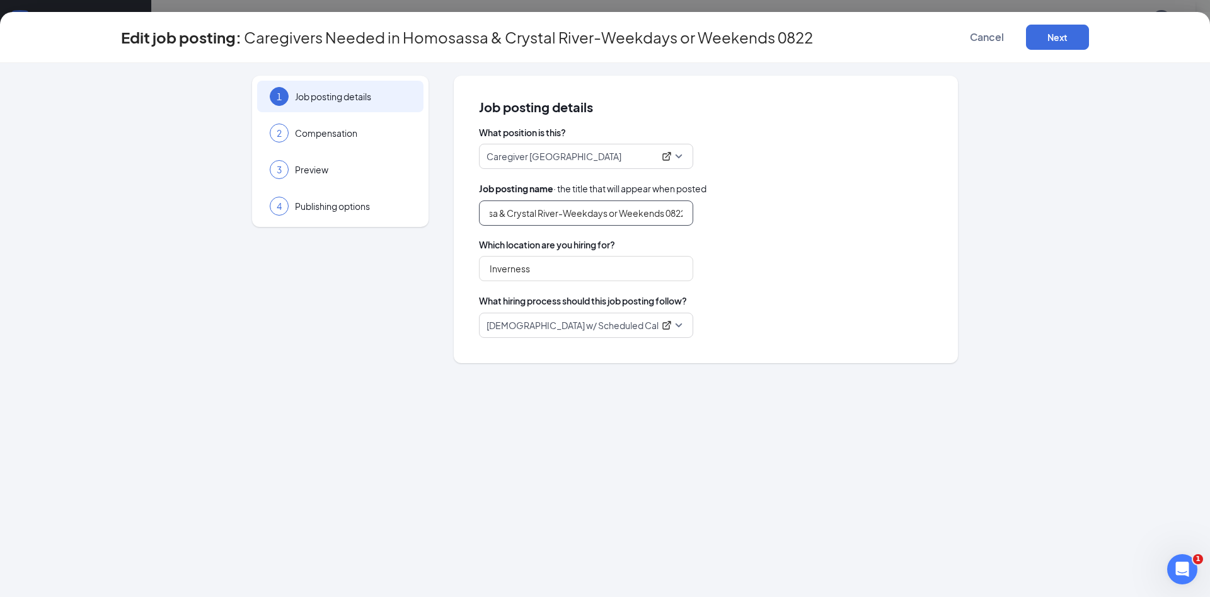
scroll to position [0, 137]
click at [602, 216] on input "Caregivers Needed in Homosassa & Crystal River-Weekdays or Weekends 0822" at bounding box center [586, 212] width 214 height 25
type input "Caregivers Needed in Homosassa & Crystal River-Weekends or Weekdays 0822"
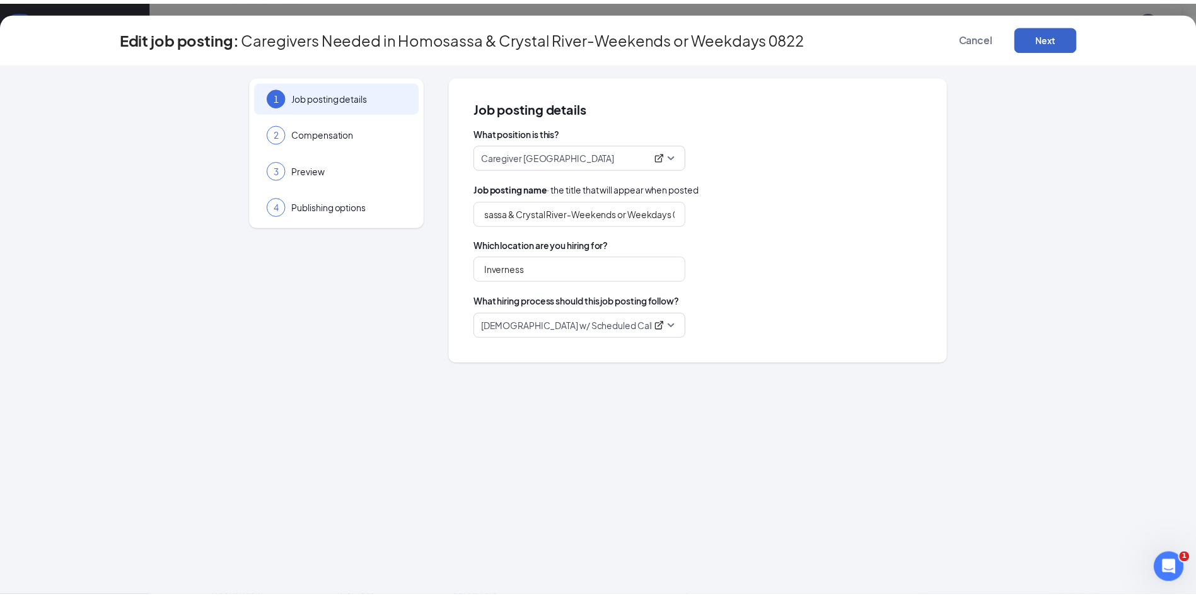
scroll to position [0, 0]
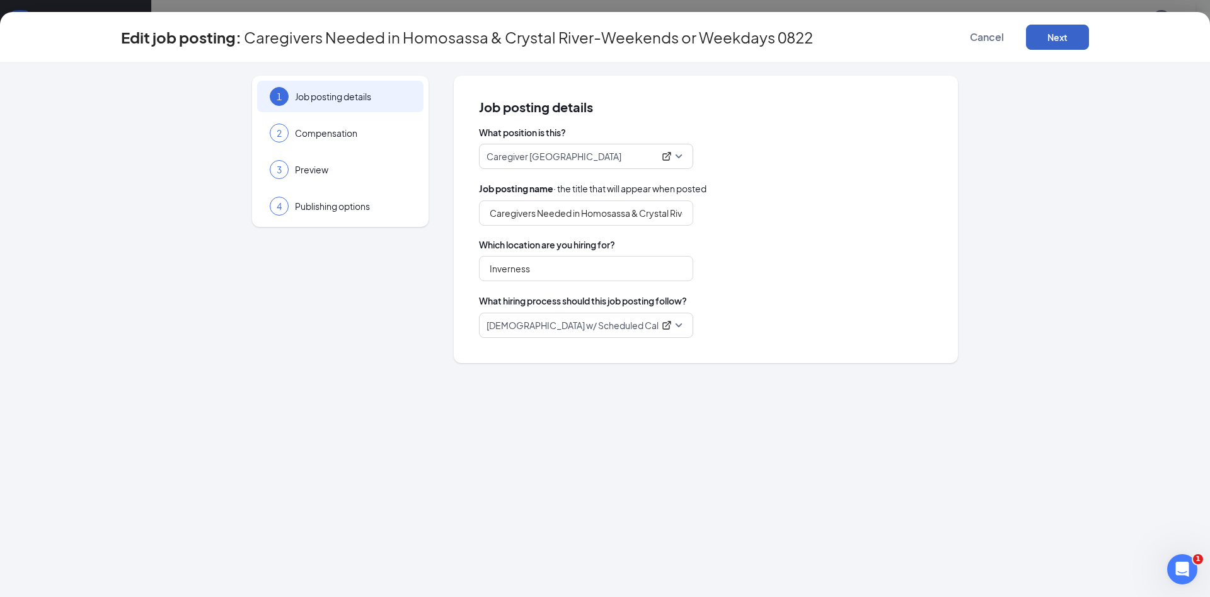
click at [1061, 37] on button "Next" at bounding box center [1057, 37] width 63 height 25
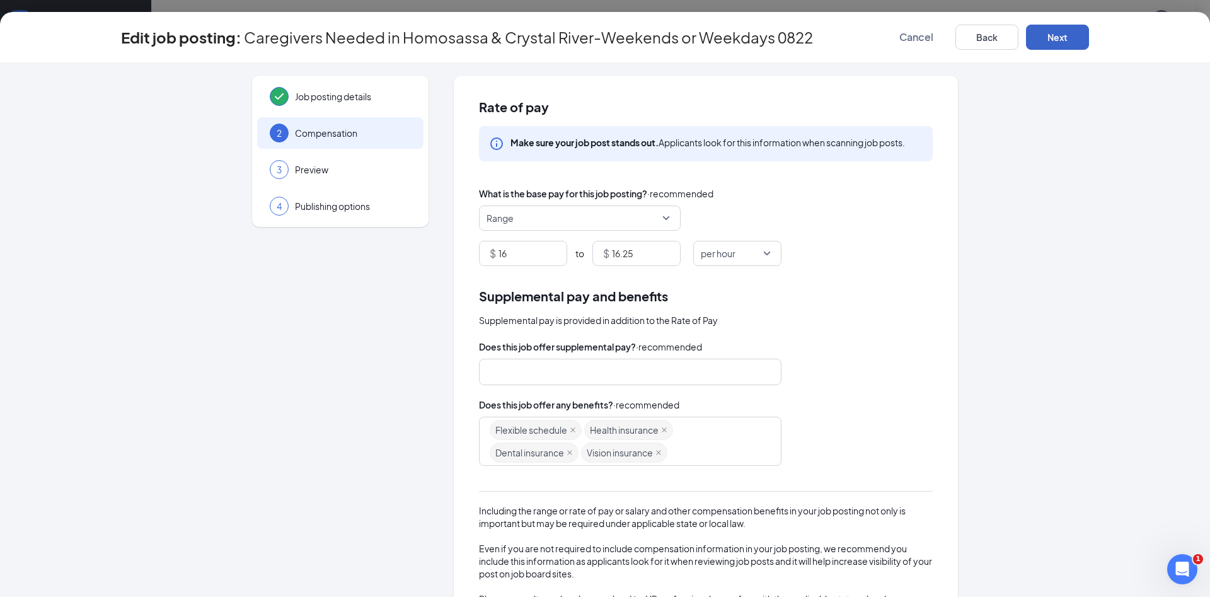
click at [1061, 37] on button "Next" at bounding box center [1057, 37] width 63 height 25
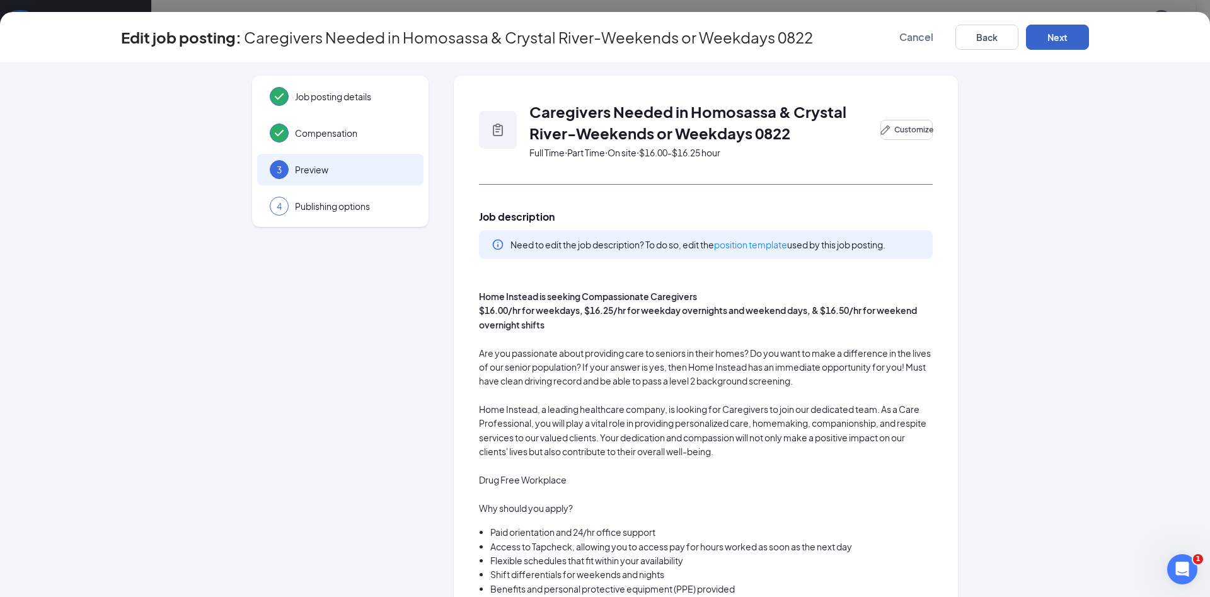
click at [1061, 37] on button "Next" at bounding box center [1057, 37] width 63 height 25
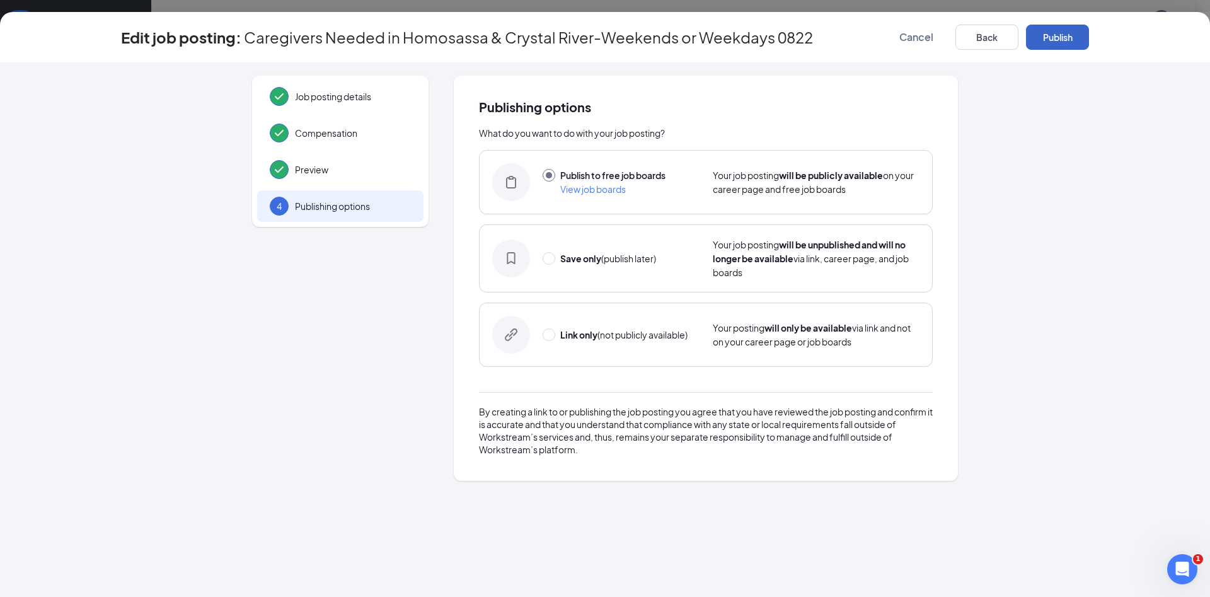
click at [1061, 37] on button "Publish" at bounding box center [1057, 37] width 63 height 25
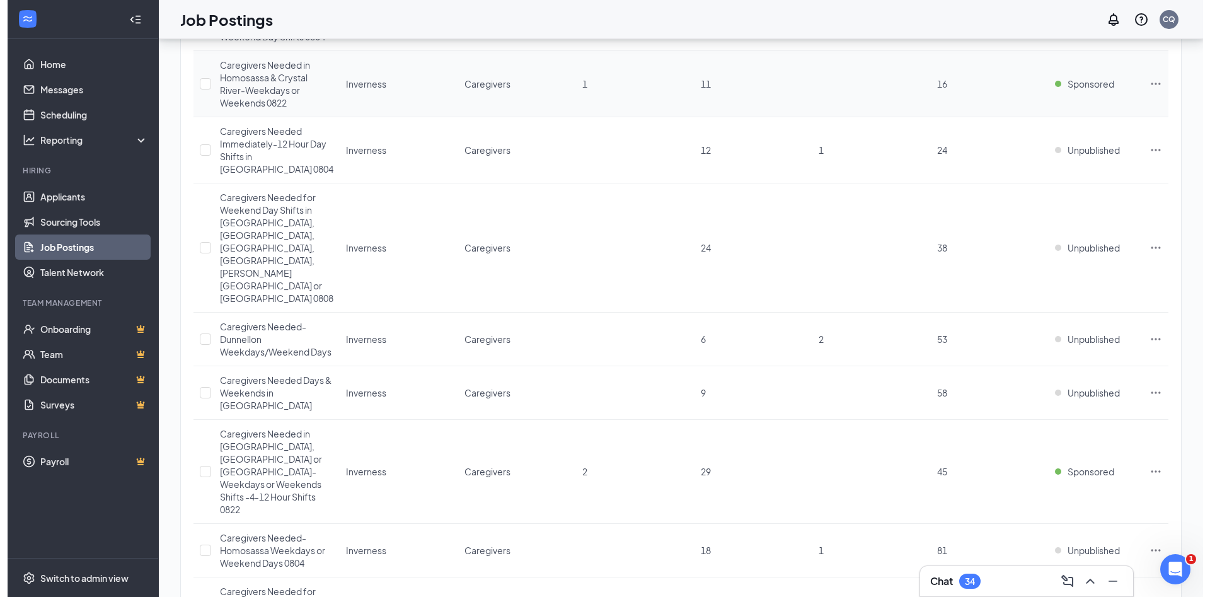
scroll to position [671, 0]
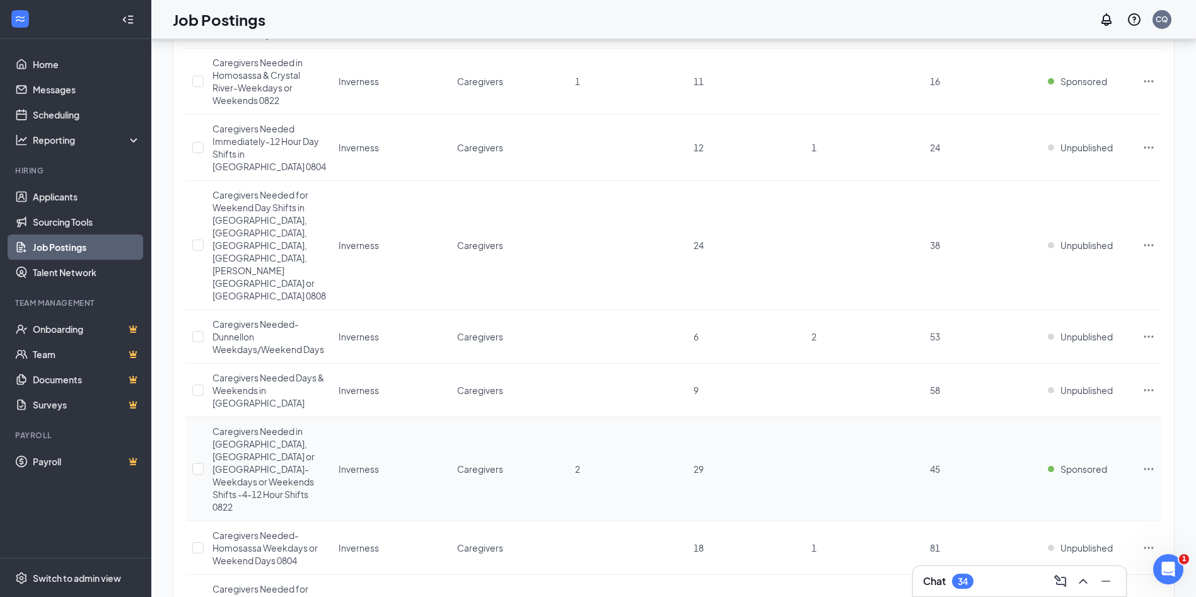
click at [1151, 468] on icon "Ellipses" at bounding box center [1148, 469] width 9 height 2
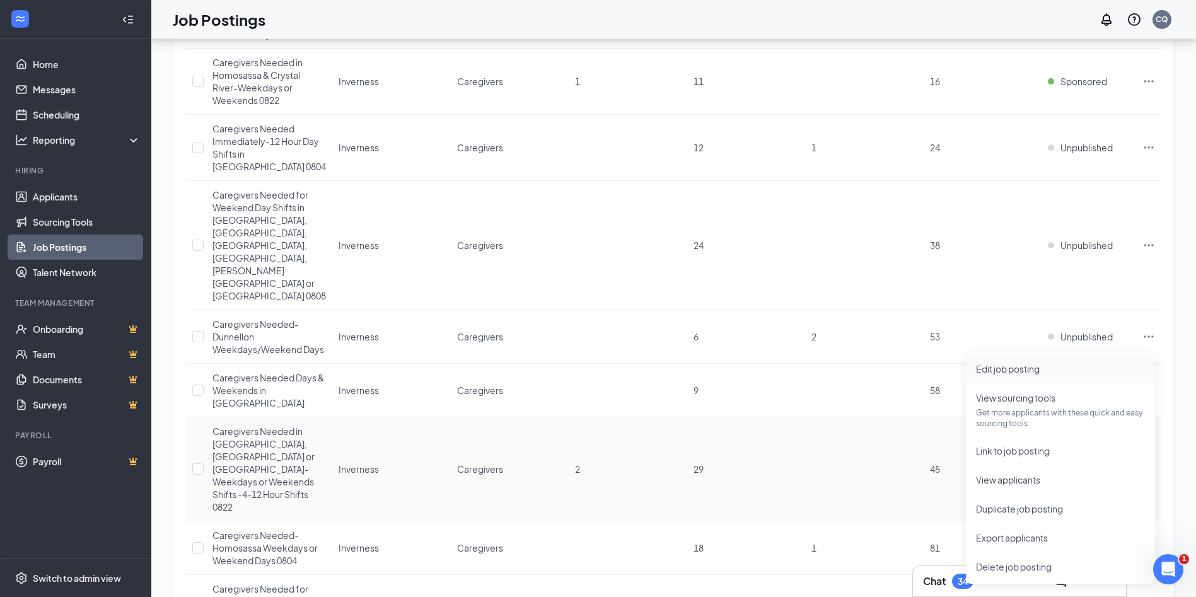
click at [1017, 371] on span "Edit job posting" at bounding box center [1008, 368] width 64 height 11
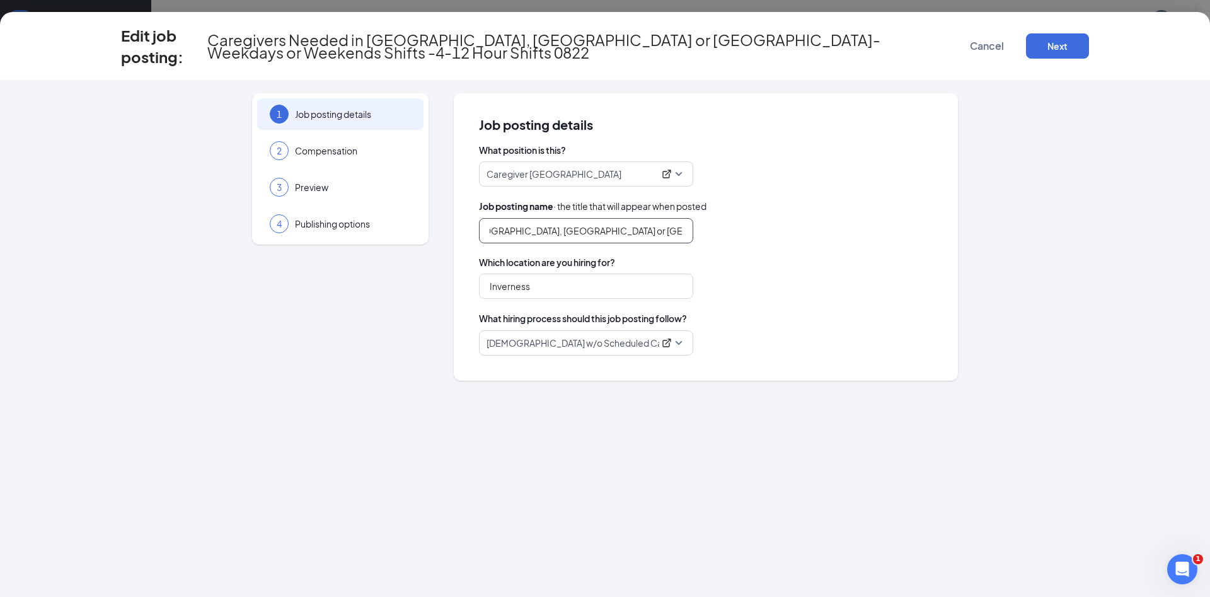
scroll to position [0, 188]
drag, startPoint x: 669, startPoint y: 231, endPoint x: 636, endPoint y: 233, distance: 33.5
click at [636, 233] on input "Caregivers Needed in [GEOGRAPHIC_DATA], [GEOGRAPHIC_DATA] or [GEOGRAPHIC_DATA]-…" at bounding box center [586, 230] width 214 height 25
click at [609, 231] on input "Caregivers Needed in [GEOGRAPHIC_DATA], [GEOGRAPHIC_DATA] or [GEOGRAPHIC_DATA]-…" at bounding box center [586, 230] width 214 height 25
click at [609, 231] on input "Caregivers Needed in [GEOGRAPHIC_DATA], [GEOGRAPHIC_DATA] or Crystal River- or …" at bounding box center [586, 230] width 214 height 25
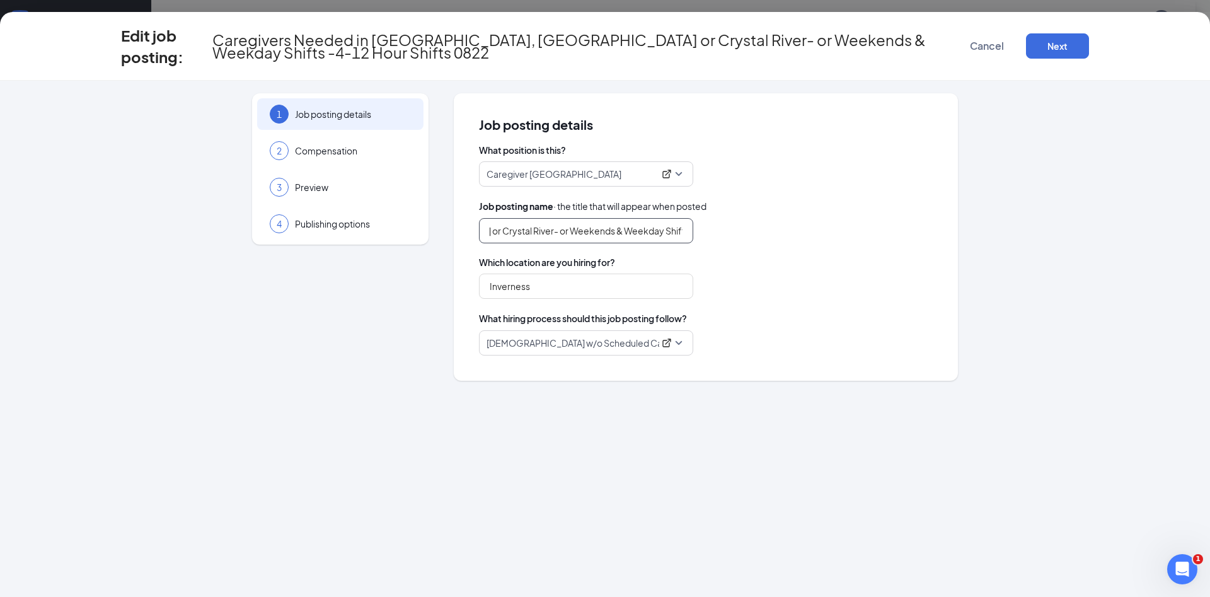
scroll to position [0, 299]
type input "Caregivers Needed in [GEOGRAPHIC_DATA], [GEOGRAPHIC_DATA] or Crystal River- or …"
click at [1058, 48] on button "Next" at bounding box center [1057, 45] width 63 height 25
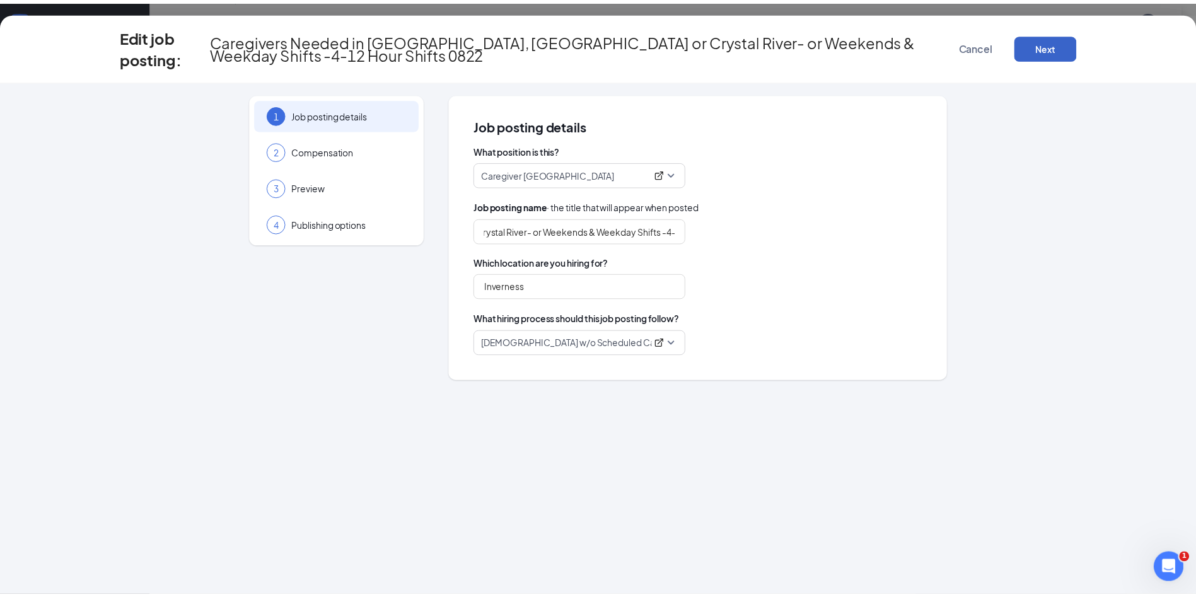
scroll to position [0, 0]
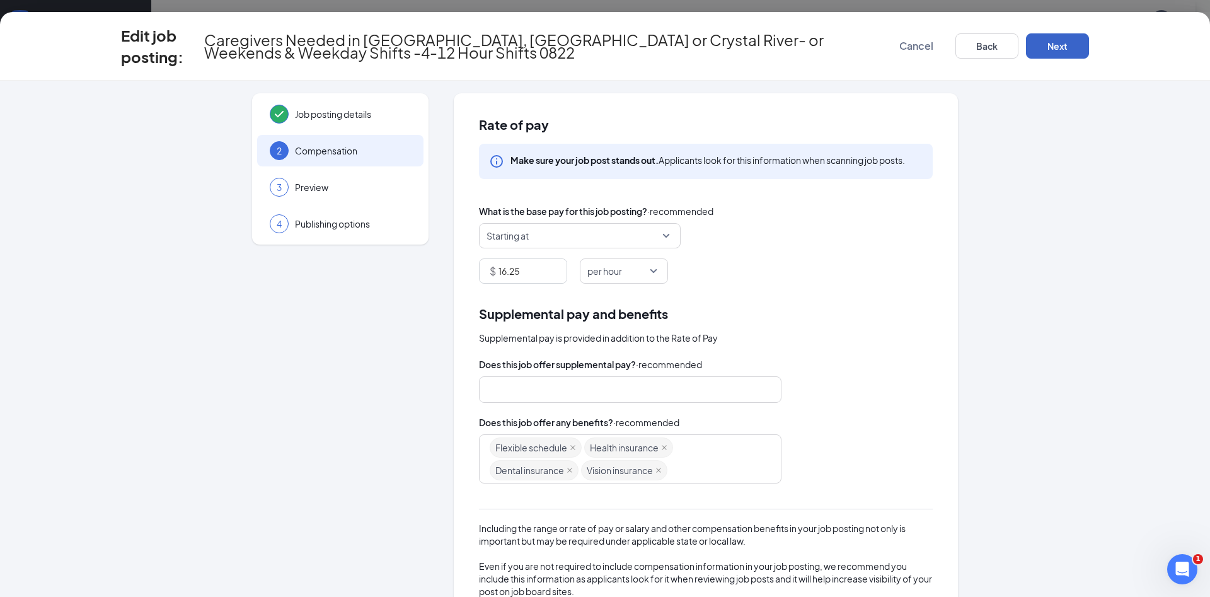
click at [1058, 48] on button "Next" at bounding box center [1057, 45] width 63 height 25
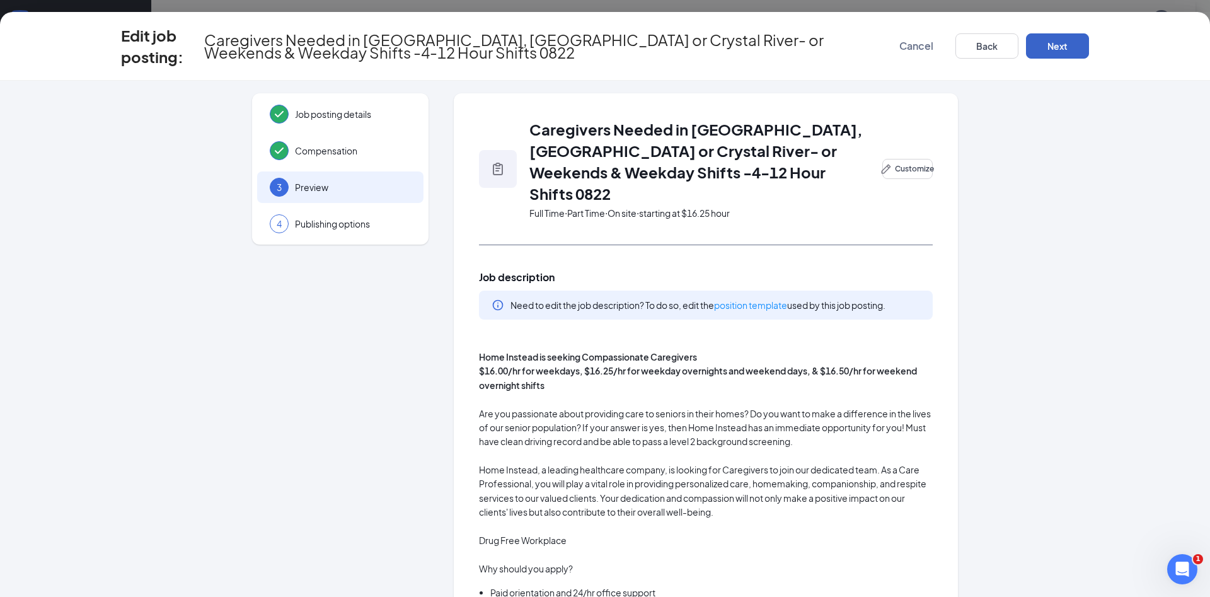
click at [1058, 48] on button "Next" at bounding box center [1057, 45] width 63 height 25
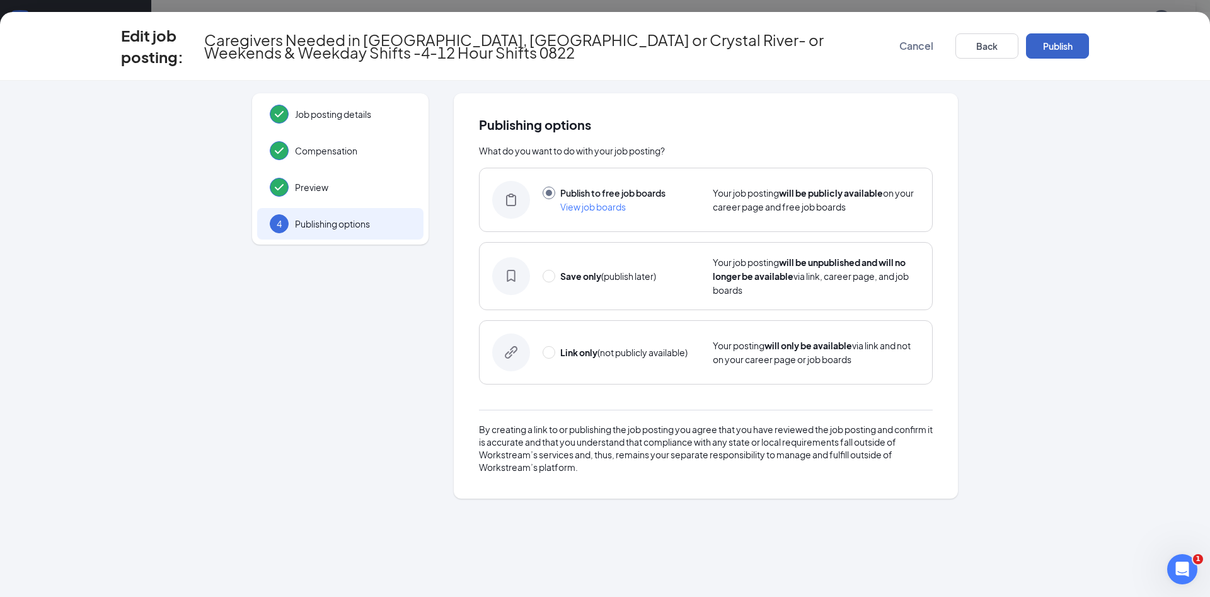
click at [1058, 48] on button "Publish" at bounding box center [1057, 45] width 63 height 25
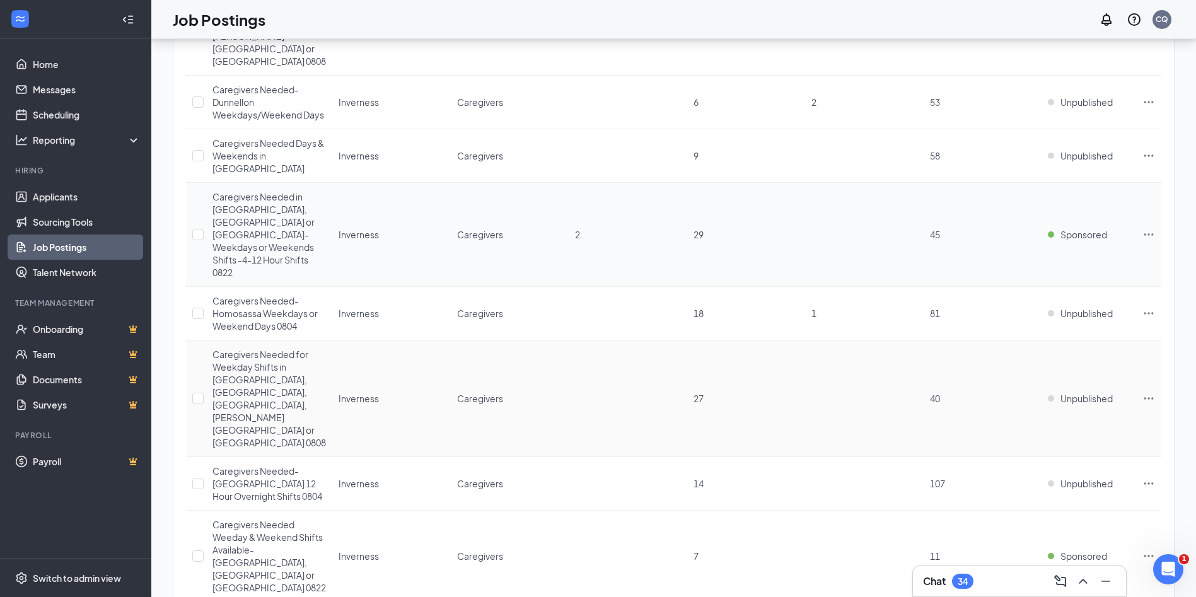
scroll to position [911, 0]
